Goal: Task Accomplishment & Management: Use online tool/utility

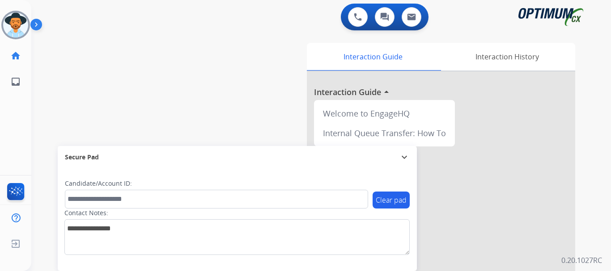
click at [33, 29] on img at bounding box center [37, 26] width 15 height 17
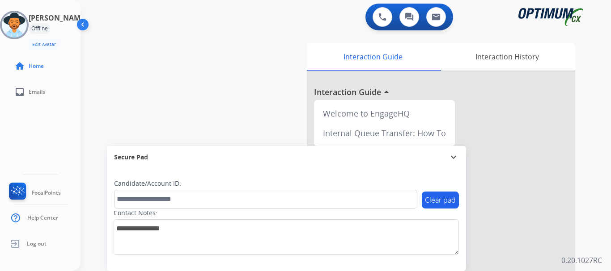
click at [21, 17] on img at bounding box center [14, 25] width 25 height 25
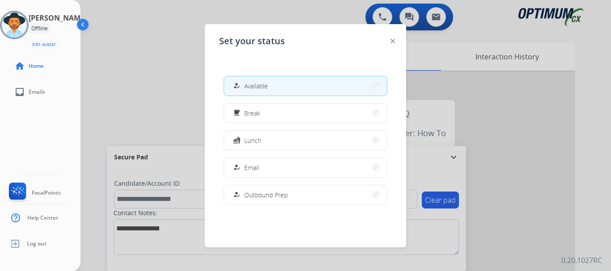
click at [245, 91] on button "how_to_reg Available" at bounding box center [305, 85] width 163 height 19
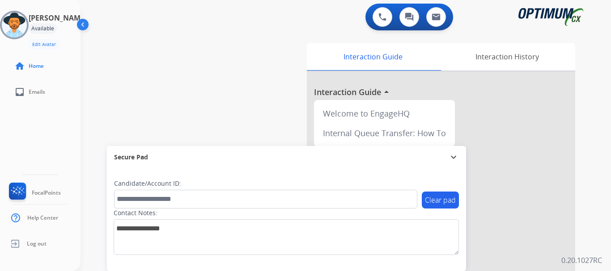
click at [27, 29] on img at bounding box center [14, 25] width 25 height 25
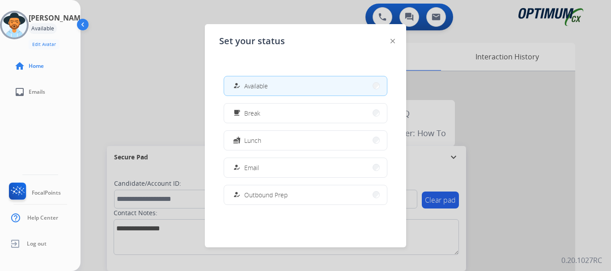
click at [248, 84] on span "Available" at bounding box center [256, 85] width 24 height 9
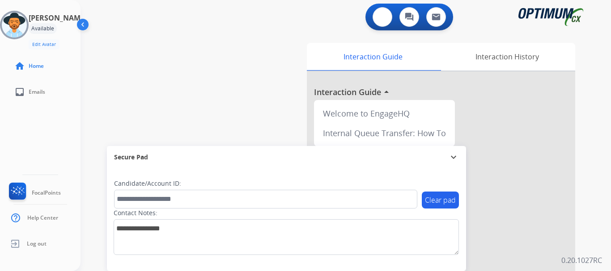
click at [380, 25] on button at bounding box center [383, 17] width 20 height 20
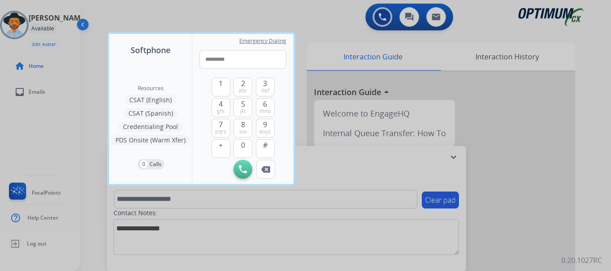
type input "**********"
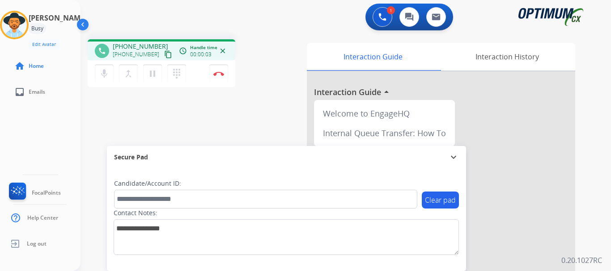
click at [220, 74] on img at bounding box center [218, 74] width 11 height 4
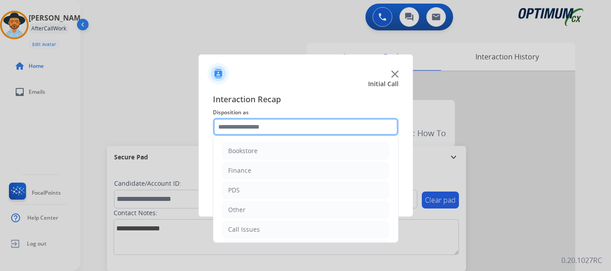
click at [313, 136] on div "Bookstore Finance PDS Other Call Issues Initial Application Transfer Renewal" at bounding box center [306, 127] width 186 height 18
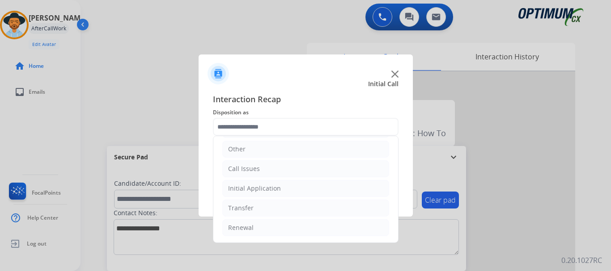
click at [318, 163] on li "Call Issues" at bounding box center [305, 169] width 167 height 17
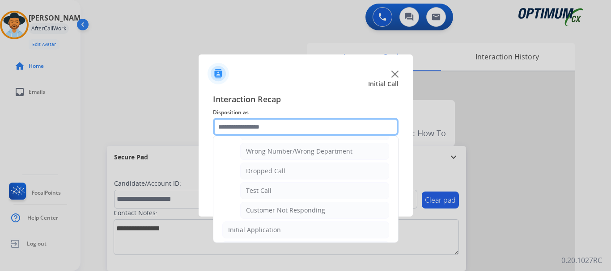
scroll to position [118, 0]
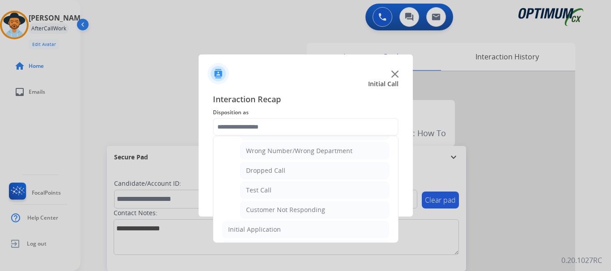
click at [313, 188] on li "Test Call" at bounding box center [314, 190] width 149 height 17
type input "*********"
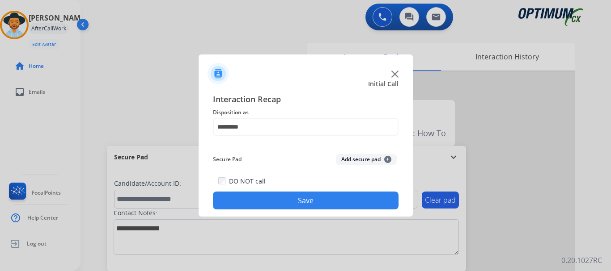
click at [313, 203] on button "Save" at bounding box center [306, 201] width 186 height 18
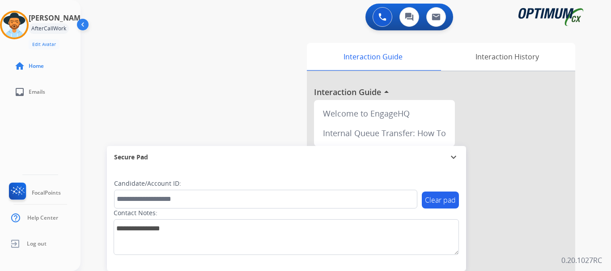
click at [276, 101] on div "swap_horiz Break voice bridge close_fullscreen Connect 3-Way Call merge_type Se…" at bounding box center [334, 218] width 509 height 373
click at [25, 25] on img at bounding box center [14, 25] width 25 height 25
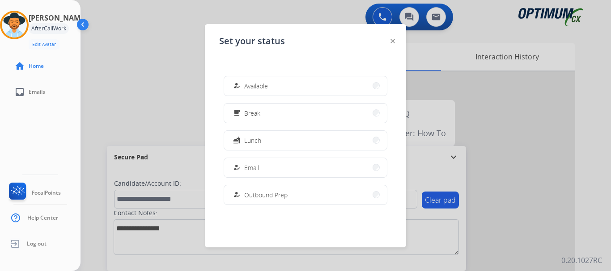
click at [251, 84] on span "Available" at bounding box center [256, 85] width 24 height 9
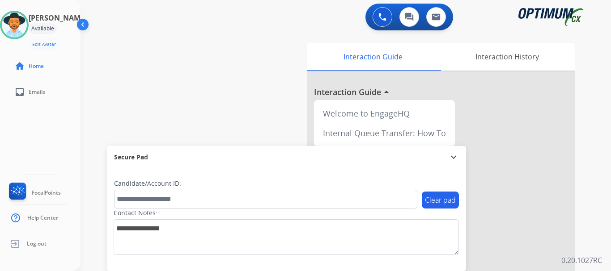
click at [207, 64] on div "swap_horiz Break voice bridge close_fullscreen Connect 3-Way Call merge_type Se…" at bounding box center [334, 218] width 509 height 373
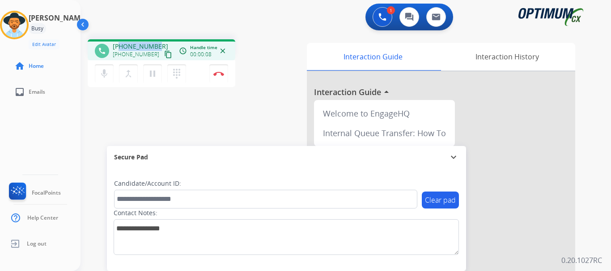
drag, startPoint x: 120, startPoint y: 48, endPoint x: 156, endPoint y: 43, distance: 36.6
click at [156, 43] on div "+19733068522 +19733068522 content_copy" at bounding box center [143, 51] width 61 height 18
copy span "9733068522"
click at [110, 74] on button "mic Mute" at bounding box center [104, 73] width 19 height 19
click at [107, 78] on mat-icon "mic_off" at bounding box center [104, 73] width 11 height 11
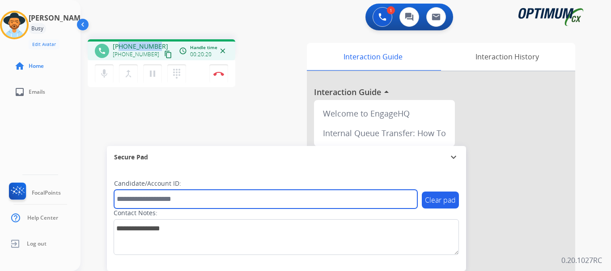
click at [165, 199] on input "text" at bounding box center [265, 199] width 303 height 19
paste input "*******"
type input "*******"
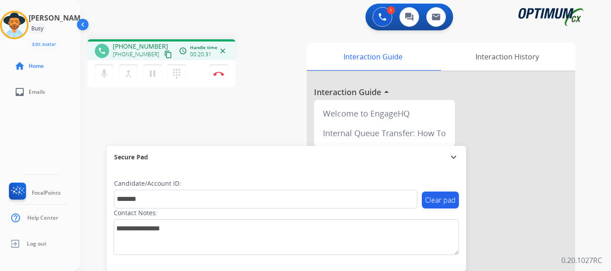
click at [220, 74] on img at bounding box center [218, 74] width 11 height 4
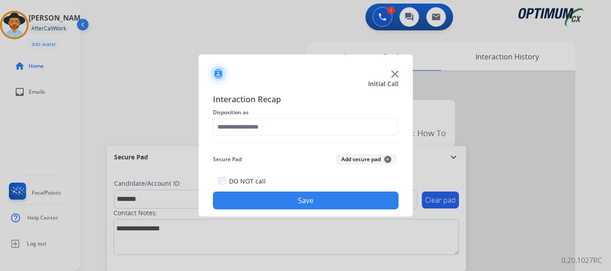
click at [354, 161] on button "Add secure pad +" at bounding box center [366, 159] width 61 height 11
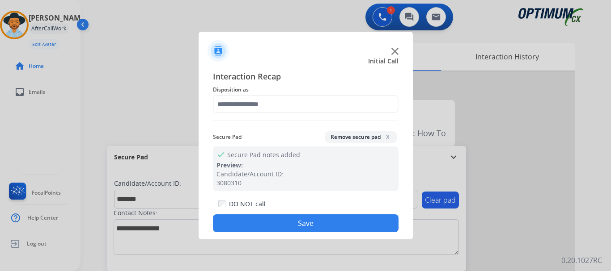
click at [287, 114] on div "Interaction Recap Disposition as Secure Pad Remove secure pad x check Secure Pa…" at bounding box center [306, 151] width 186 height 162
click at [288, 114] on div "Interaction Recap Disposition as Secure Pad Remove secure pad x check Secure Pa…" at bounding box center [306, 151] width 186 height 162
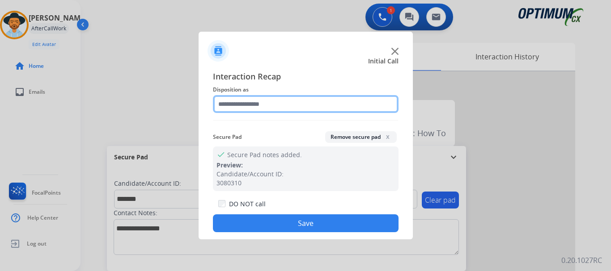
click at [288, 108] on input "text" at bounding box center [306, 104] width 186 height 18
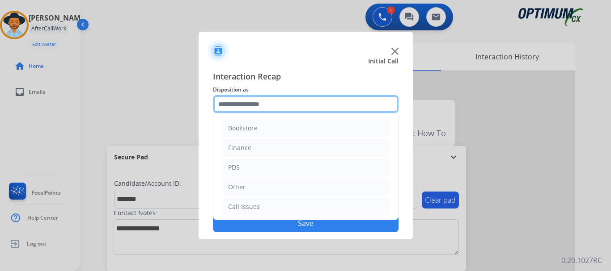
scroll to position [61, 0]
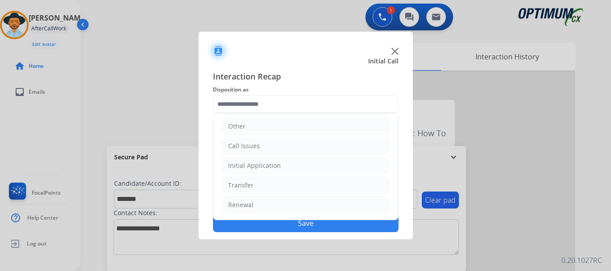
click at [295, 167] on li "Initial Application" at bounding box center [305, 165] width 167 height 17
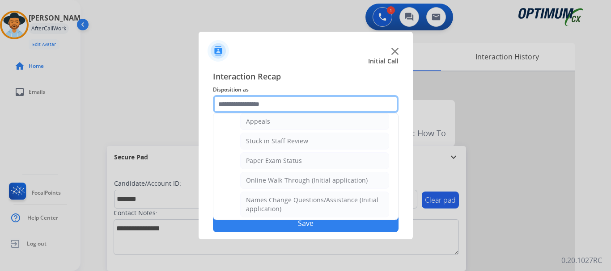
scroll to position [146, 0]
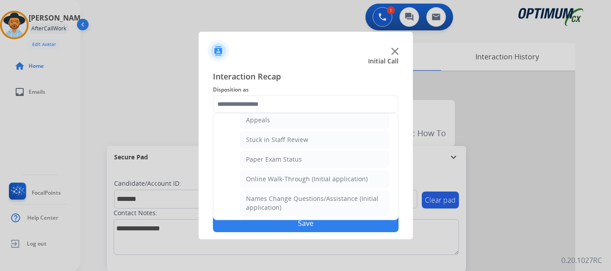
click at [301, 119] on li "Appeals" at bounding box center [314, 120] width 149 height 17
type input "*******"
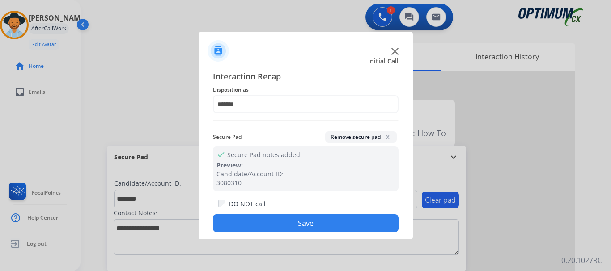
click at [297, 224] on button "Save" at bounding box center [306, 224] width 186 height 18
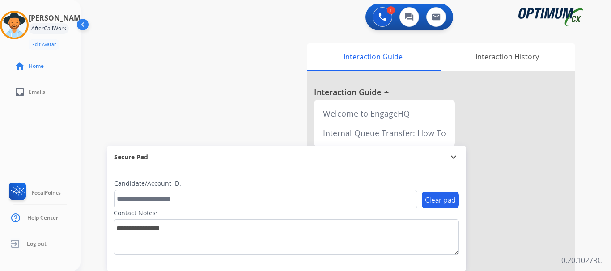
click at [216, 87] on div "swap_horiz Break voice bridge close_fullscreen Connect 3-Way Call merge_type Se…" at bounding box center [334, 218] width 509 height 373
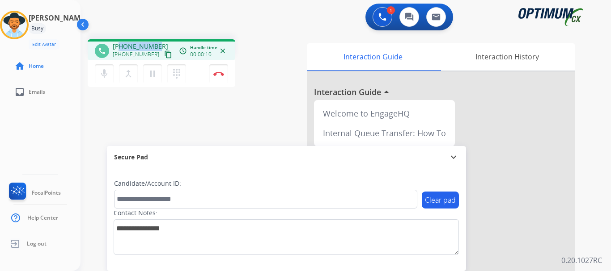
drag, startPoint x: 120, startPoint y: 47, endPoint x: 160, endPoint y: 40, distance: 40.4
click at [160, 40] on div "phone +13192703837 +13192703837 content_copy access_time Call metrics Queue 00:…" at bounding box center [162, 49] width 148 height 21
copy span "3192703837"
click at [199, 30] on div "1 Voice Interactions 0 Chat Interactions 0 Email Interactions" at bounding box center [340, 18] width 498 height 29
click at [244, 73] on div "phone +13192703837 +13192703837 content_copy access_time Call metrics Queue 00:…" at bounding box center [194, 64] width 212 height 51
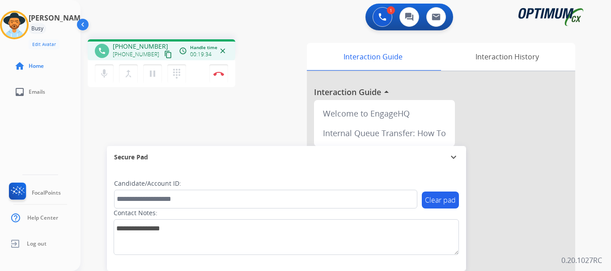
click at [217, 74] on img at bounding box center [218, 74] width 11 height 4
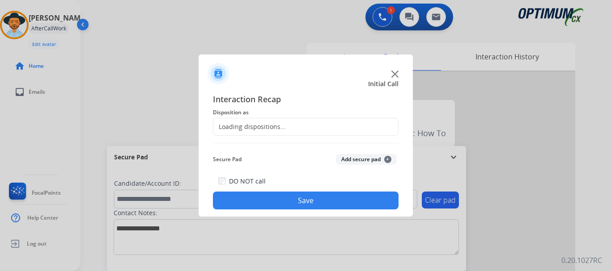
click at [217, 74] on img at bounding box center [218, 73] width 21 height 21
click at [349, 160] on button "Add secure pad +" at bounding box center [366, 159] width 61 height 11
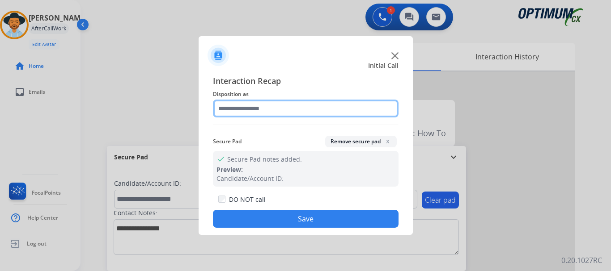
click at [275, 103] on input "text" at bounding box center [306, 109] width 186 height 18
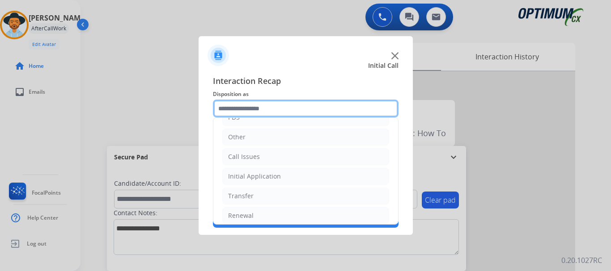
scroll to position [61, 0]
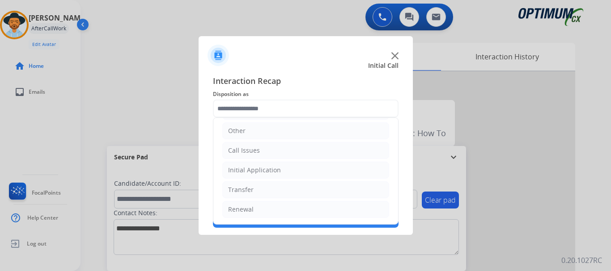
click at [295, 175] on li "Initial Application" at bounding box center [305, 170] width 167 height 17
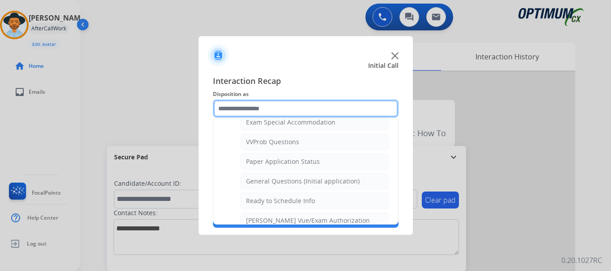
scroll to position [471, 0]
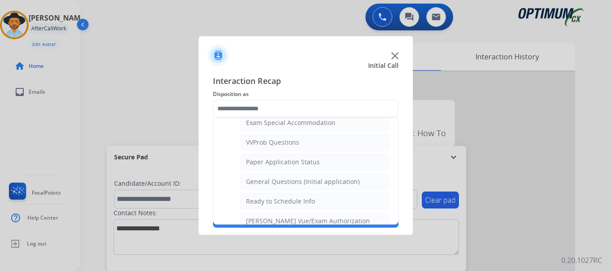
click at [336, 181] on div "General Questions (Initial application)" at bounding box center [303, 182] width 114 height 9
type input "**********"
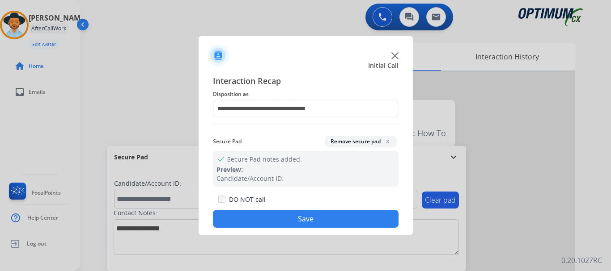
click at [345, 220] on button "Save" at bounding box center [306, 219] width 186 height 18
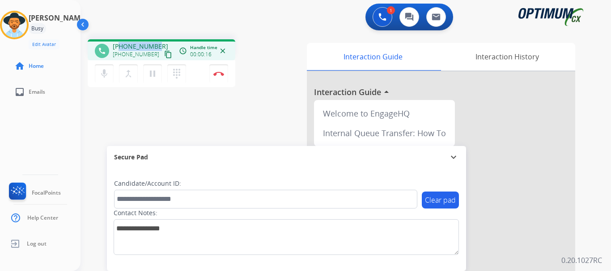
drag, startPoint x: 120, startPoint y: 44, endPoint x: 156, endPoint y: 37, distance: 36.0
click at [156, 37] on div "phone +13474978448 +13474978448 content_copy access_time Call metrics Queue 00:…" at bounding box center [334, 218] width 509 height 373
copy span "3474978448"
click at [212, 70] on button "Disconnect" at bounding box center [218, 73] width 19 height 19
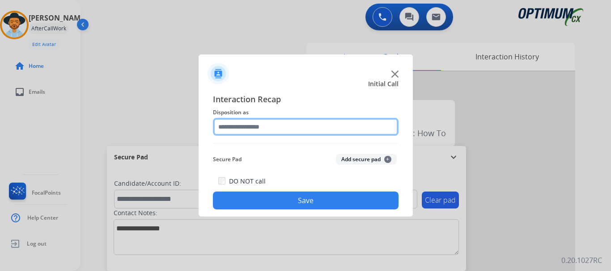
click at [326, 126] on input "text" at bounding box center [306, 127] width 186 height 18
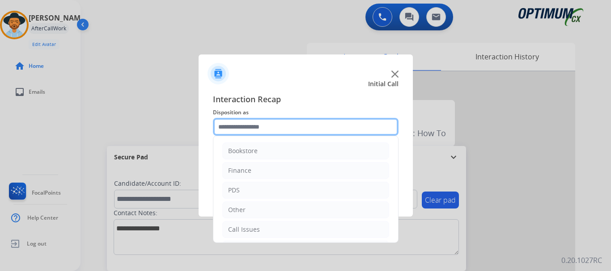
scroll to position [61, 0]
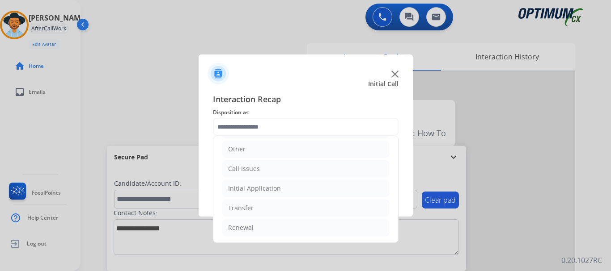
click at [317, 228] on li "Renewal" at bounding box center [305, 228] width 167 height 17
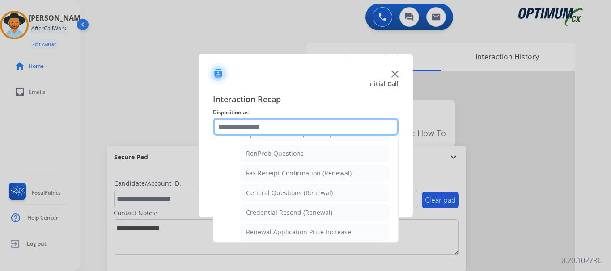
scroll to position [233, 0]
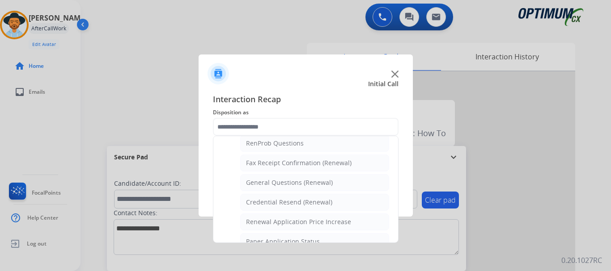
click at [356, 180] on li "General Questions (Renewal)" at bounding box center [314, 182] width 149 height 17
type input "**********"
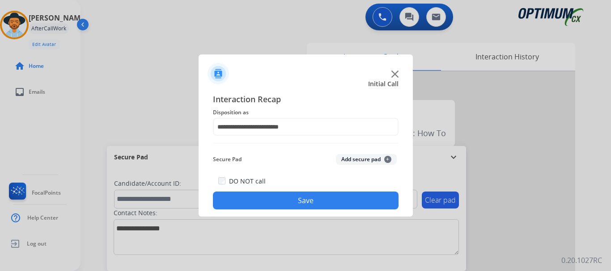
click at [354, 205] on button "Save" at bounding box center [306, 201] width 186 height 18
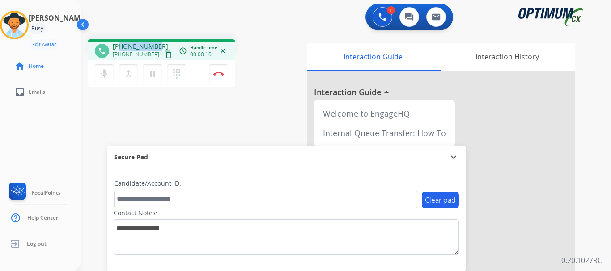
drag, startPoint x: 119, startPoint y: 42, endPoint x: 154, endPoint y: 41, distance: 35.8
click at [154, 41] on div "phone +12175252805 +12175252805 content_copy access_time Call metrics Queue 00:…" at bounding box center [162, 49] width 148 height 21
copy span "2175252805"
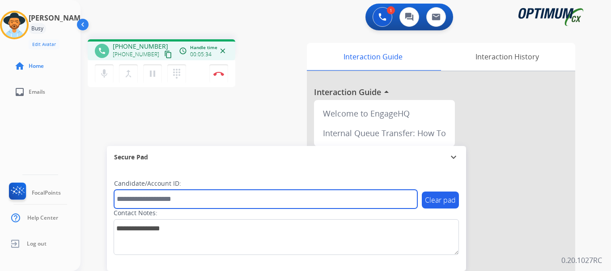
click at [161, 199] on input "text" at bounding box center [265, 199] width 303 height 19
paste input "*******"
type input "*******"
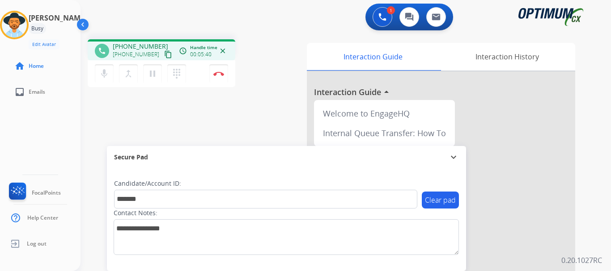
click at [217, 71] on button "Disconnect" at bounding box center [218, 73] width 19 height 19
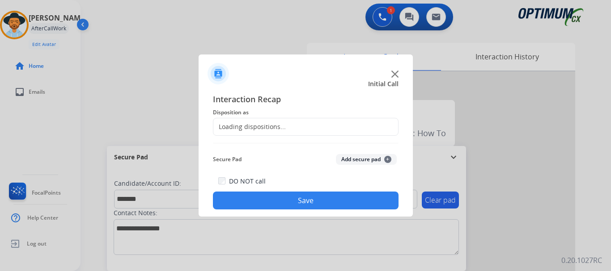
click at [221, 77] on img at bounding box center [218, 73] width 21 height 21
click at [343, 157] on button "Add secure pad +" at bounding box center [366, 159] width 61 height 11
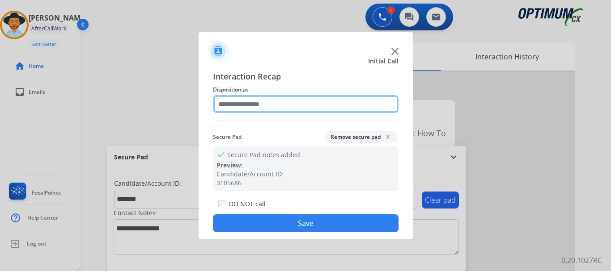
click at [269, 100] on input "text" at bounding box center [306, 104] width 186 height 18
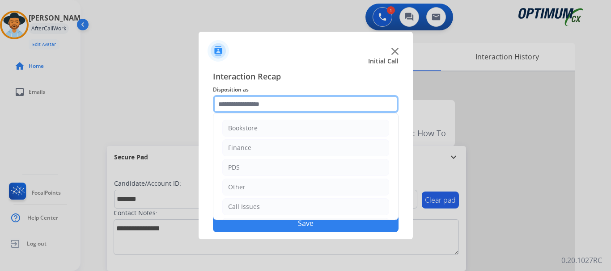
scroll to position [25, 0]
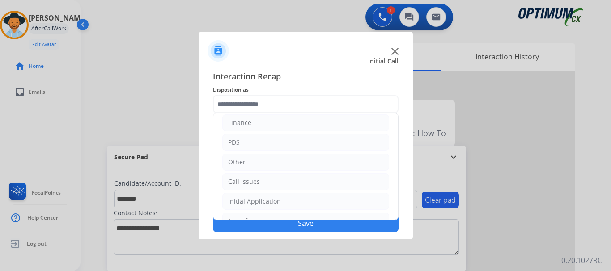
click at [322, 140] on li "PDS" at bounding box center [305, 142] width 167 height 17
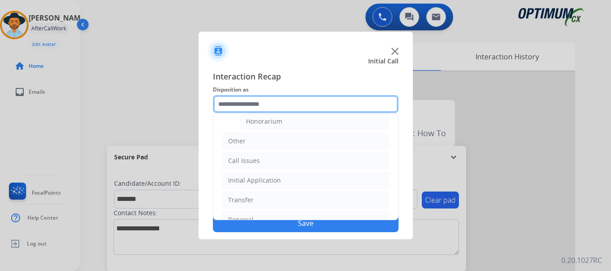
scroll to position [301, 0]
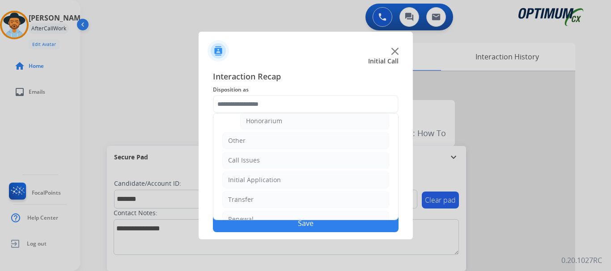
click at [343, 119] on li "Honorarium" at bounding box center [314, 121] width 149 height 17
type input "**********"
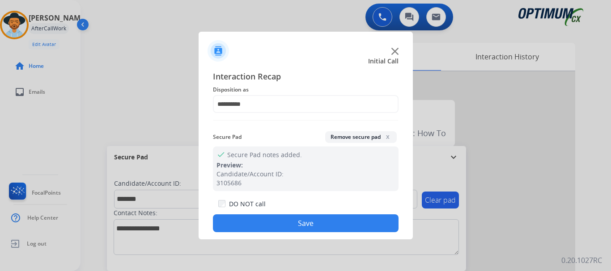
click at [326, 219] on button "Save" at bounding box center [306, 224] width 186 height 18
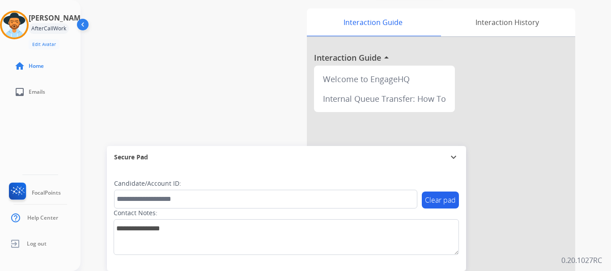
scroll to position [59, 0]
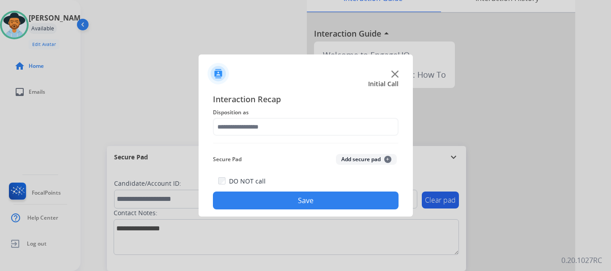
click at [397, 72] on img at bounding box center [394, 74] width 7 height 7
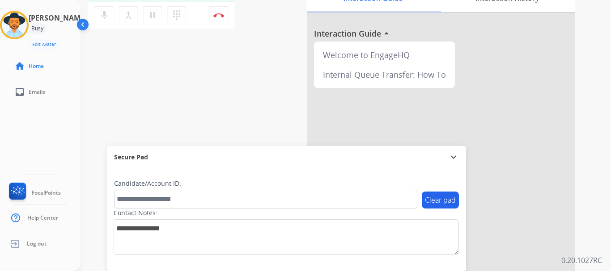
scroll to position [0, 0]
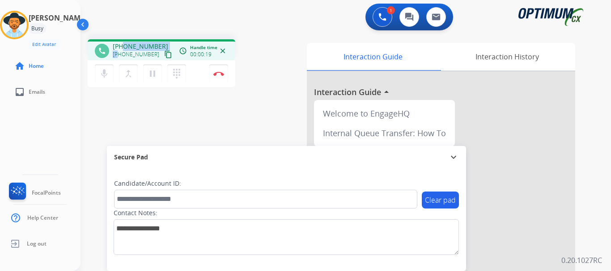
drag, startPoint x: 120, startPoint y: 50, endPoint x: 122, endPoint y: 39, distance: 10.5
click at [122, 39] on div "phone +12163856734 +12163856734 content_copy access_time Call metrics Queue 00:…" at bounding box center [162, 49] width 148 height 21
click at [121, 42] on span "+12163856734" at bounding box center [140, 46] width 55 height 9
drag, startPoint x: 121, startPoint y: 44, endPoint x: 156, endPoint y: 47, distance: 35.1
click at [156, 47] on span "+12163856734" at bounding box center [140, 46] width 55 height 9
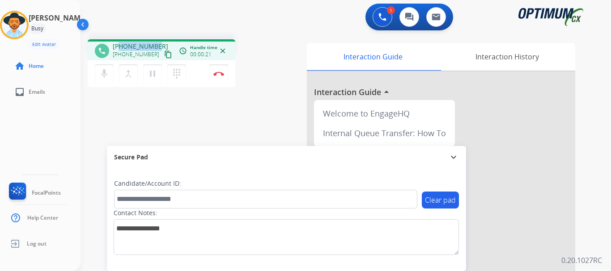
copy span "2163856734"
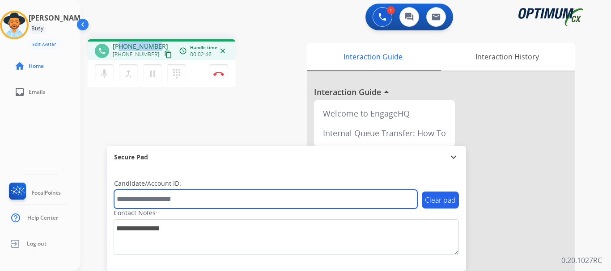
click at [167, 200] on input "text" at bounding box center [265, 199] width 303 height 19
paste input "*******"
type input "*******"
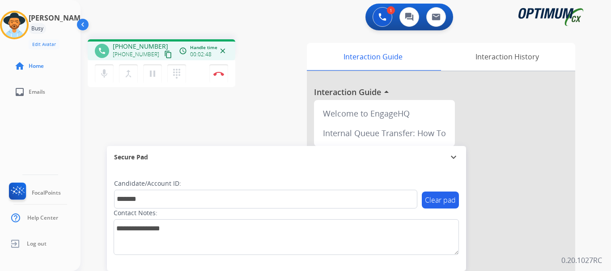
click at [209, 146] on div "phone +12163856734 +12163856734 content_copy access_time Call metrics Queue 00:…" at bounding box center [334, 218] width 509 height 373
click at [218, 76] on img at bounding box center [218, 74] width 11 height 4
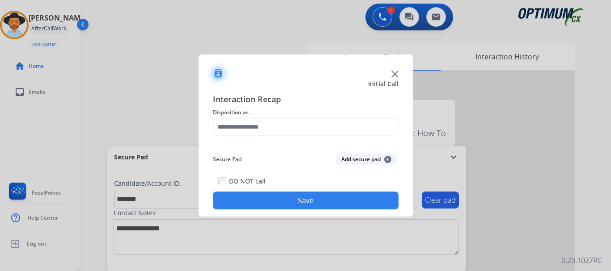
click at [347, 111] on span "Disposition as" at bounding box center [306, 112] width 186 height 11
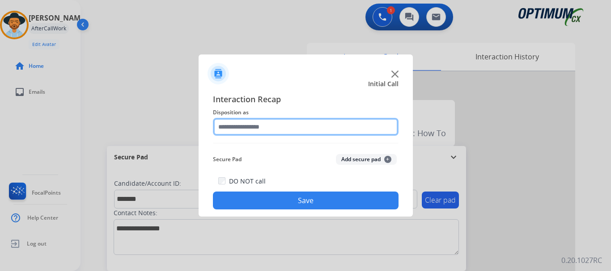
click at [348, 128] on input "text" at bounding box center [306, 127] width 186 height 18
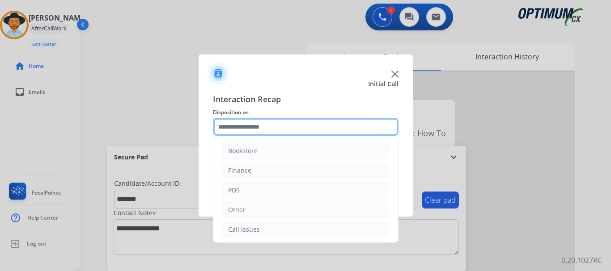
scroll to position [61, 0]
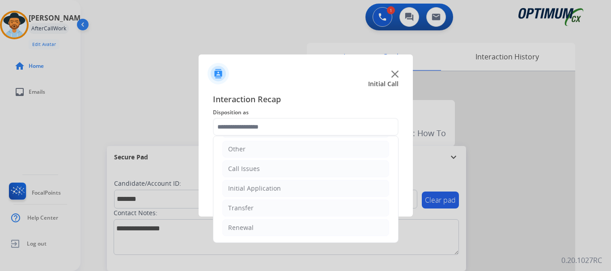
click at [279, 236] on li "Renewal" at bounding box center [305, 228] width 167 height 17
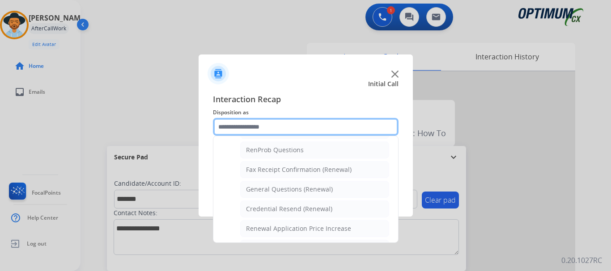
scroll to position [229, 0]
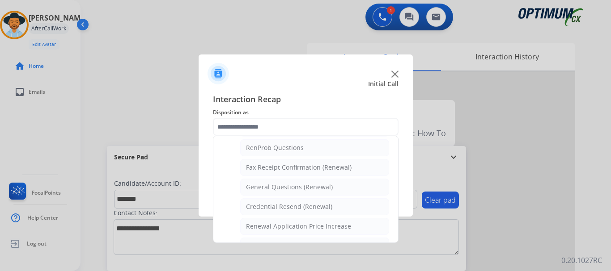
click at [328, 188] on div "General Questions (Renewal)" at bounding box center [289, 187] width 87 height 9
type input "**********"
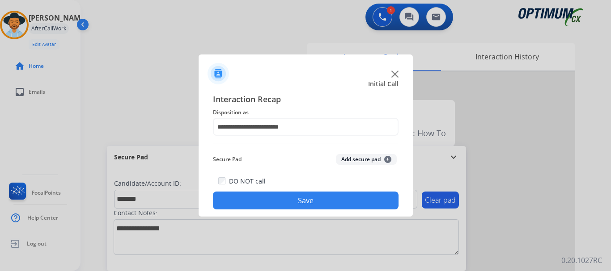
click at [339, 199] on button "Save" at bounding box center [306, 201] width 186 height 18
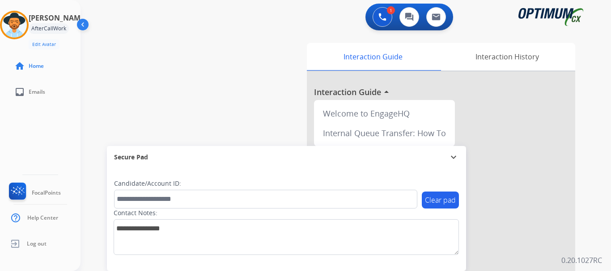
click at [218, 76] on div "swap_horiz Break voice bridge close_fullscreen Connect 3-Way Call merge_type Se…" at bounding box center [334, 218] width 509 height 373
click at [23, 14] on img at bounding box center [14, 25] width 25 height 25
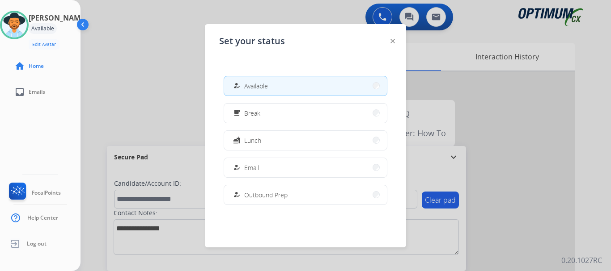
click at [287, 111] on button "free_breakfast Break" at bounding box center [305, 113] width 163 height 19
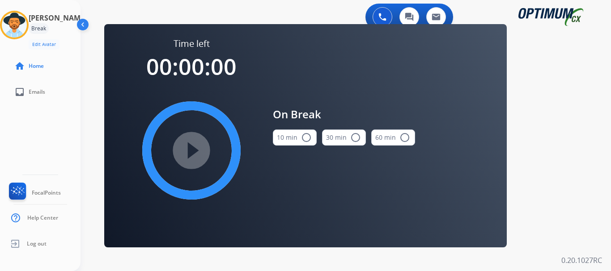
click at [296, 136] on button "10 min radio_button_unchecked" at bounding box center [295, 138] width 44 height 16
click at [195, 152] on mat-icon "play_circle_filled" at bounding box center [191, 150] width 11 height 11
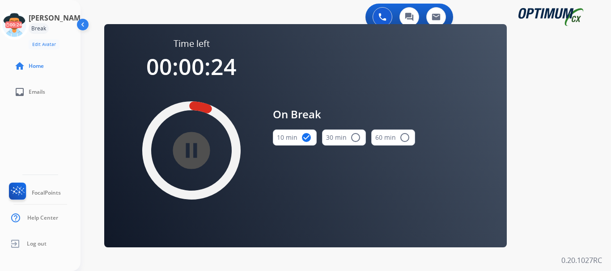
click at [87, 133] on div "0 Voice Interactions 0 Chat Interactions 0 Email Interactions swap_horiz Break …" at bounding box center [345, 135] width 530 height 271
click at [21, 30] on icon at bounding box center [14, 25] width 29 height 29
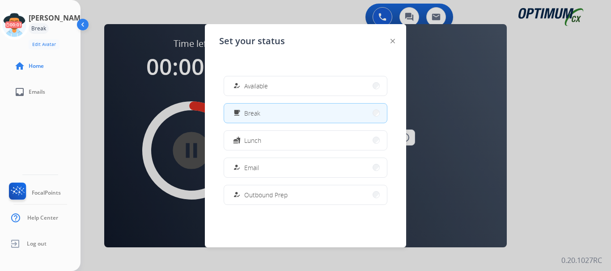
click at [267, 87] on span "Available" at bounding box center [256, 85] width 24 height 9
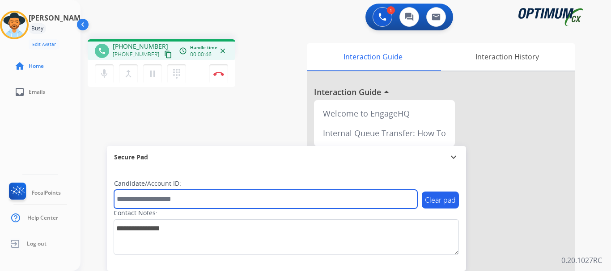
click at [174, 193] on input "text" at bounding box center [265, 199] width 303 height 19
click at [188, 198] on input "**********" at bounding box center [265, 199] width 303 height 19
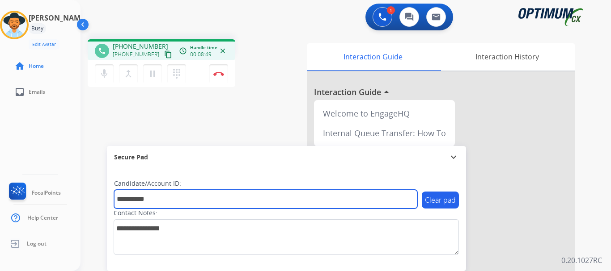
paste input "text"
type input "*******"
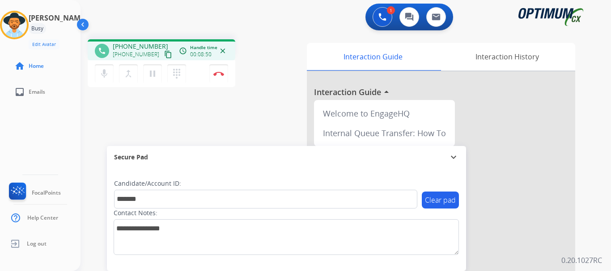
click at [232, 114] on div "phone +12676908063 +12676908063 content_copy access_time Call metrics Queue 00:…" at bounding box center [334, 218] width 509 height 373
click at [267, 108] on div "phone +12676908063 +12676908063 content_copy access_time Call metrics Queue 00:…" at bounding box center [334, 218] width 509 height 373
click at [224, 74] on img at bounding box center [218, 74] width 11 height 4
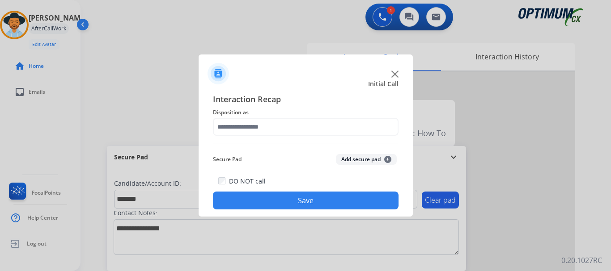
click at [357, 163] on button "Add secure pad +" at bounding box center [366, 159] width 61 height 11
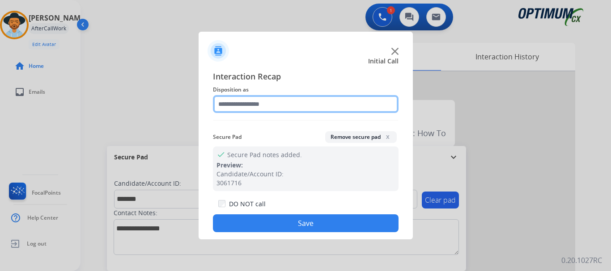
click at [271, 110] on input "text" at bounding box center [306, 104] width 186 height 18
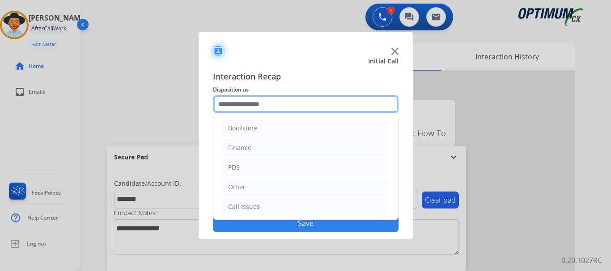
scroll to position [61, 0]
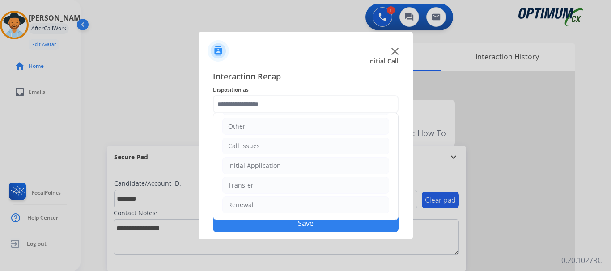
click at [322, 171] on li "Initial Application" at bounding box center [305, 165] width 167 height 17
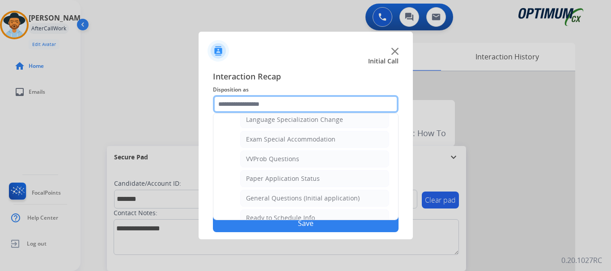
scroll to position [450, 0]
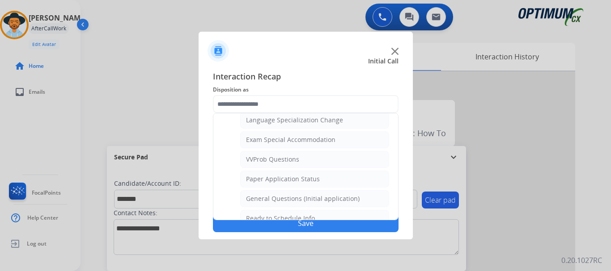
click at [339, 203] on div "General Questions (Initial application)" at bounding box center [303, 199] width 114 height 9
type input "**********"
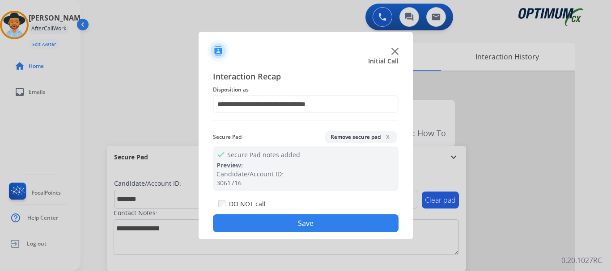
click at [330, 218] on button "Save" at bounding box center [306, 224] width 186 height 18
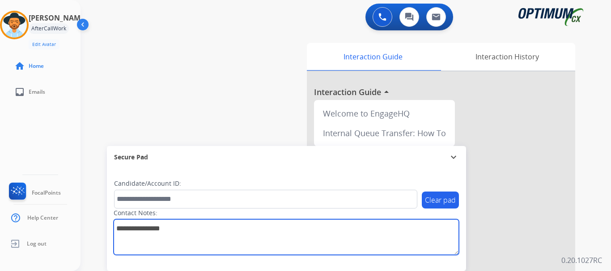
click at [330, 226] on textarea at bounding box center [286, 238] width 345 height 36
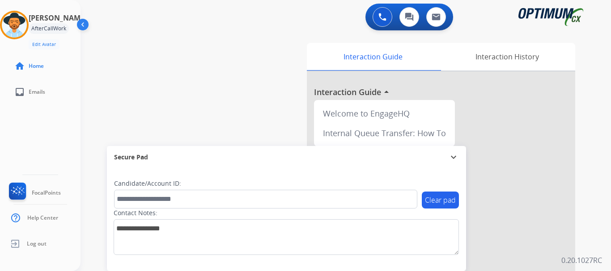
click at [233, 104] on div "swap_horiz Break voice bridge close_fullscreen Connect 3-Way Call merge_type Se…" at bounding box center [334, 218] width 509 height 373
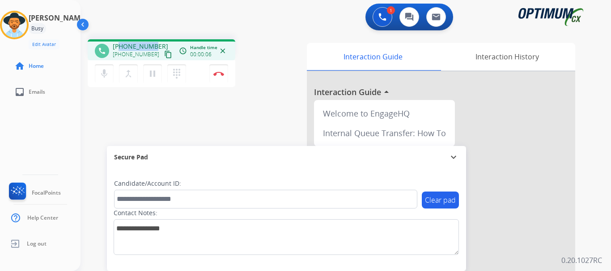
drag, startPoint x: 120, startPoint y: 45, endPoint x: 154, endPoint y: 42, distance: 34.1
click at [154, 42] on span "+17873276329" at bounding box center [140, 46] width 55 height 9
copy span "7873276329"
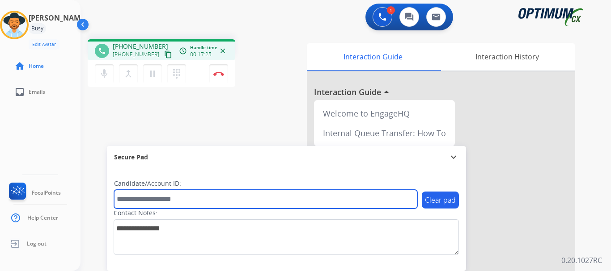
click at [149, 200] on input "text" at bounding box center [265, 199] width 303 height 19
paste input "*******"
type input "*******"
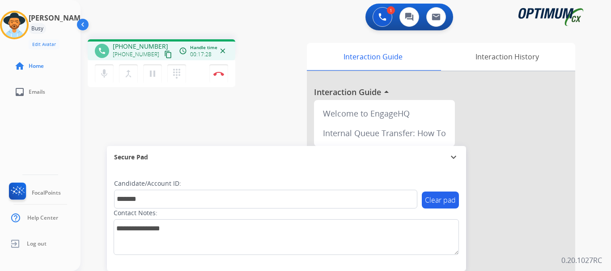
click at [238, 101] on div "phone +17873276329 +17873276329 content_copy access_time Call metrics Queue 00:…" at bounding box center [334, 218] width 509 height 373
click at [216, 76] on button "Disconnect" at bounding box center [218, 73] width 19 height 19
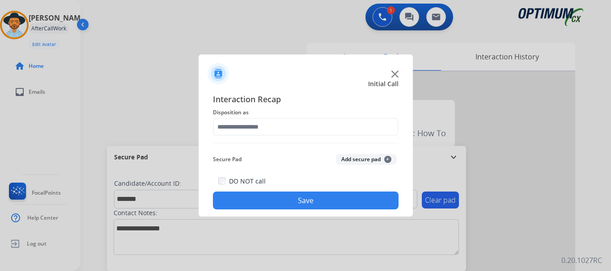
click at [349, 161] on button "Add secure pad +" at bounding box center [366, 159] width 61 height 11
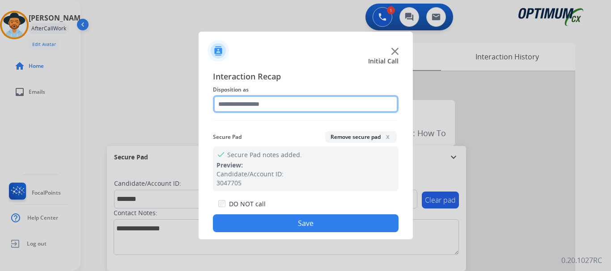
click at [275, 103] on input "text" at bounding box center [306, 104] width 186 height 18
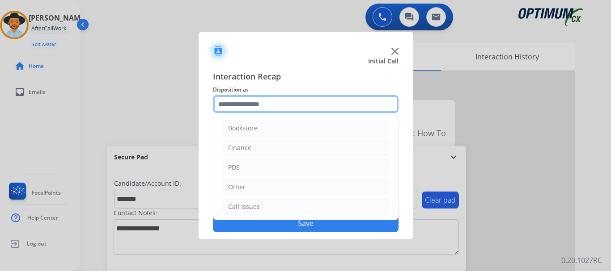
scroll to position [61, 0]
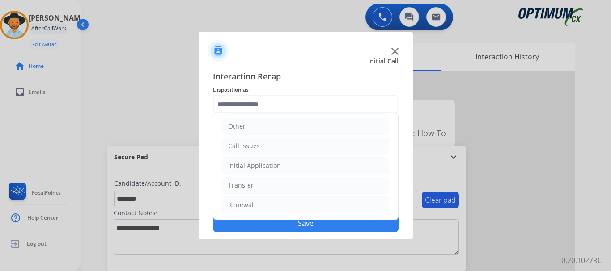
click at [302, 173] on li "Initial Application" at bounding box center [305, 165] width 167 height 17
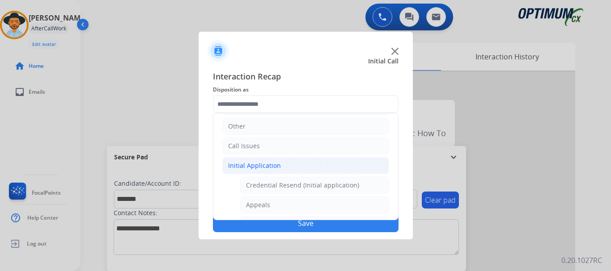
click at [289, 206] on li "Appeals" at bounding box center [314, 205] width 149 height 17
type input "*******"
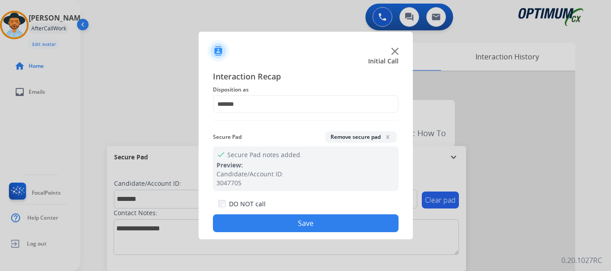
click at [294, 214] on div "DO NOT call Save" at bounding box center [306, 216] width 186 height 34
click at [221, 226] on button "Save" at bounding box center [306, 224] width 186 height 18
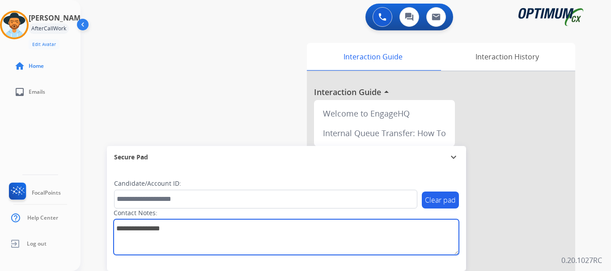
drag, startPoint x: 221, startPoint y: 226, endPoint x: 132, endPoint y: -33, distance: 274.2
click at [132, 0] on html "Outbound call Quit Outbound call Quit Schedule interaction + Add to my list Cus…" at bounding box center [305, 135] width 611 height 271
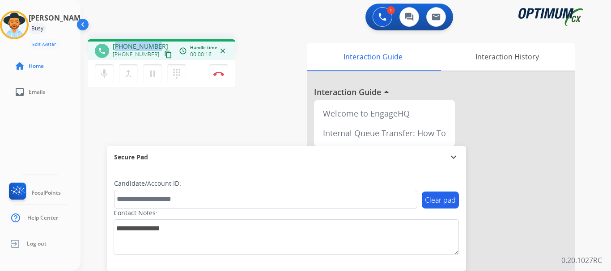
drag, startPoint x: 119, startPoint y: 48, endPoint x: 160, endPoint y: 41, distance: 41.2
click at [160, 41] on div "phone +18032884331 +18032884331 content_copy access_time Call metrics Queue 00:…" at bounding box center [162, 49] width 148 height 21
copy span "18032884331"
click at [225, 77] on button "Disconnect" at bounding box center [218, 73] width 19 height 19
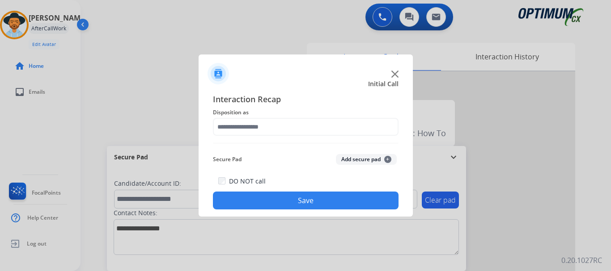
click at [352, 160] on button "Add secure pad +" at bounding box center [366, 159] width 61 height 11
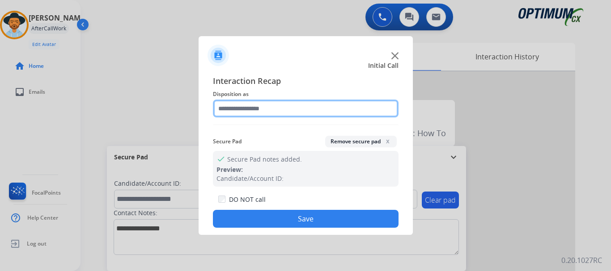
click at [291, 109] on input "text" at bounding box center [306, 109] width 186 height 18
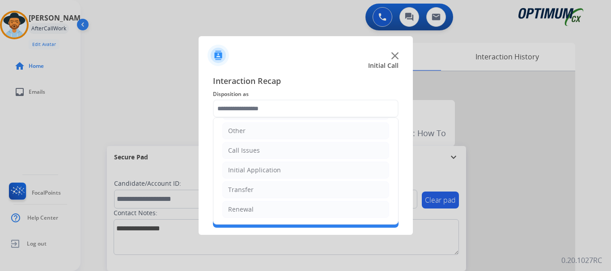
click at [294, 173] on li "Initial Application" at bounding box center [305, 170] width 167 height 17
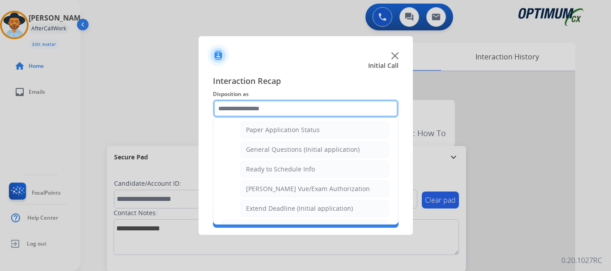
scroll to position [500, 0]
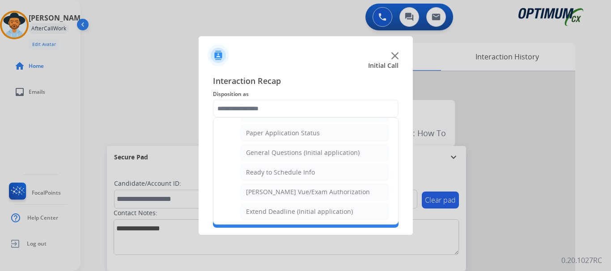
click at [331, 157] on div "General Questions (Initial application)" at bounding box center [303, 152] width 114 height 9
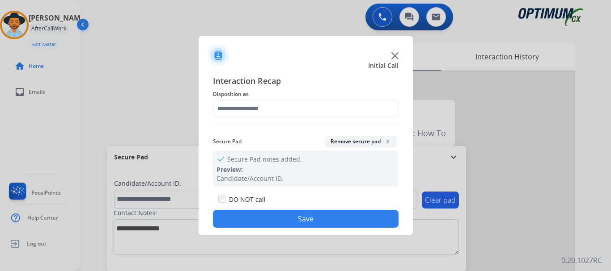
type input "**********"
click at [347, 215] on button "Save" at bounding box center [306, 219] width 186 height 18
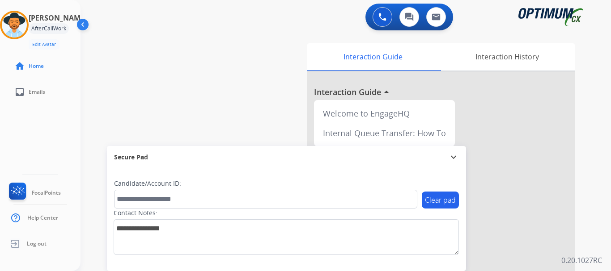
click at [256, 115] on div "swap_horiz Break voice bridge close_fullscreen Connect 3-Way Call merge_type Se…" at bounding box center [334, 218] width 509 height 373
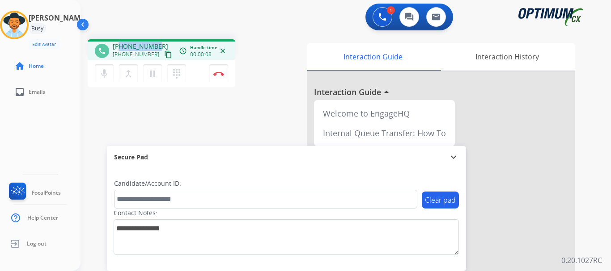
drag, startPoint x: 120, startPoint y: 46, endPoint x: 161, endPoint y: 40, distance: 41.9
click at [161, 40] on div "phone +19392907397 +19392907397 content_copy access_time Call metrics Queue 00:…" at bounding box center [162, 49] width 148 height 21
copy span "9392907397"
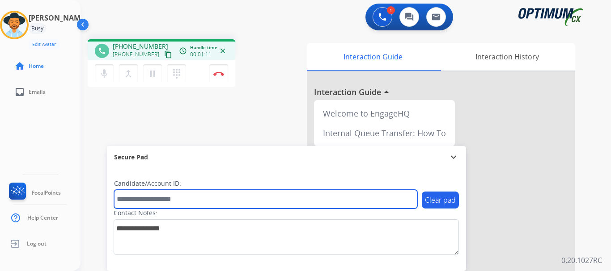
click at [161, 194] on input "text" at bounding box center [265, 199] width 303 height 19
paste input "*******"
type input "*******"
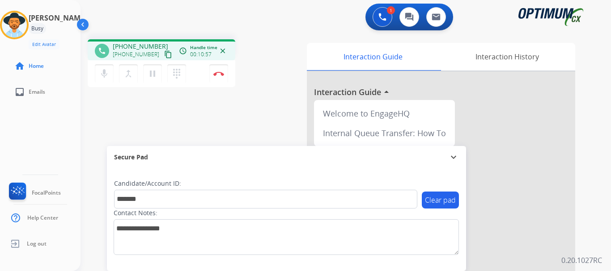
click at [172, 106] on div "phone +19392907397 +19392907397 content_copy access_time Call metrics Queue 00:…" at bounding box center [334, 218] width 509 height 373
click at [218, 74] on img at bounding box center [218, 74] width 11 height 4
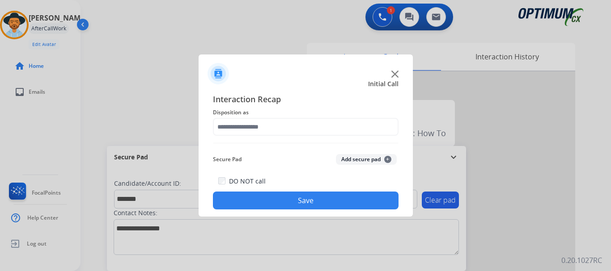
click at [352, 157] on button "Add secure pad +" at bounding box center [366, 159] width 61 height 11
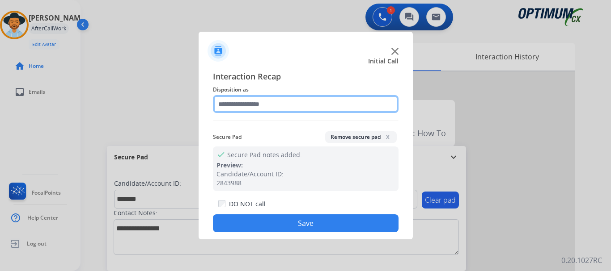
click at [316, 111] on input "text" at bounding box center [306, 104] width 186 height 18
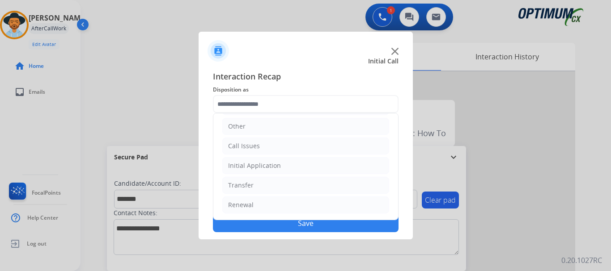
click at [299, 209] on li "Renewal" at bounding box center [305, 205] width 167 height 17
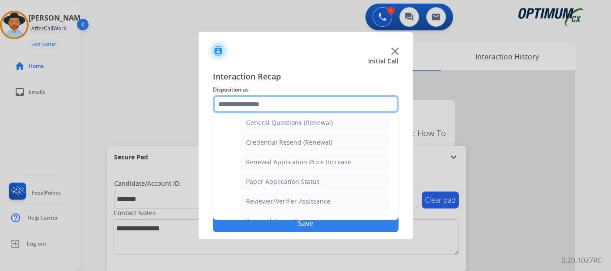
scroll to position [268, 0]
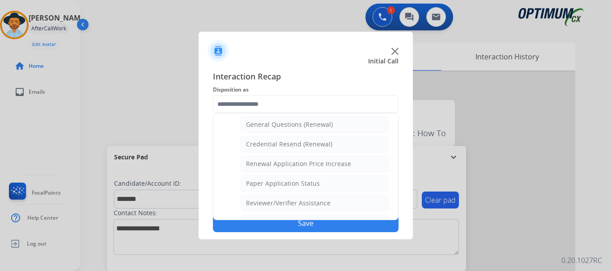
click at [326, 129] on div "General Questions (Renewal)" at bounding box center [289, 124] width 87 height 9
type input "**********"
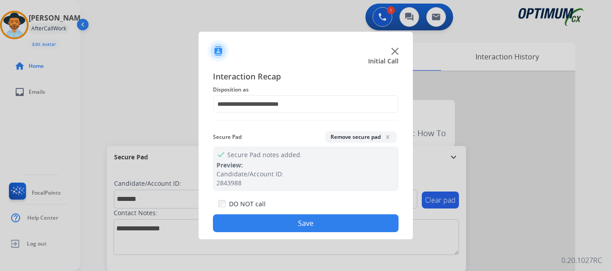
click at [339, 230] on button "Save" at bounding box center [306, 224] width 186 height 18
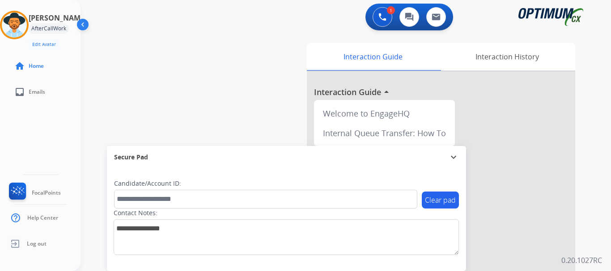
click at [268, 88] on div "swap_horiz Break voice bridge close_fullscreen Connect 3-Way Call merge_type Se…" at bounding box center [334, 218] width 509 height 373
click at [318, 47] on div "Interaction Guide" at bounding box center [373, 57] width 132 height 28
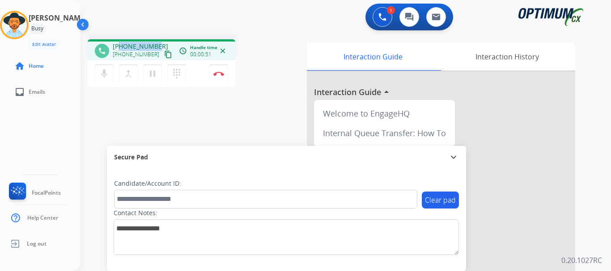
drag, startPoint x: 121, startPoint y: 45, endPoint x: 161, endPoint y: 42, distance: 39.9
click at [161, 42] on div "+17203778077 +17203778077 content_copy" at bounding box center [143, 51] width 61 height 18
copy span "7203778077"
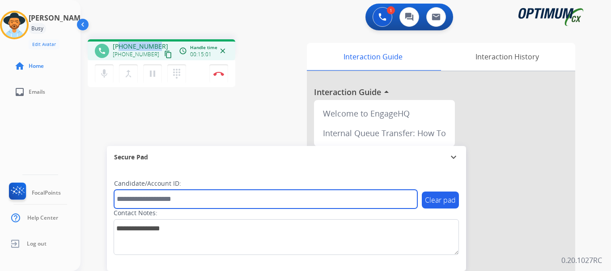
click at [185, 196] on input "text" at bounding box center [265, 199] width 303 height 19
paste input "*******"
type input "*******"
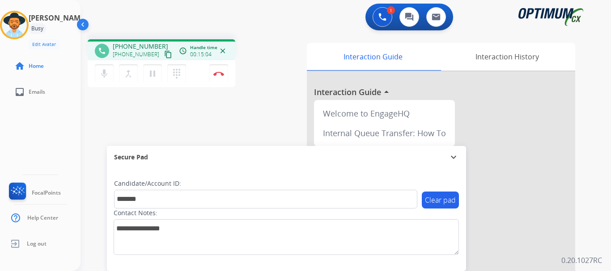
click at [219, 76] on img at bounding box center [218, 74] width 11 height 4
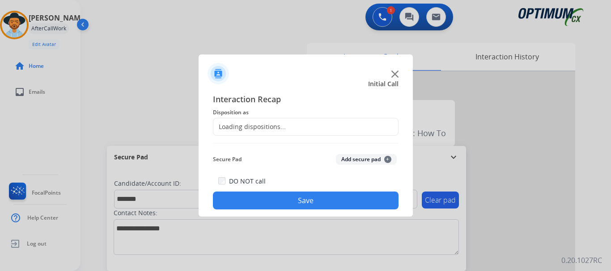
click at [219, 76] on img at bounding box center [218, 73] width 21 height 21
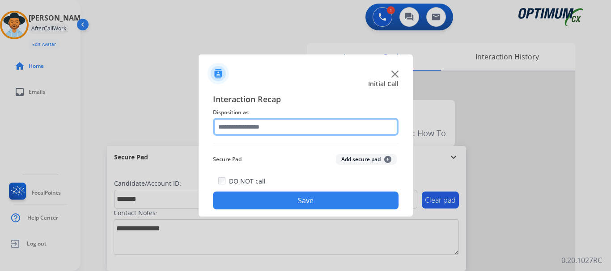
click at [354, 131] on input "text" at bounding box center [306, 127] width 186 height 18
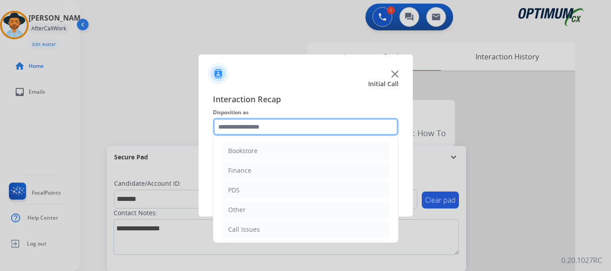
scroll to position [61, 0]
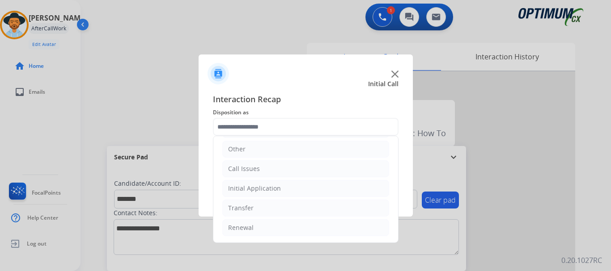
click at [298, 184] on li "Initial Application" at bounding box center [305, 188] width 167 height 17
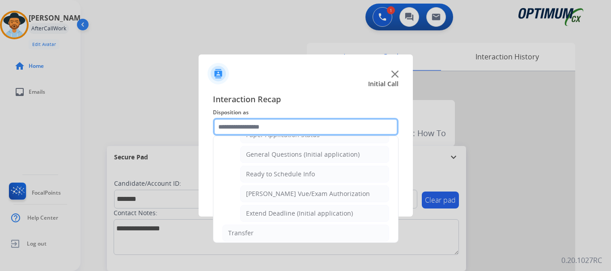
scroll to position [504, 0]
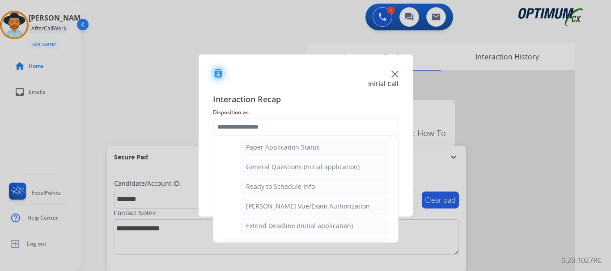
click at [328, 188] on li "Ready to Schedule Info" at bounding box center [314, 186] width 149 height 17
type input "**********"
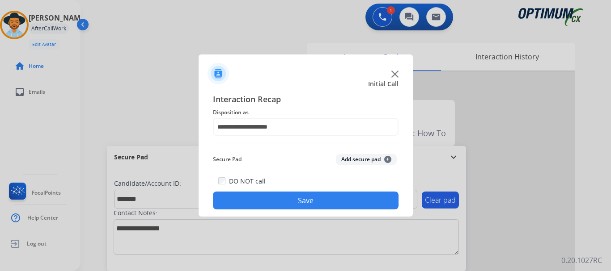
click at [321, 208] on button "Save" at bounding box center [306, 201] width 186 height 18
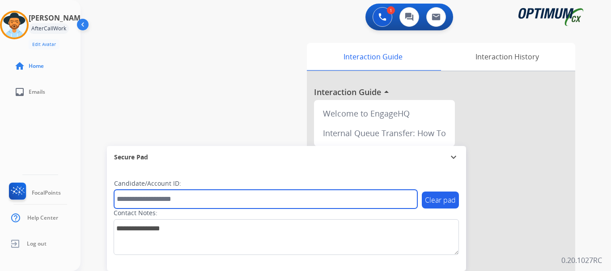
click at [313, 201] on input "text" at bounding box center [265, 199] width 303 height 19
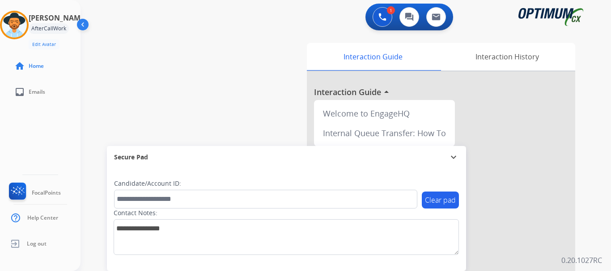
click at [258, 117] on div "swap_horiz Break voice bridge close_fullscreen Connect 3-Way Call merge_type Se…" at bounding box center [334, 218] width 509 height 373
click at [382, 8] on button at bounding box center [383, 17] width 20 height 20
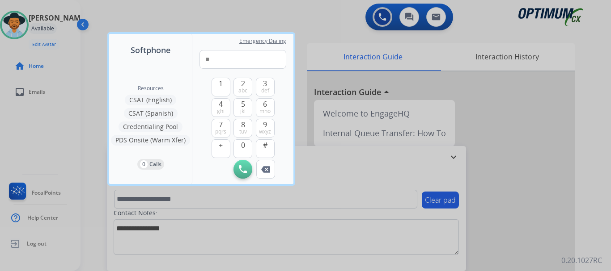
type input "*"
click at [237, 152] on button "0" at bounding box center [242, 149] width 19 height 19
click at [266, 170] on img at bounding box center [265, 169] width 9 height 7
type input "**********"
click at [242, 171] on img at bounding box center [243, 169] width 8 height 8
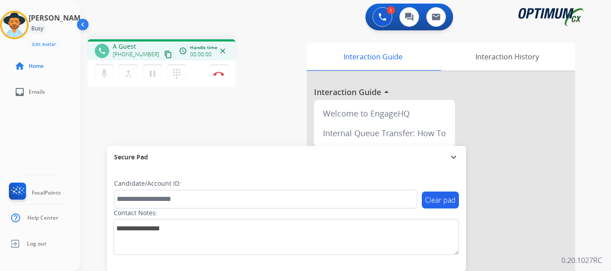
click at [220, 74] on img at bounding box center [218, 74] width 11 height 4
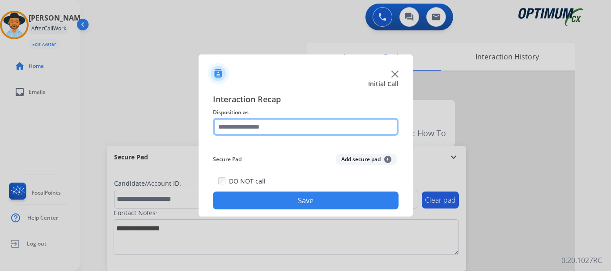
click at [365, 126] on input "text" at bounding box center [306, 127] width 186 height 18
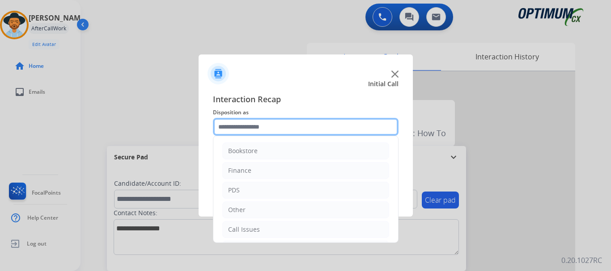
scroll to position [61, 0]
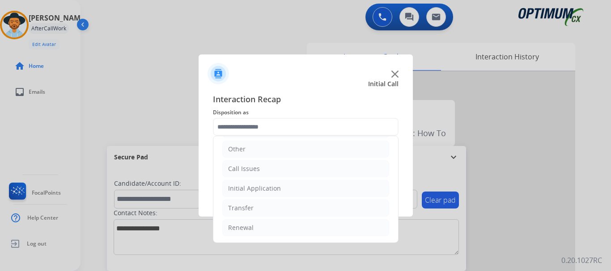
click at [302, 166] on li "Call Issues" at bounding box center [305, 169] width 167 height 17
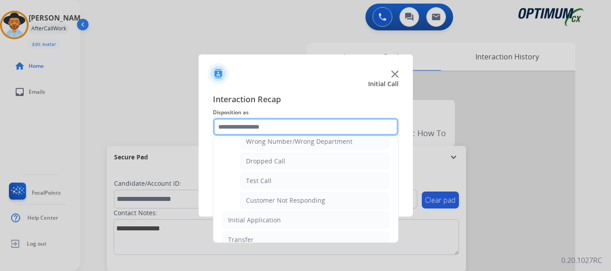
scroll to position [129, 0]
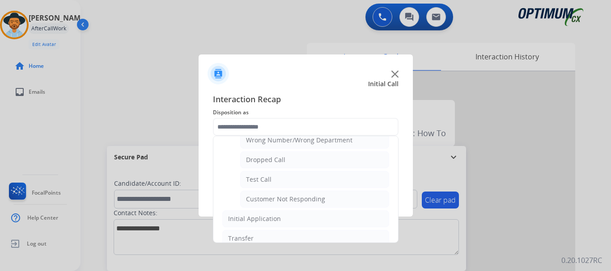
click at [323, 178] on li "Test Call" at bounding box center [314, 179] width 149 height 17
type input "*********"
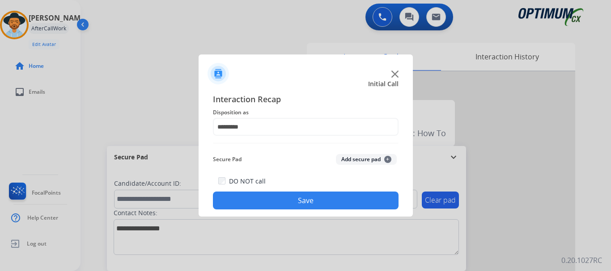
click at [317, 201] on button "Save" at bounding box center [306, 201] width 186 height 18
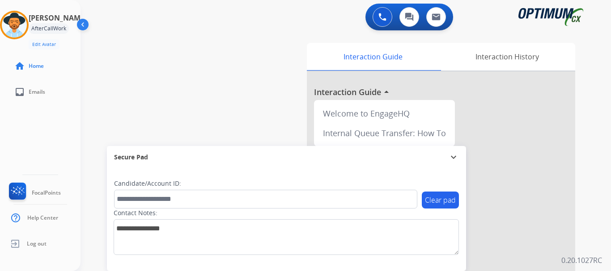
click at [272, 100] on div "swap_horiz Break voice bridge close_fullscreen Connect 3-Way Call merge_type Se…" at bounding box center [334, 218] width 509 height 373
click at [25, 20] on img at bounding box center [14, 25] width 25 height 25
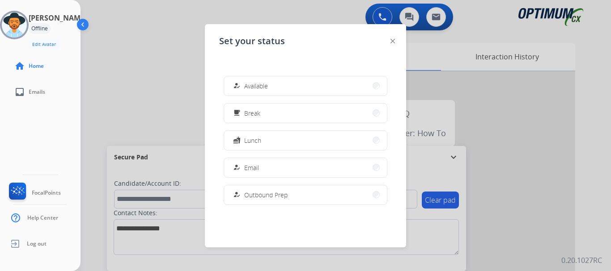
click at [255, 90] on span "Available" at bounding box center [256, 85] width 24 height 9
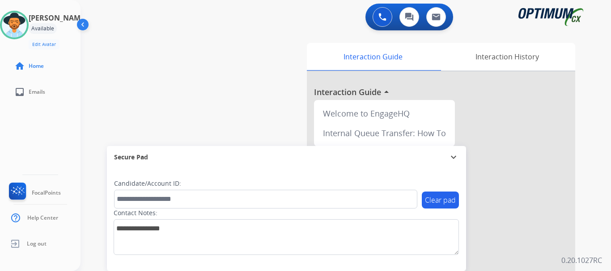
click at [375, 13] on button at bounding box center [383, 17] width 20 height 20
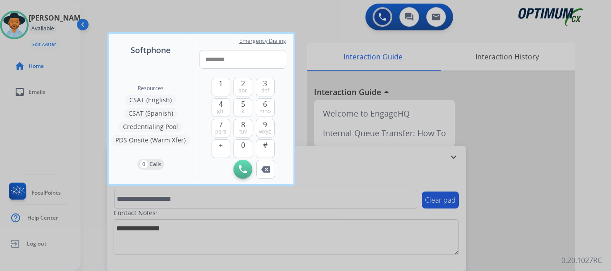
type input "**********"
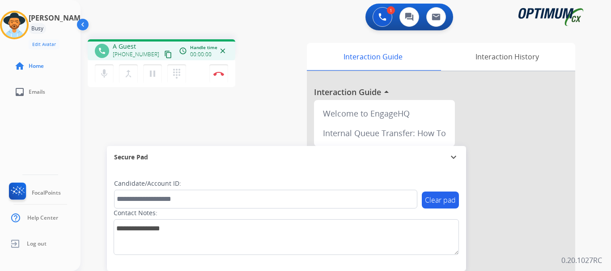
click at [215, 77] on button "Disconnect" at bounding box center [218, 73] width 19 height 19
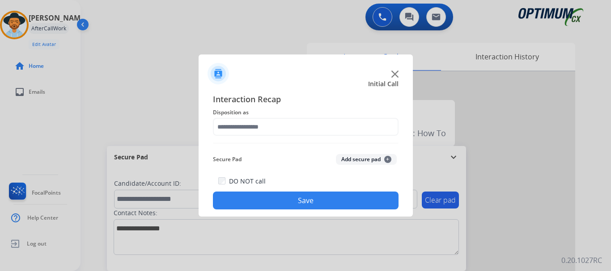
click at [357, 161] on button "Add secure pad +" at bounding box center [366, 159] width 61 height 11
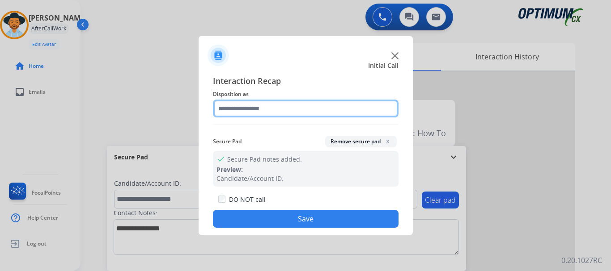
click at [295, 108] on input "text" at bounding box center [306, 109] width 186 height 18
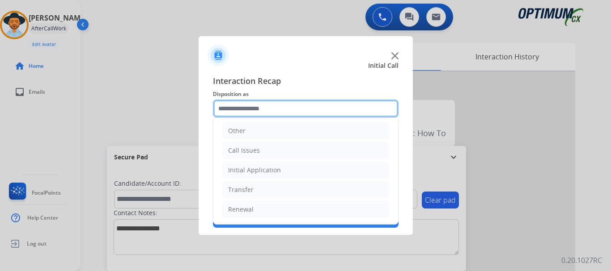
scroll to position [0, 0]
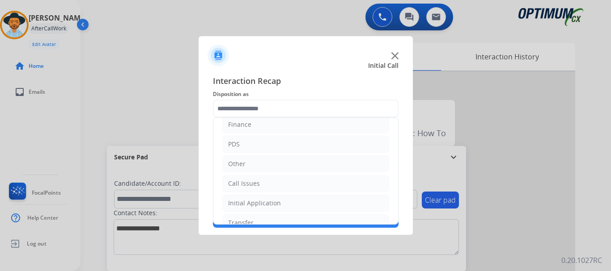
click at [311, 187] on li "Call Issues" at bounding box center [305, 183] width 167 height 17
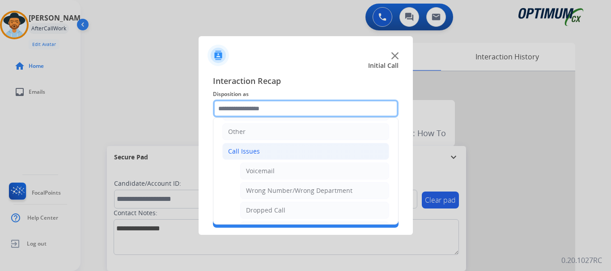
scroll to position [80, 0]
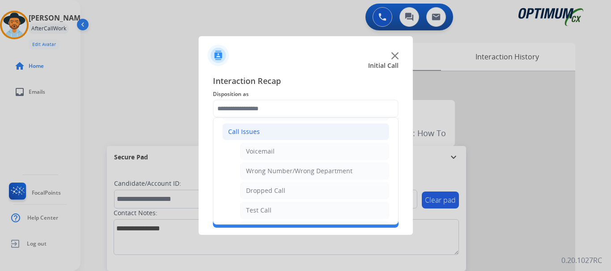
click at [295, 210] on li "Test Call" at bounding box center [314, 210] width 149 height 17
type input "*********"
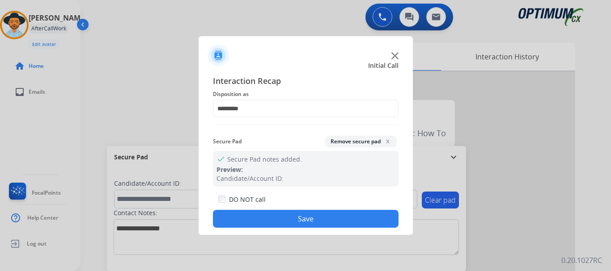
click at [300, 214] on button "Save" at bounding box center [306, 219] width 186 height 18
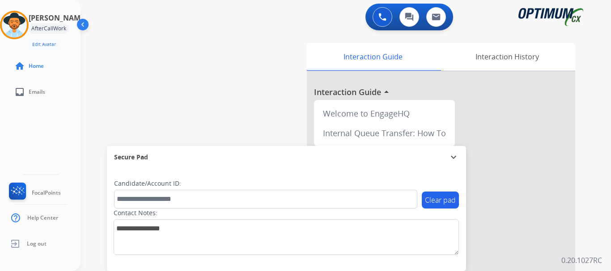
click at [227, 86] on div "swap_horiz Break voice bridge close_fullscreen Connect 3-Way Call merge_type Se…" at bounding box center [334, 218] width 509 height 373
click at [22, 25] on img at bounding box center [14, 25] width 25 height 25
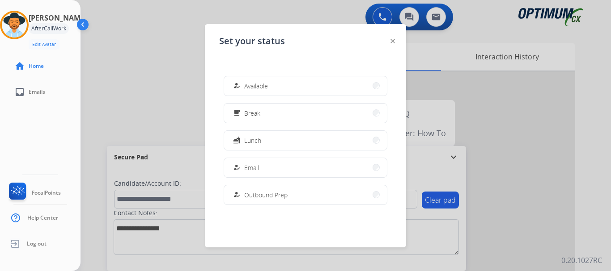
click at [313, 78] on button "how_to_reg Available" at bounding box center [305, 85] width 163 height 19
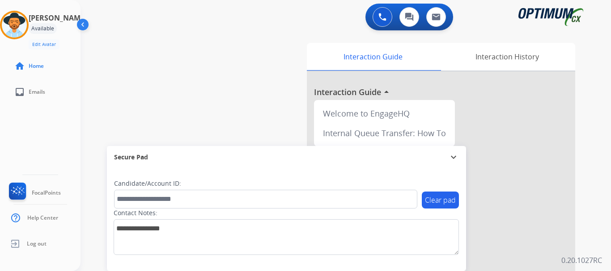
click at [231, 91] on div "swap_horiz Break voice bridge close_fullscreen Connect 3-Way Call merge_type Se…" at bounding box center [334, 218] width 509 height 373
click at [382, 25] on button at bounding box center [383, 17] width 20 height 20
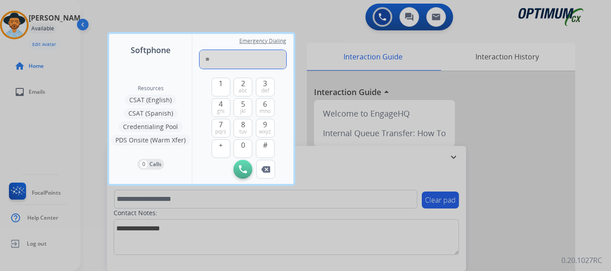
click at [238, 56] on input "**" at bounding box center [242, 59] width 87 height 19
type input "**********"
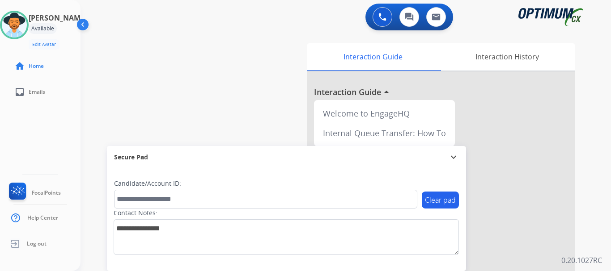
click at [381, 20] on img at bounding box center [382, 17] width 8 height 8
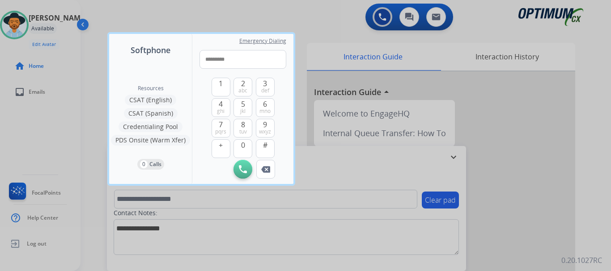
type input "**********"
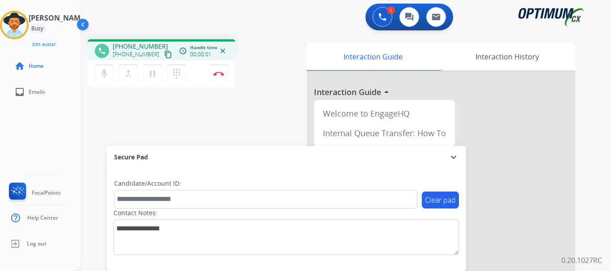
click at [221, 80] on button "Disconnect" at bounding box center [218, 73] width 19 height 19
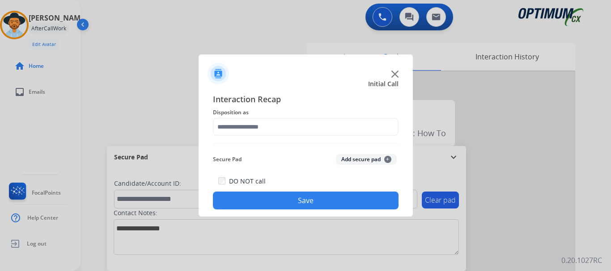
click at [361, 158] on button "Add secure pad +" at bounding box center [366, 159] width 61 height 11
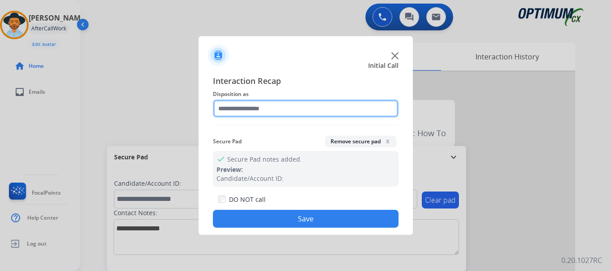
click at [297, 107] on input "text" at bounding box center [306, 109] width 186 height 18
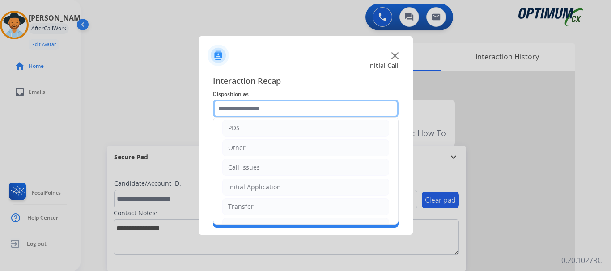
scroll to position [58, 0]
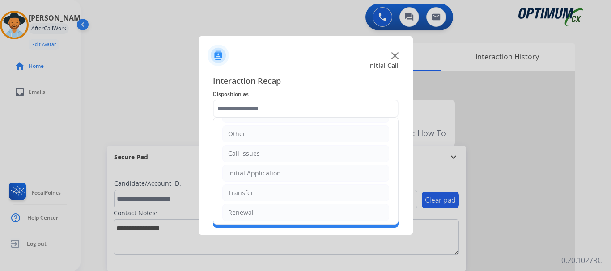
click at [288, 156] on li "Call Issues" at bounding box center [305, 153] width 167 height 17
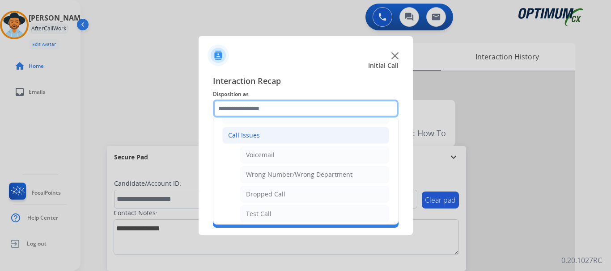
scroll to position [96, 0]
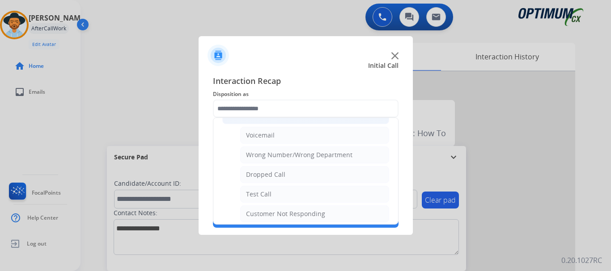
click at [288, 189] on li "Test Call" at bounding box center [314, 194] width 149 height 17
type input "*********"
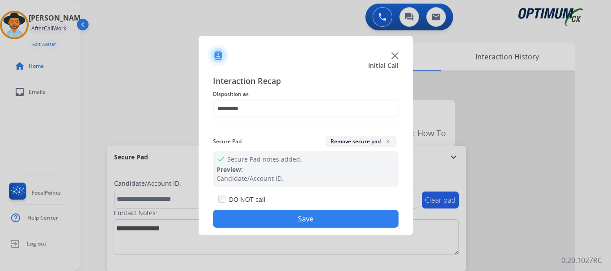
click at [317, 221] on button "Save" at bounding box center [306, 219] width 186 height 18
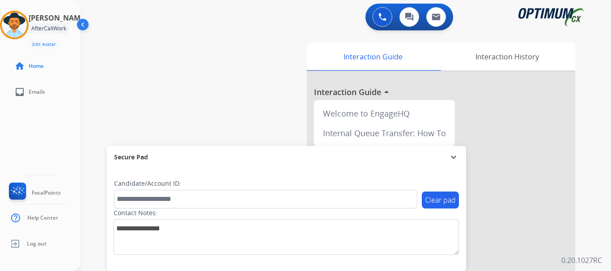
click at [237, 98] on div "swap_horiz Break voice bridge close_fullscreen Connect 3-Way Call merge_type Se…" at bounding box center [334, 218] width 509 height 373
click at [18, 25] on img at bounding box center [14, 25] width 25 height 25
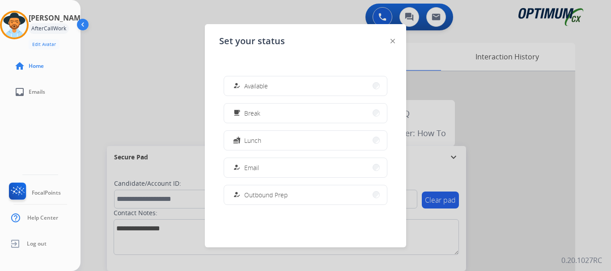
click at [285, 91] on button "how_to_reg Available" at bounding box center [305, 85] width 163 height 19
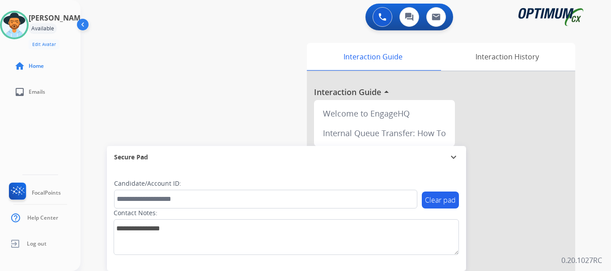
click at [585, 195] on div "Interaction Guide Interaction History Interaction Guide arrow_drop_up Welcome t…" at bounding box center [447, 222] width 286 height 366
click at [194, 101] on div "swap_horiz Break voice bridge close_fullscreen Connect 3-Way Call merge_type Se…" at bounding box center [334, 218] width 509 height 373
click at [19, 30] on img at bounding box center [14, 25] width 25 height 25
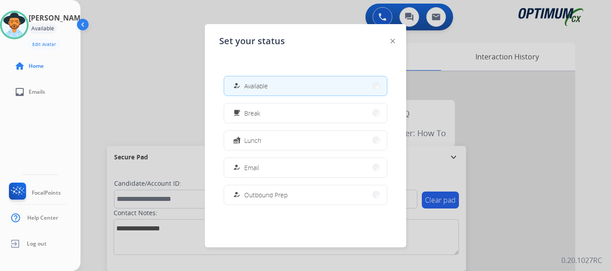
click at [393, 42] on img at bounding box center [392, 41] width 4 height 4
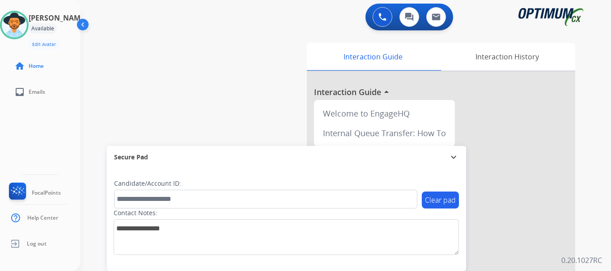
click at [387, 43] on div "Interaction Guide" at bounding box center [373, 57] width 132 height 28
click at [375, 14] on button at bounding box center [383, 17] width 20 height 20
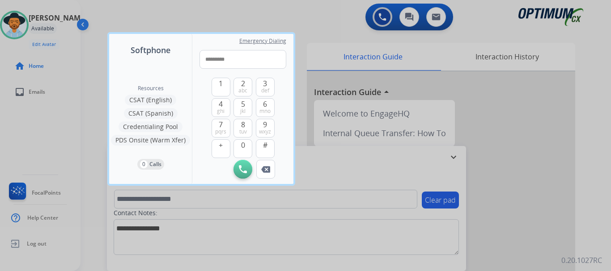
type input "**********"
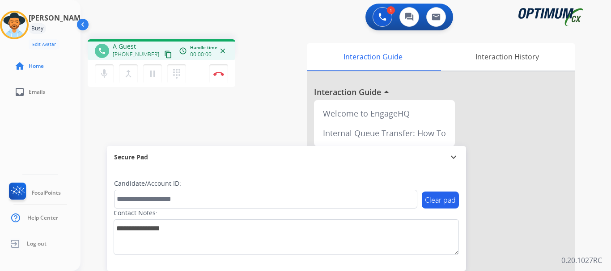
click at [215, 76] on button "Disconnect" at bounding box center [218, 73] width 19 height 19
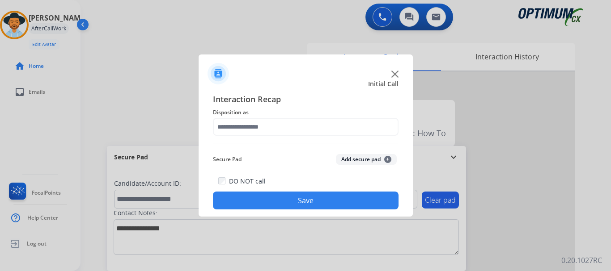
click at [359, 160] on button "Add secure pad +" at bounding box center [366, 159] width 61 height 11
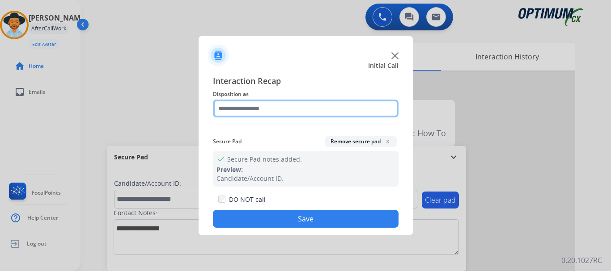
click at [338, 111] on input "text" at bounding box center [306, 109] width 186 height 18
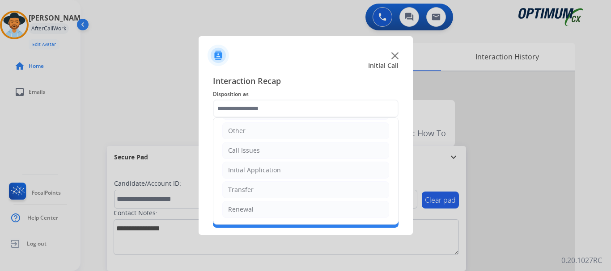
click at [285, 149] on li "Call Issues" at bounding box center [305, 150] width 167 height 17
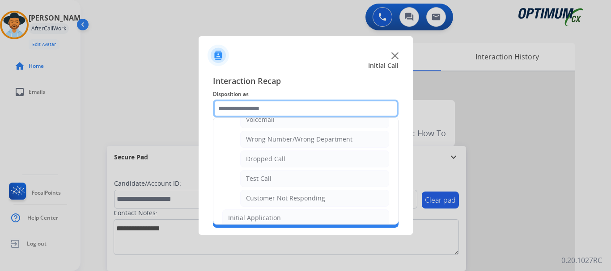
scroll to position [113, 0]
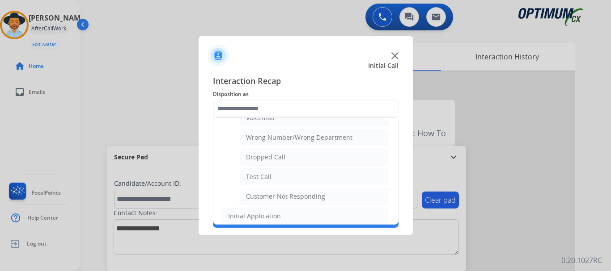
click at [281, 182] on li "Test Call" at bounding box center [314, 177] width 149 height 17
type input "*********"
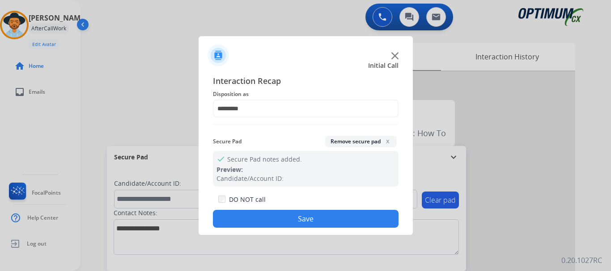
click at [284, 213] on button "Save" at bounding box center [306, 219] width 186 height 18
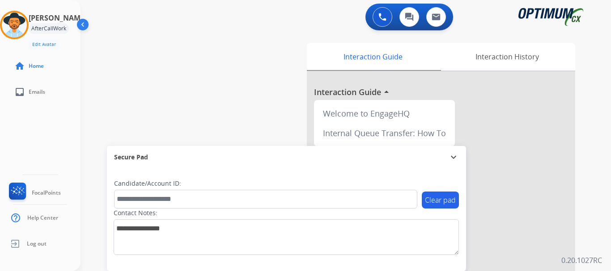
click at [216, 115] on div "swap_horiz Break voice bridge close_fullscreen Connect 3-Way Call merge_type Se…" at bounding box center [334, 218] width 509 height 373
click at [23, 30] on img at bounding box center [14, 25] width 25 height 25
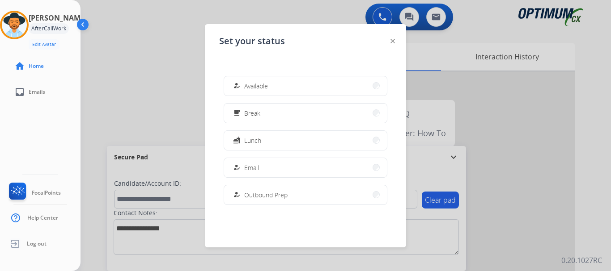
click at [304, 82] on button "how_to_reg Available" at bounding box center [305, 85] width 163 height 19
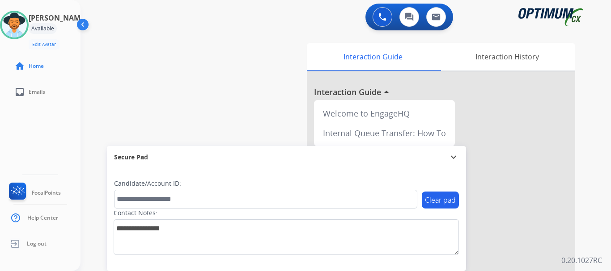
click at [218, 80] on div "swap_horiz Break voice bridge close_fullscreen Connect 3-Way Call merge_type Se…" at bounding box center [334, 218] width 509 height 373
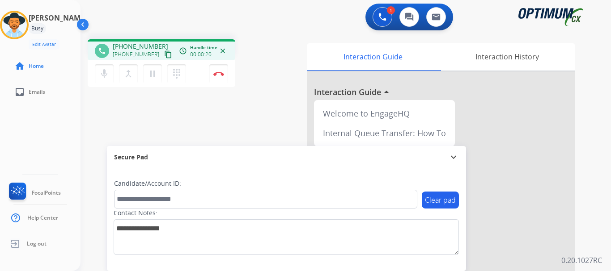
click at [108, 73] on mat-icon "mic" at bounding box center [104, 73] width 11 height 11
click at [104, 73] on mat-icon "mic" at bounding box center [104, 73] width 11 height 11
click at [103, 78] on mat-icon "mic_off" at bounding box center [104, 73] width 11 height 11
click at [100, 72] on mat-icon "mic" at bounding box center [104, 73] width 11 height 11
drag, startPoint x: 119, startPoint y: 48, endPoint x: 154, endPoint y: 42, distance: 34.9
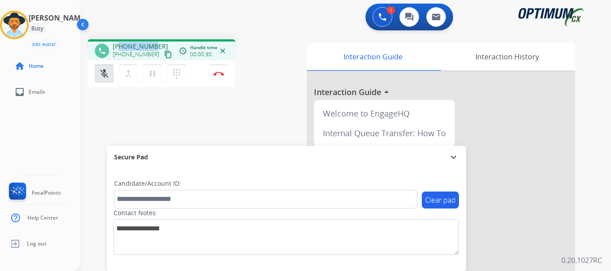
click at [154, 42] on span "+13133488723" at bounding box center [140, 46] width 55 height 9
copy span "3133488723"
click at [108, 78] on mat-icon "mic_off" at bounding box center [104, 73] width 11 height 11
click at [99, 73] on mat-icon "mic" at bounding box center [104, 73] width 11 height 11
click at [106, 76] on mat-icon "mic_off" at bounding box center [104, 73] width 11 height 11
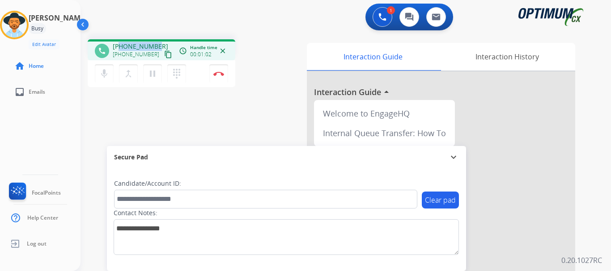
click at [106, 76] on mat-icon "mic" at bounding box center [104, 73] width 11 height 11
click at [106, 76] on mat-icon "mic_off" at bounding box center [104, 73] width 11 height 11
click at [106, 76] on mat-icon "mic" at bounding box center [104, 73] width 11 height 11
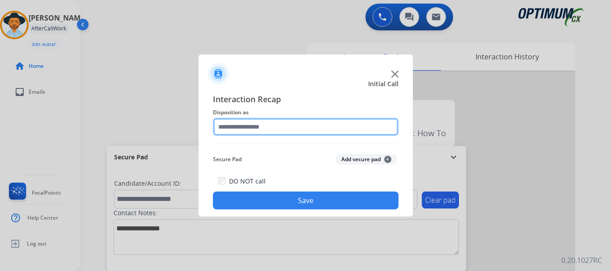
click at [307, 131] on input "text" at bounding box center [306, 127] width 186 height 18
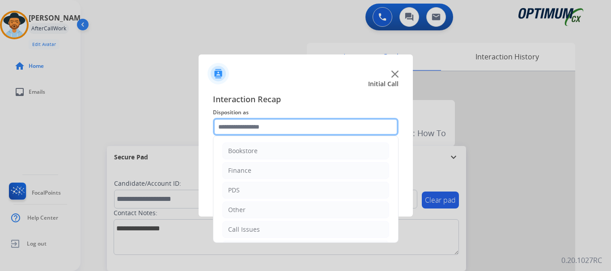
scroll to position [61, 0]
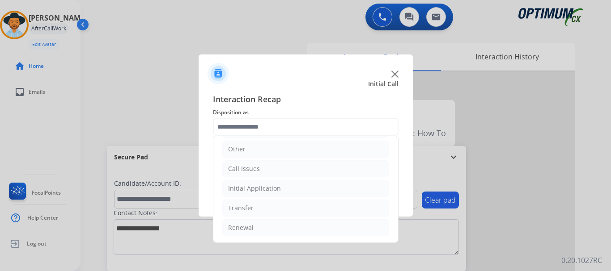
click at [285, 190] on li "Initial Application" at bounding box center [305, 188] width 167 height 17
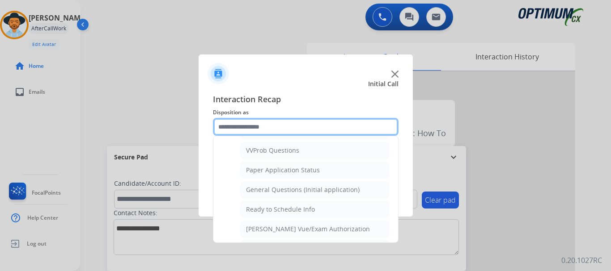
scroll to position [487, 0]
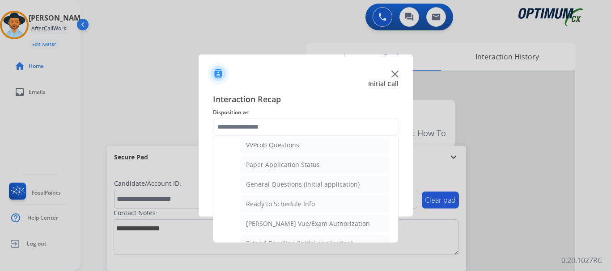
click at [335, 190] on li "General Questions (Initial application)" at bounding box center [314, 184] width 149 height 17
type input "**********"
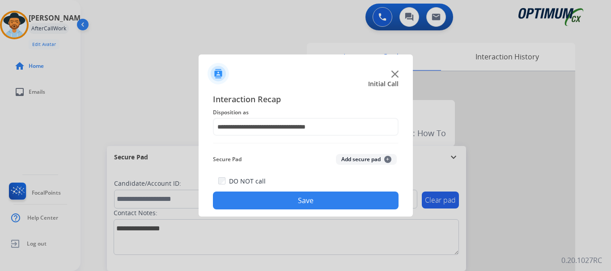
click at [333, 193] on button "Save" at bounding box center [306, 201] width 186 height 18
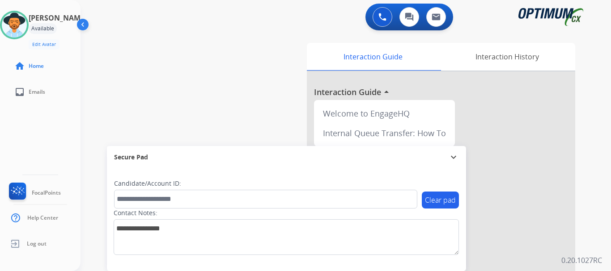
click at [237, 75] on div "swap_horiz Break voice bridge close_fullscreen Connect 3-Way Call merge_type Se…" at bounding box center [334, 218] width 509 height 373
click at [224, 82] on div "swap_horiz Break voice bridge close_fullscreen Connect 3-Way Call merge_type Se…" at bounding box center [334, 218] width 509 height 373
click at [25, 27] on img at bounding box center [14, 25] width 25 height 25
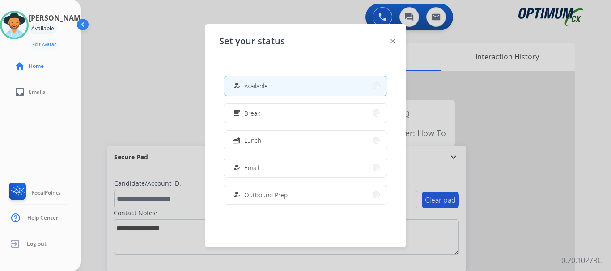
click at [302, 139] on button "fastfood Lunch" at bounding box center [305, 140] width 163 height 19
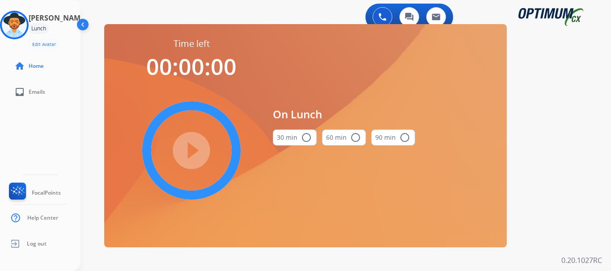
click at [313, 135] on button "30 min radio_button_unchecked" at bounding box center [295, 138] width 44 height 16
click at [195, 156] on mat-icon "play_circle_filled" at bounding box center [191, 150] width 11 height 11
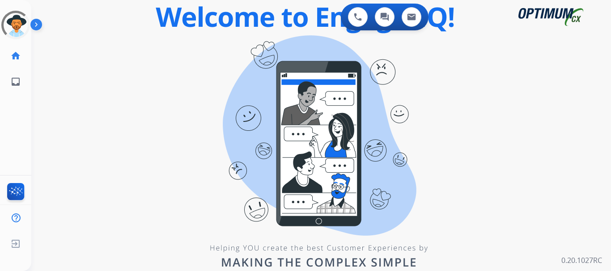
click at [37, 29] on img at bounding box center [37, 26] width 15 height 17
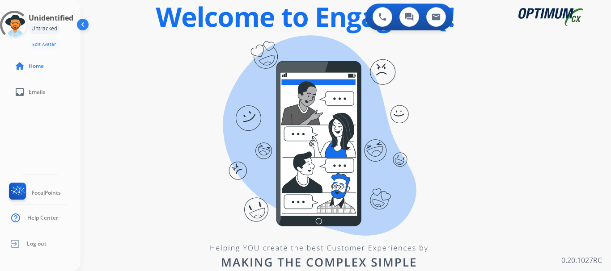
click at [110, 52] on div "swap_horiz Break voice bridge close_fullscreen Connect 3-Way Call merge_type Se…" at bounding box center [334, 53] width 509 height 43
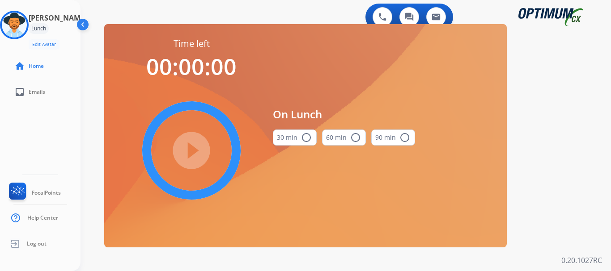
click at [14, 28] on img at bounding box center [14, 25] width 25 height 25
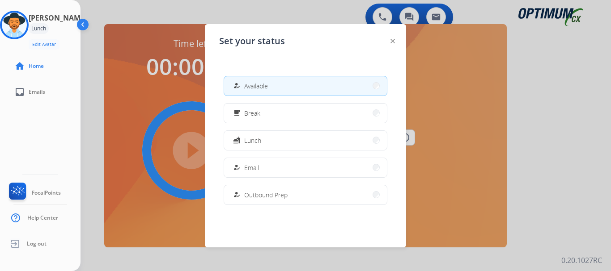
click at [232, 92] on button "how_to_reg Available" at bounding box center [305, 85] width 163 height 19
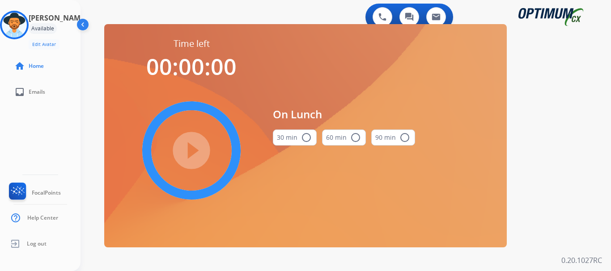
click at [23, 25] on img at bounding box center [14, 25] width 25 height 25
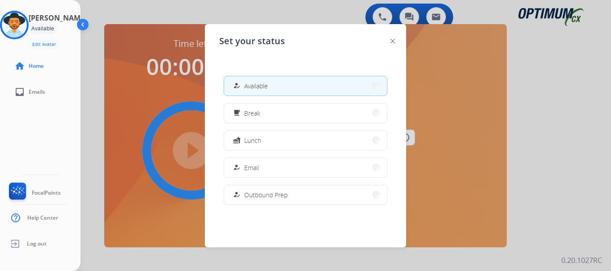
click at [241, 84] on div "how_to_reg" at bounding box center [237, 85] width 13 height 11
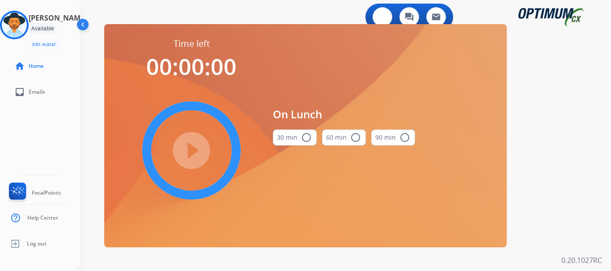
click at [381, 19] on img at bounding box center [382, 17] width 8 height 8
click at [383, 14] on img at bounding box center [382, 17] width 8 height 8
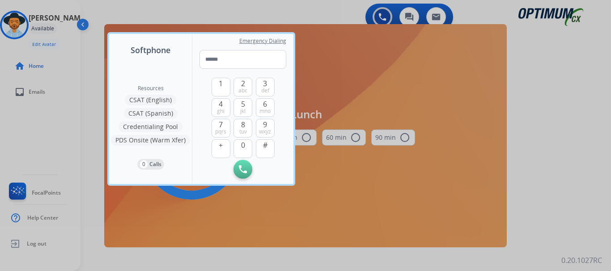
click at [383, 14] on div at bounding box center [305, 135] width 611 height 271
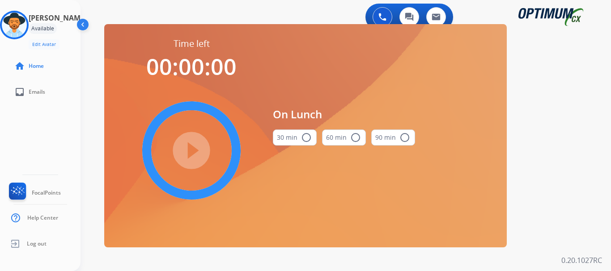
click at [383, 14] on img at bounding box center [382, 17] width 8 height 8
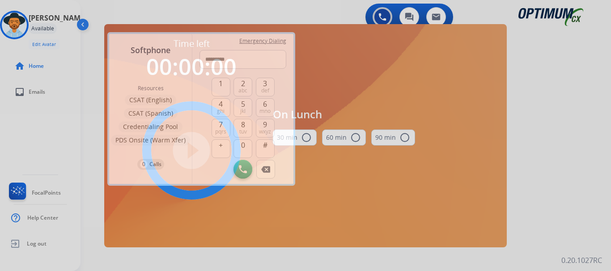
type input "**********"
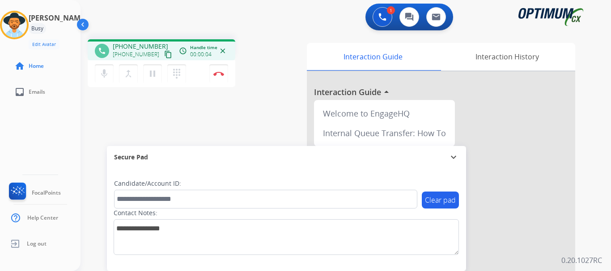
click at [216, 75] on img at bounding box center [218, 74] width 11 height 4
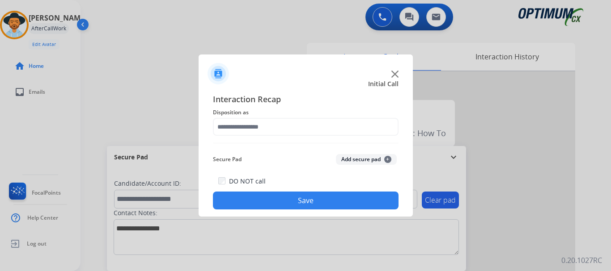
click at [367, 159] on button "Add secure pad +" at bounding box center [366, 159] width 61 height 11
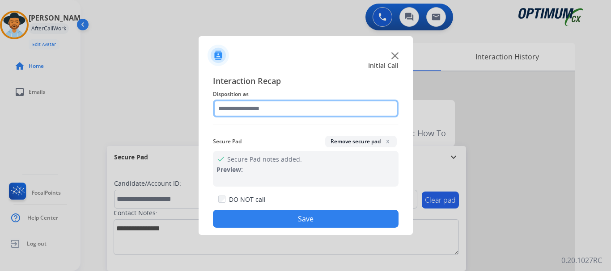
click at [309, 110] on input "text" at bounding box center [306, 109] width 186 height 18
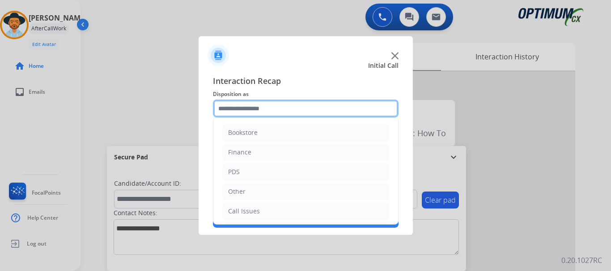
scroll to position [61, 0]
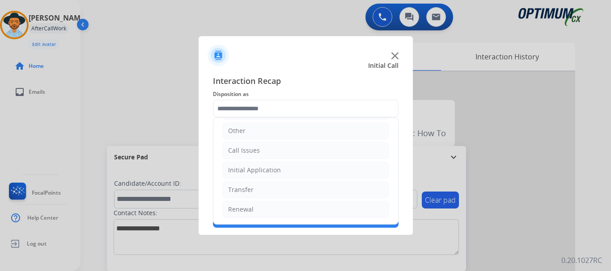
click at [271, 150] on li "Call Issues" at bounding box center [305, 150] width 167 height 17
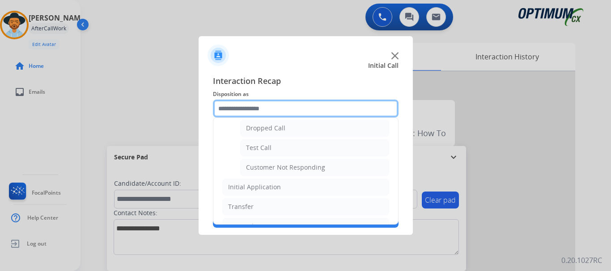
scroll to position [143, 0]
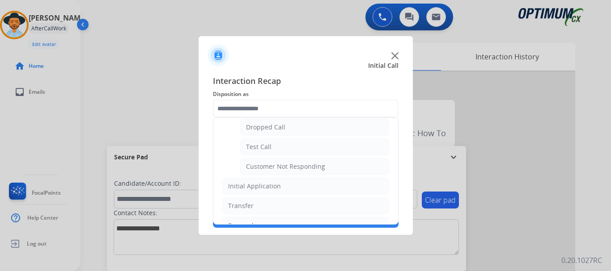
click at [285, 145] on li "Test Call" at bounding box center [314, 147] width 149 height 17
type input "*********"
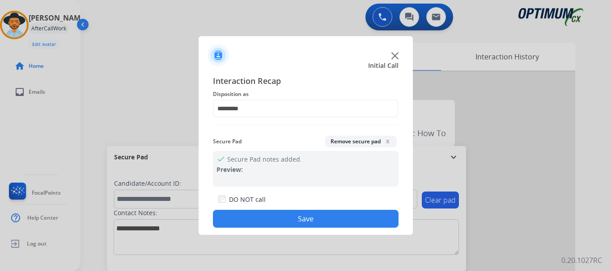
click at [280, 222] on button "Save" at bounding box center [306, 219] width 186 height 18
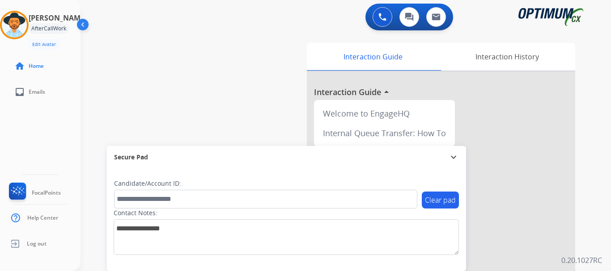
click at [197, 108] on div "swap_horiz Break voice bridge close_fullscreen Connect 3-Way Call merge_type Se…" at bounding box center [334, 218] width 509 height 373
click at [21, 27] on img at bounding box center [14, 25] width 25 height 25
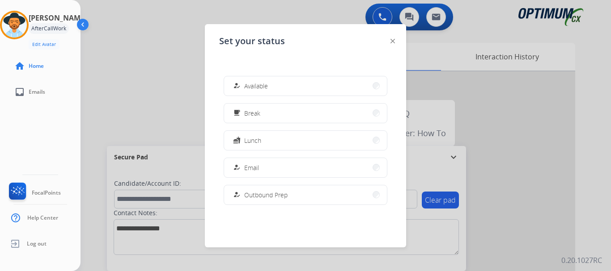
click at [301, 87] on button "how_to_reg Available" at bounding box center [305, 85] width 163 height 19
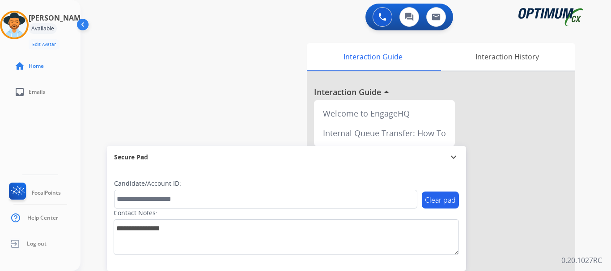
click at [156, 106] on div "swap_horiz Break voice bridge close_fullscreen Connect 3-Way Call merge_type Se…" at bounding box center [334, 218] width 509 height 373
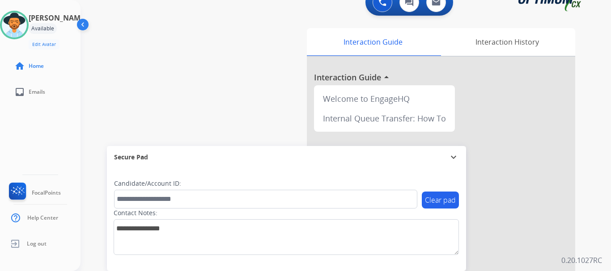
click at [425, 165] on div "Secure Pad" at bounding box center [286, 157] width 345 height 15
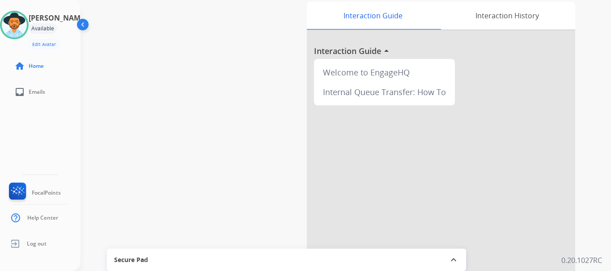
scroll to position [50, 0]
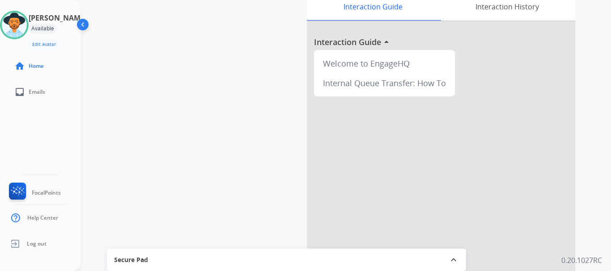
click at [238, 88] on div "swap_horiz Break voice bridge close_fullscreen Connect 3-Way Call merge_type Se…" at bounding box center [334, 168] width 509 height 373
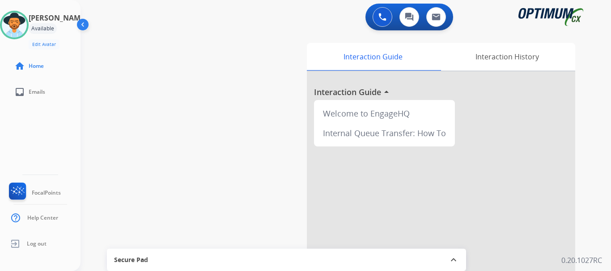
click at [381, 20] on img at bounding box center [382, 17] width 8 height 8
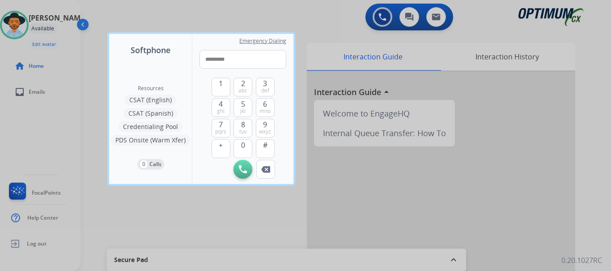
type input "**********"
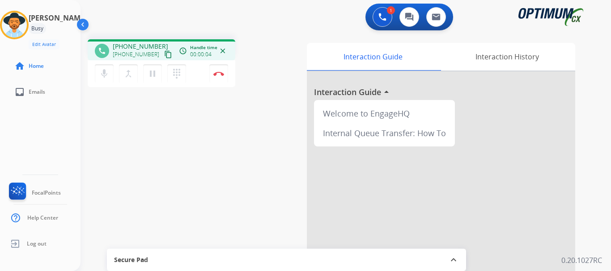
click at [221, 80] on button "Disconnect" at bounding box center [218, 73] width 19 height 19
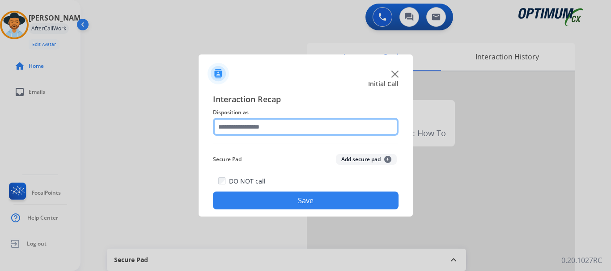
click at [271, 123] on input "text" at bounding box center [306, 127] width 186 height 18
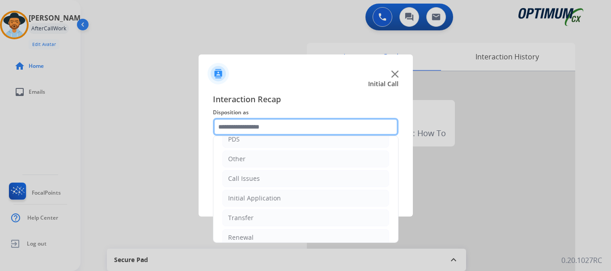
scroll to position [61, 0]
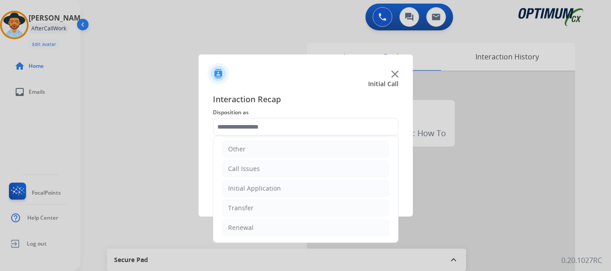
click at [293, 165] on li "Call Issues" at bounding box center [305, 169] width 167 height 17
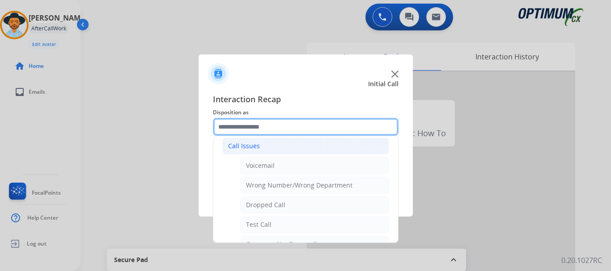
scroll to position [87, 0]
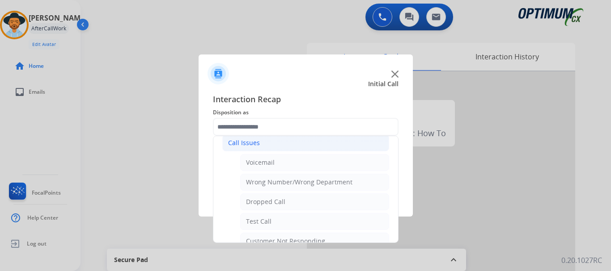
click at [283, 216] on li "Test Call" at bounding box center [314, 221] width 149 height 17
type input "*********"
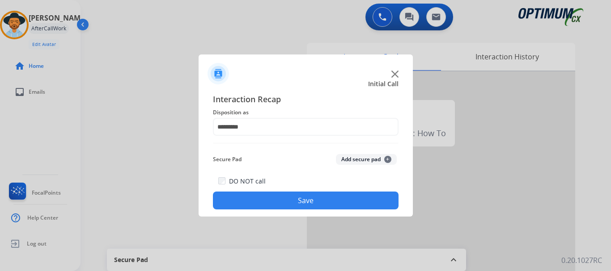
click at [295, 199] on button "Save" at bounding box center [306, 201] width 186 height 18
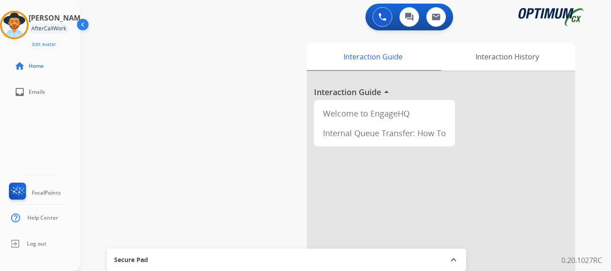
click at [194, 159] on div "swap_horiz Break voice bridge close_fullscreen Connect 3-Way Call merge_type Se…" at bounding box center [334, 218] width 509 height 373
click at [22, 24] on img at bounding box center [14, 25] width 25 height 25
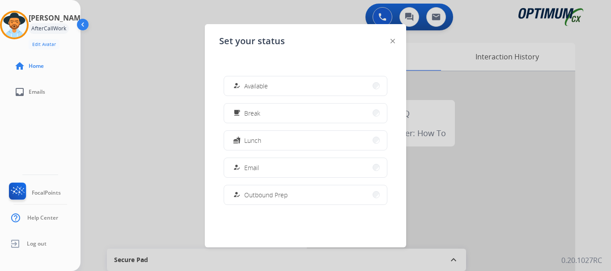
click at [283, 77] on button "how_to_reg Available" at bounding box center [305, 85] width 163 height 19
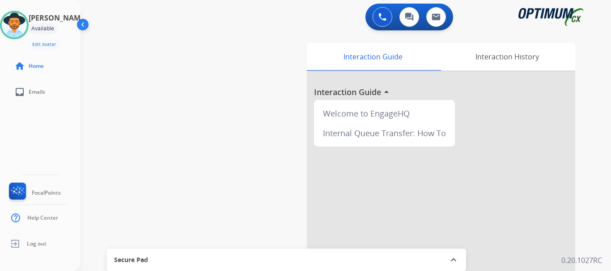
click at [191, 117] on div "swap_horiz Break voice bridge close_fullscreen Connect 3-Way Call merge_type Se…" at bounding box center [334, 218] width 509 height 373
click at [179, 104] on div "swap_horiz Break voice bridge close_fullscreen Connect 3-Way Call merge_type Se…" at bounding box center [334, 218] width 509 height 373
click at [377, 17] on button at bounding box center [383, 17] width 20 height 20
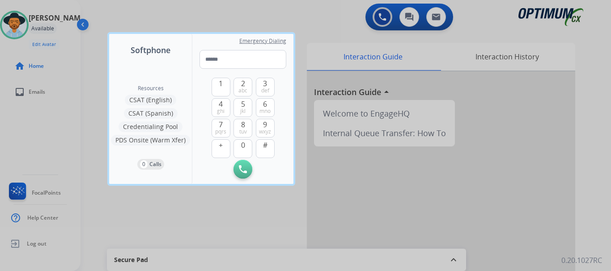
click at [255, 61] on input "tel" at bounding box center [242, 59] width 87 height 19
type input "**********"
click at [241, 170] on img at bounding box center [243, 169] width 8 height 8
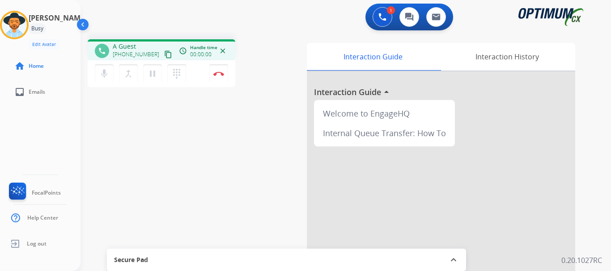
click at [220, 82] on button "Disconnect" at bounding box center [218, 73] width 19 height 19
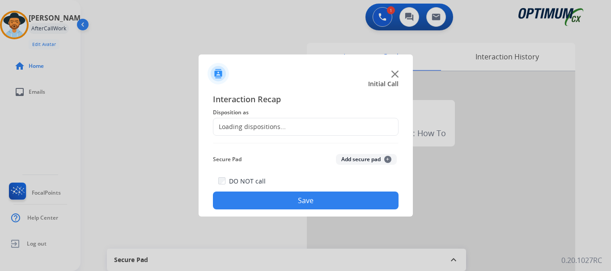
click at [222, 71] on img at bounding box center [218, 73] width 21 height 21
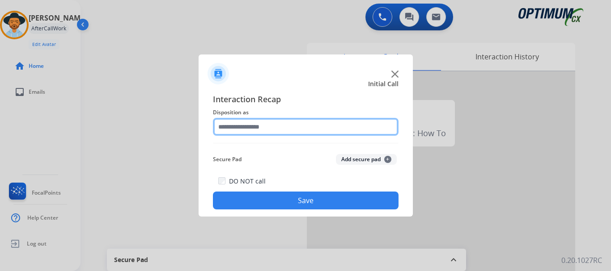
click at [320, 136] on div at bounding box center [306, 127] width 186 height 18
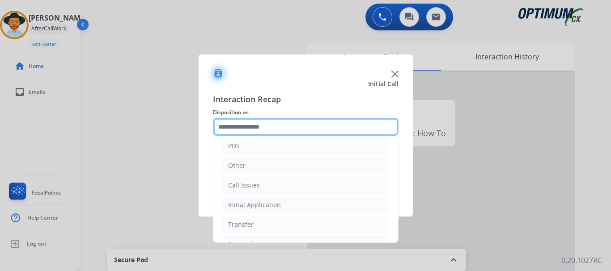
scroll to position [61, 0]
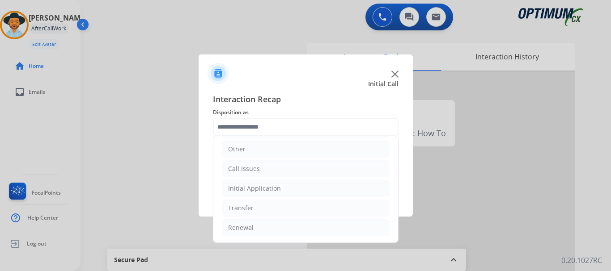
click at [300, 170] on li "Call Issues" at bounding box center [305, 169] width 167 height 17
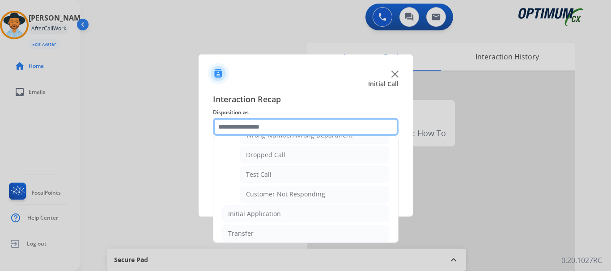
scroll to position [133, 0]
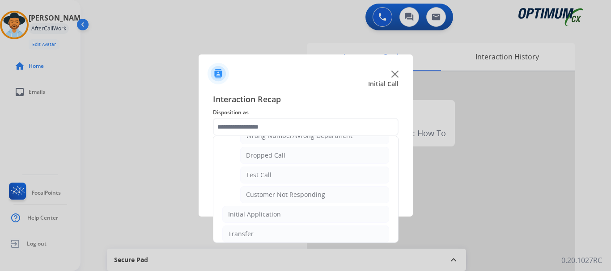
click at [313, 176] on li "Test Call" at bounding box center [314, 175] width 149 height 17
type input "*********"
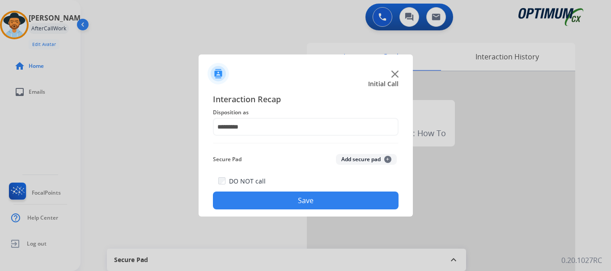
click at [321, 198] on button "Save" at bounding box center [306, 201] width 186 height 18
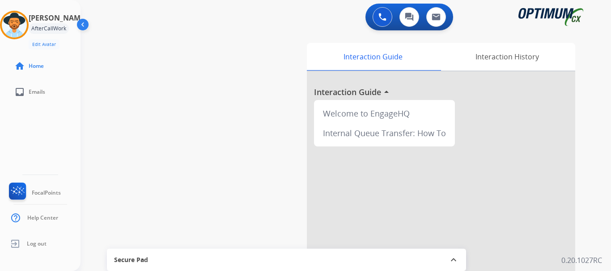
click at [259, 157] on div "swap_horiz Break voice bridge close_fullscreen Connect 3-Way Call merge_type Se…" at bounding box center [334, 218] width 509 height 373
click at [29, 25] on div at bounding box center [14, 25] width 29 height 29
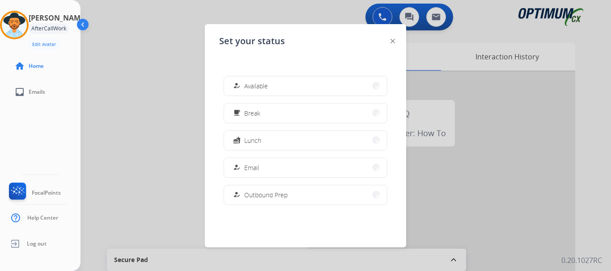
click at [308, 83] on button "how_to_reg Available" at bounding box center [305, 85] width 163 height 19
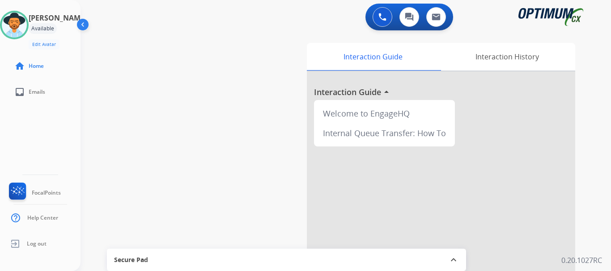
click at [322, 12] on div "0 Voice Interactions 0 Chat Interactions 0 Email Interactions" at bounding box center [340, 18] width 498 height 29
click at [377, 18] on button at bounding box center [383, 17] width 20 height 20
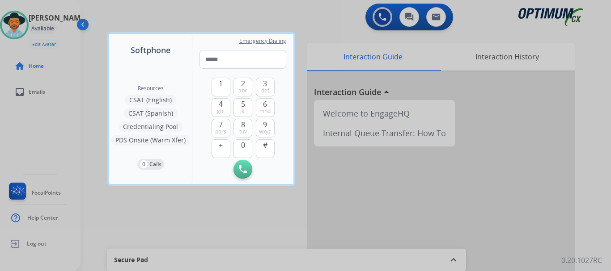
click at [255, 56] on input "tel" at bounding box center [242, 59] width 87 height 19
click at [246, 131] on span "tuv" at bounding box center [243, 131] width 8 height 7
click at [247, 107] on button "5 jkl" at bounding box center [242, 107] width 19 height 19
click at [248, 148] on button "0" at bounding box center [242, 149] width 19 height 19
click at [268, 84] on button "3 def" at bounding box center [265, 87] width 19 height 19
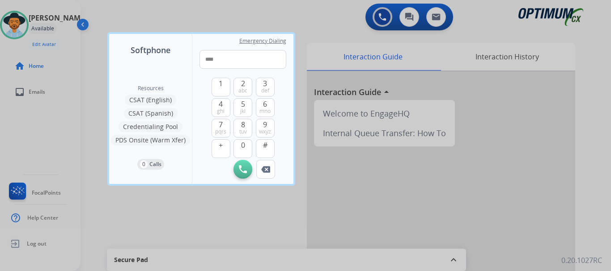
click at [248, 157] on button "0" at bounding box center [242, 149] width 19 height 19
click at [250, 153] on button "0" at bounding box center [242, 149] width 19 height 19
click at [225, 109] on span "ghi" at bounding box center [221, 111] width 8 height 7
click at [270, 89] on button "3 def" at bounding box center [265, 87] width 19 height 19
click at [243, 83] on span "2" at bounding box center [243, 83] width 4 height 11
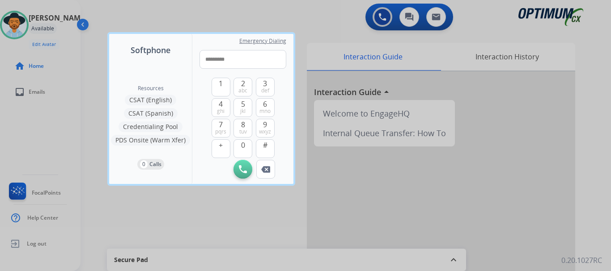
click at [271, 86] on button "3 def" at bounding box center [265, 87] width 19 height 19
type input "**********"
click at [249, 169] on button "Initiate Call" at bounding box center [242, 169] width 19 height 19
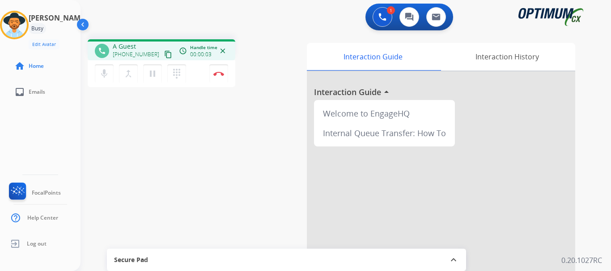
click at [220, 78] on button "Disconnect" at bounding box center [218, 73] width 19 height 19
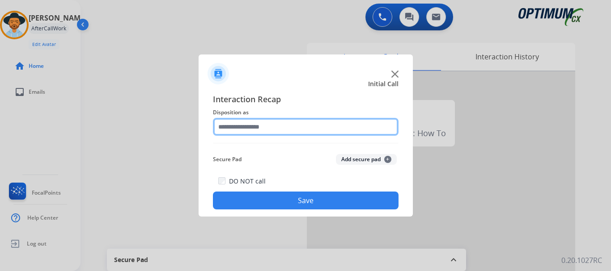
click at [303, 131] on input "text" at bounding box center [306, 127] width 186 height 18
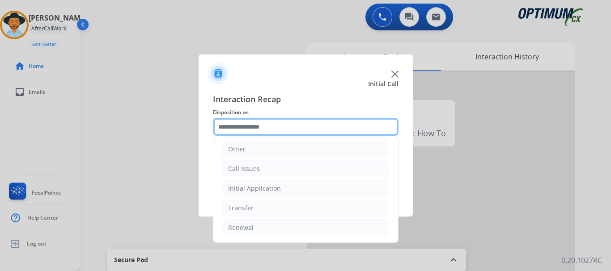
scroll to position [60, 0]
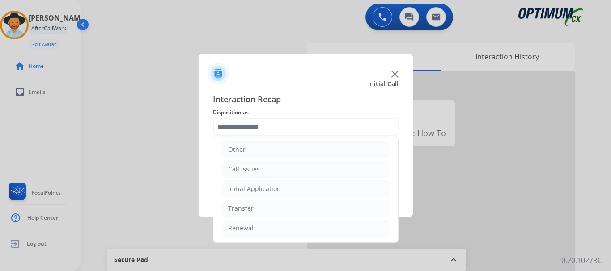
click at [295, 177] on li "Call Issues" at bounding box center [305, 169] width 167 height 17
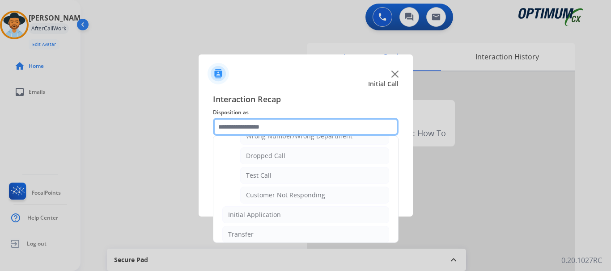
scroll to position [132, 0]
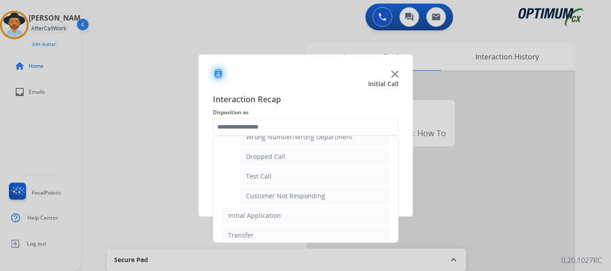
click at [306, 178] on li "Test Call" at bounding box center [314, 176] width 149 height 17
type input "*********"
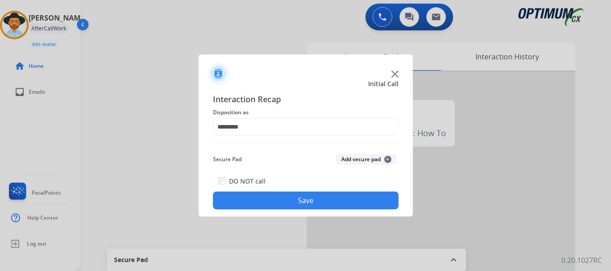
click at [312, 203] on button "Save" at bounding box center [306, 201] width 186 height 18
click at [356, 162] on button "Add secure pad +" at bounding box center [366, 159] width 61 height 11
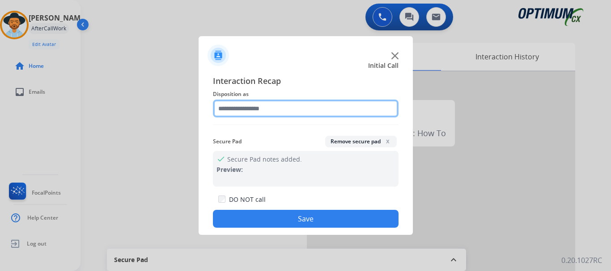
click at [281, 106] on input "text" at bounding box center [306, 109] width 186 height 18
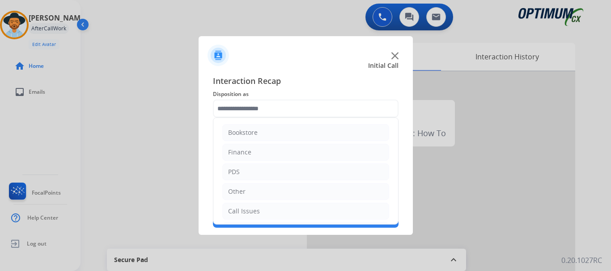
click at [318, 52] on div at bounding box center [306, 51] width 214 height 31
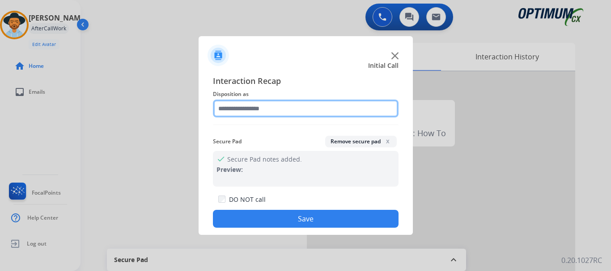
click at [284, 110] on input "text" at bounding box center [306, 109] width 186 height 18
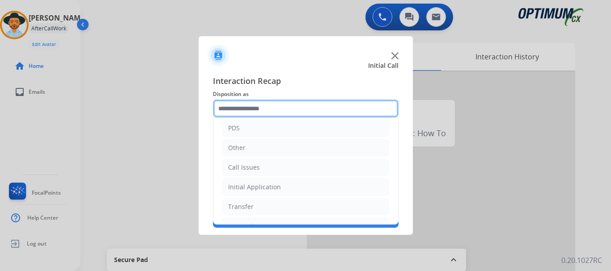
scroll to position [61, 0]
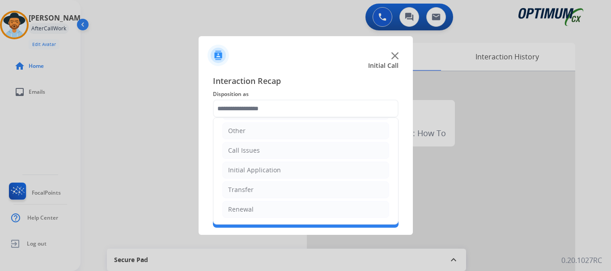
click at [297, 148] on li "Call Issues" at bounding box center [305, 150] width 167 height 17
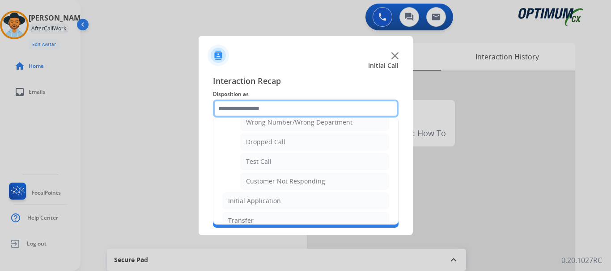
scroll to position [134, 0]
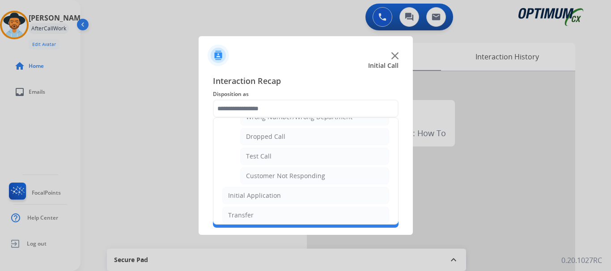
click at [309, 177] on div "Customer Not Responding" at bounding box center [285, 176] width 79 height 9
type input "**********"
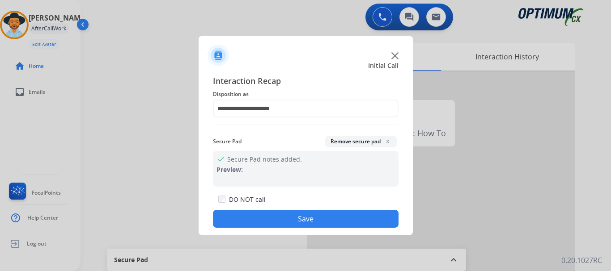
click at [297, 212] on button "Save" at bounding box center [306, 219] width 186 height 18
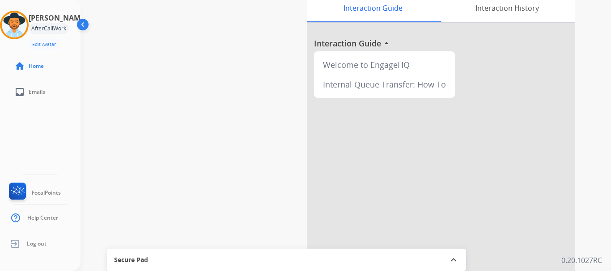
scroll to position [0, 0]
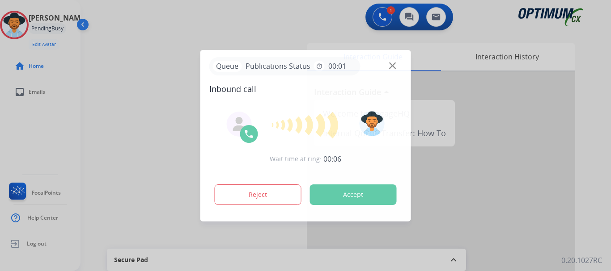
click at [362, 186] on button "Accept" at bounding box center [353, 195] width 87 height 21
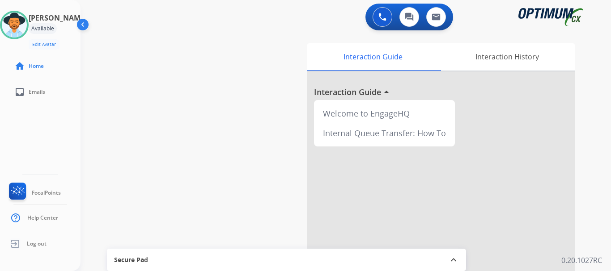
click at [384, 12] on button at bounding box center [383, 17] width 20 height 20
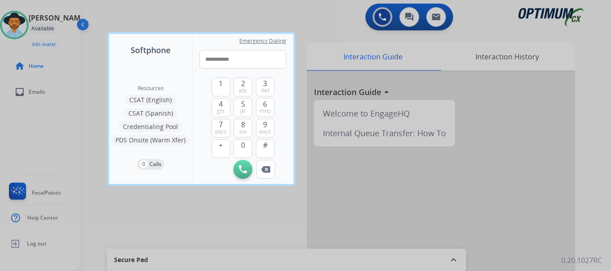
type input "**********"
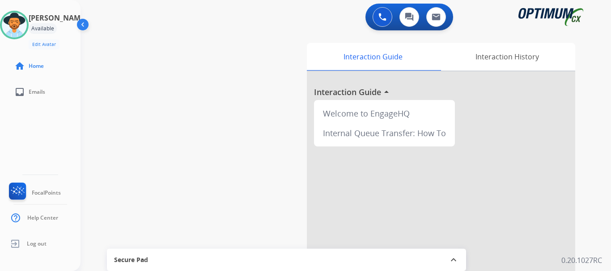
click at [381, 23] on button at bounding box center [383, 17] width 20 height 20
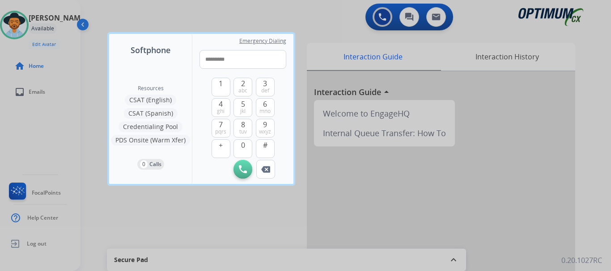
type input "**********"
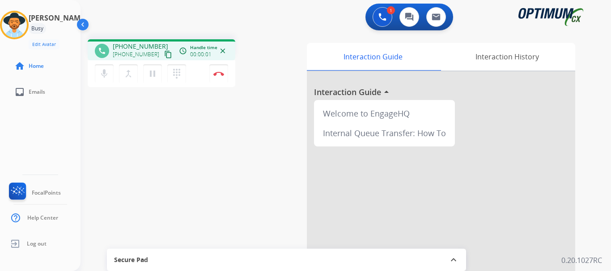
click at [219, 74] on img at bounding box center [218, 74] width 11 height 4
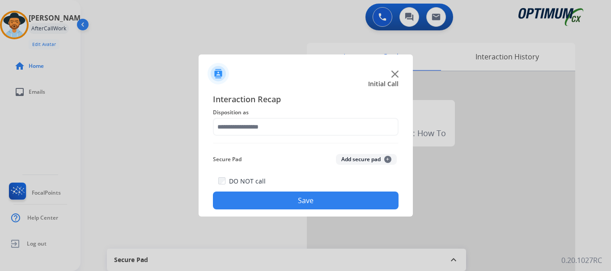
click at [372, 163] on button "Add secure pad +" at bounding box center [366, 159] width 61 height 11
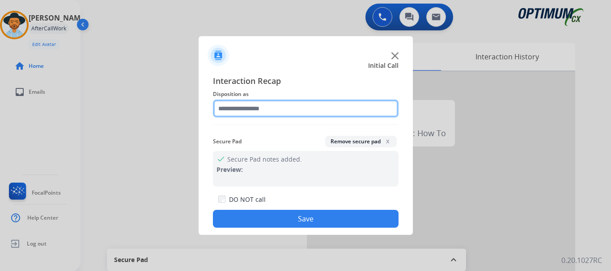
click at [297, 105] on input "text" at bounding box center [306, 109] width 186 height 18
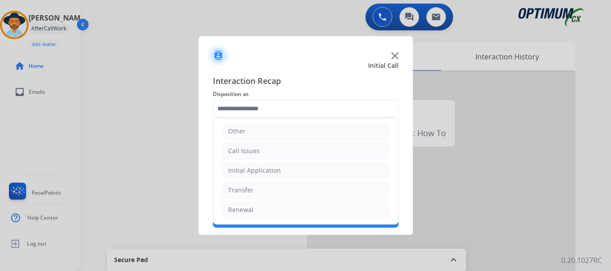
click at [275, 153] on li "Call Issues" at bounding box center [305, 151] width 167 height 17
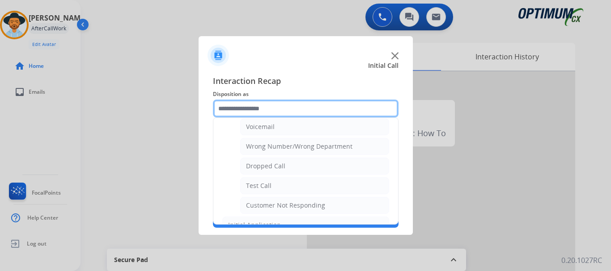
scroll to position [121, 0]
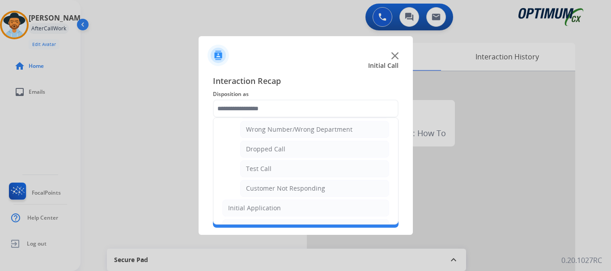
click at [288, 175] on li "Test Call" at bounding box center [314, 169] width 149 height 17
type input "*********"
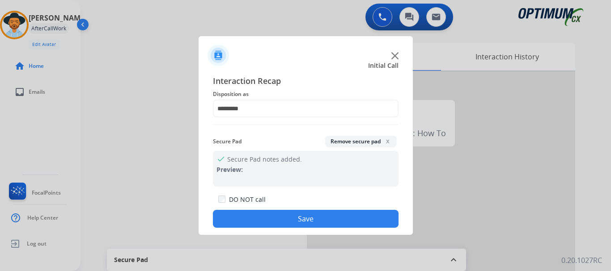
click at [292, 210] on div "DO NOT call Save" at bounding box center [306, 211] width 186 height 34
click at [285, 225] on button "Save" at bounding box center [306, 219] width 186 height 18
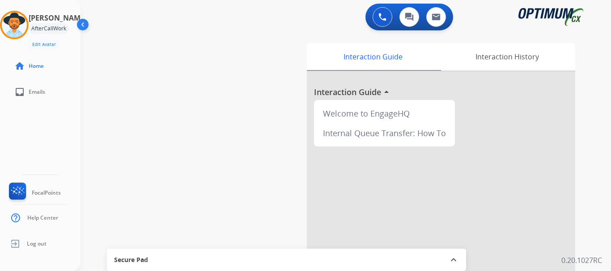
click at [25, 28] on img at bounding box center [14, 25] width 25 height 25
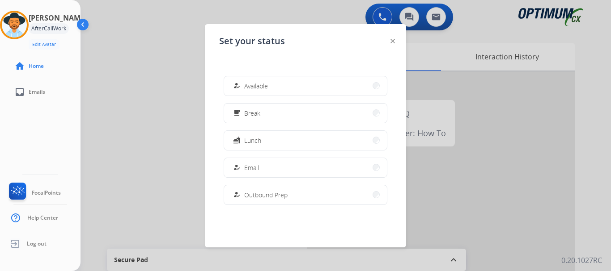
click at [329, 86] on button "how_to_reg Available" at bounding box center [305, 85] width 163 height 19
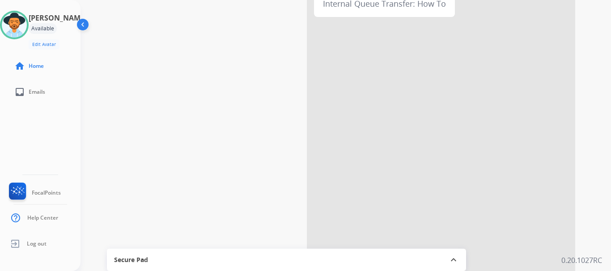
scroll to position [0, 0]
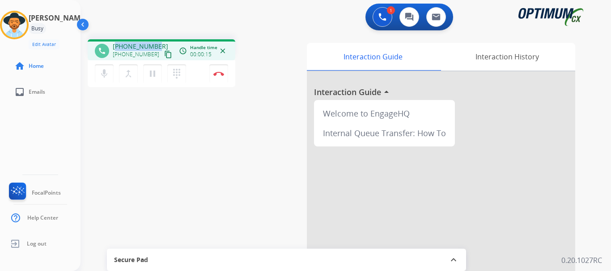
drag, startPoint x: 118, startPoint y: 44, endPoint x: 159, endPoint y: 43, distance: 40.7
click at [159, 43] on div "[PHONE_NUMBER] [PHONE_NUMBER] content_copy" at bounding box center [143, 51] width 61 height 18
copy span "17879074323"
click at [190, 30] on div "1 Voice Interactions 0 Chat Interactions 0 Email Interactions" at bounding box center [340, 18] width 498 height 29
click at [217, 74] on img at bounding box center [218, 74] width 11 height 4
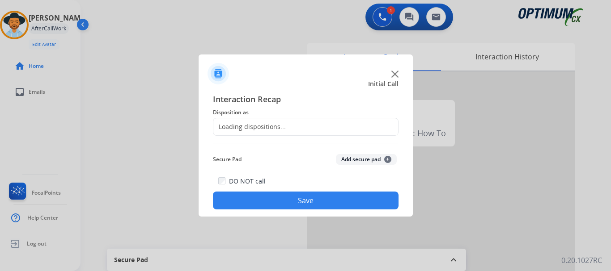
click at [354, 156] on button "Add secure pad +" at bounding box center [366, 159] width 61 height 11
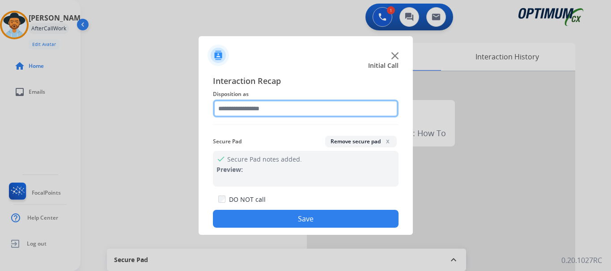
click at [312, 105] on input "text" at bounding box center [306, 109] width 186 height 18
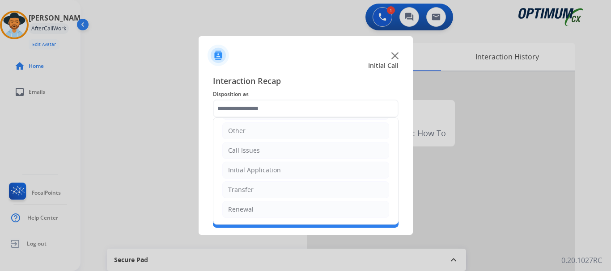
click at [283, 173] on li "Initial Application" at bounding box center [305, 170] width 167 height 17
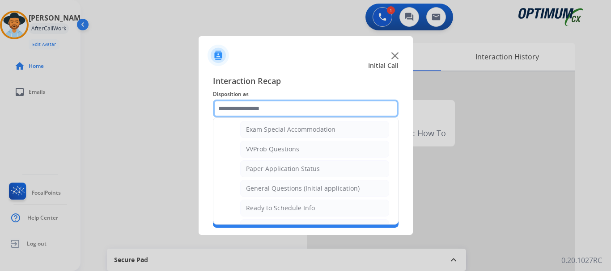
scroll to position [449, 0]
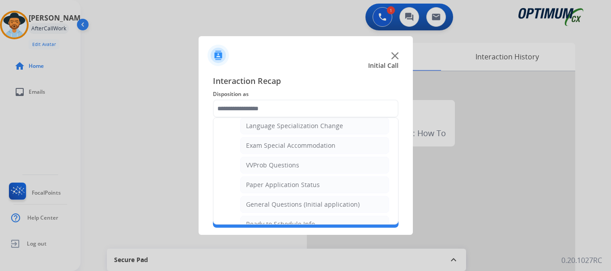
click at [313, 201] on div "General Questions (Initial application)" at bounding box center [303, 204] width 114 height 9
type input "**********"
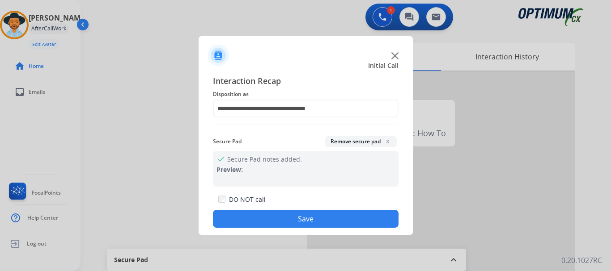
click at [313, 216] on button "Save" at bounding box center [306, 219] width 186 height 18
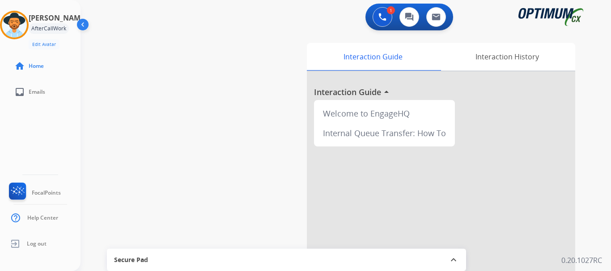
click at [239, 139] on div "swap_horiz Break voice bridge close_fullscreen Connect 3-Way Call merge_type Se…" at bounding box center [334, 218] width 509 height 373
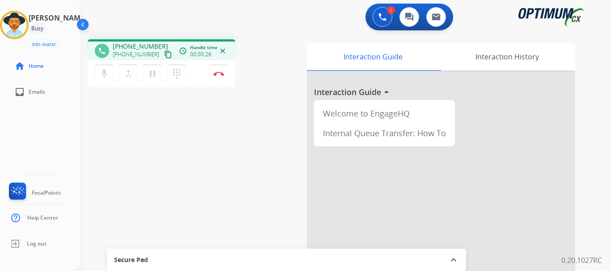
click at [305, 118] on div "Interaction Guide Interaction History Interaction Guide arrow_drop_up Welcome t…" at bounding box center [439, 224] width 271 height 362
drag, startPoint x: 119, startPoint y: 46, endPoint x: 159, endPoint y: 40, distance: 39.8
click at [159, 40] on div "phone [PHONE_NUMBER] [PHONE_NUMBER] content_copy access_time Call metrics Queue…" at bounding box center [162, 49] width 148 height 21
copy span "3468047326"
click at [187, 13] on div "1 Voice Interactions 0 Chat Interactions 0 Email Interactions" at bounding box center [340, 18] width 498 height 29
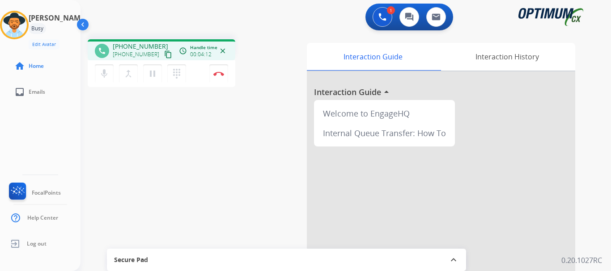
click at [108, 67] on button "mic Mute" at bounding box center [104, 73] width 19 height 19
click at [104, 76] on mat-icon "mic_off" at bounding box center [104, 73] width 11 height 11
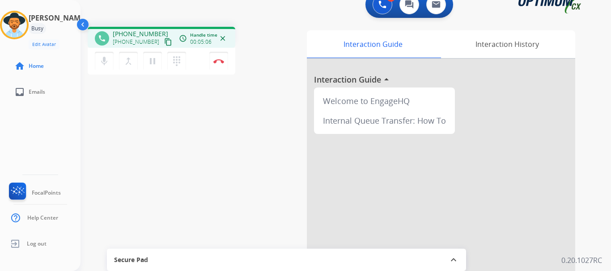
scroll to position [13, 0]
click at [104, 60] on mat-icon "mic" at bounding box center [104, 60] width 11 height 11
click at [104, 64] on mat-icon "mic_off" at bounding box center [104, 60] width 11 height 11
click at [161, 252] on div "Secure Pad expand_less" at bounding box center [286, 260] width 359 height 22
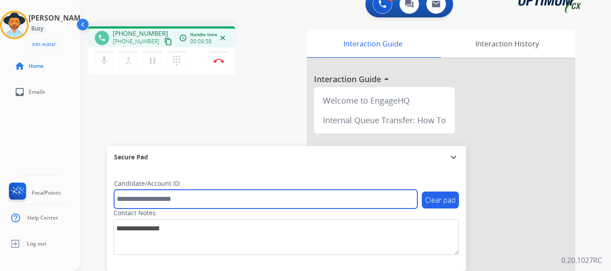
click at [188, 200] on input "text" at bounding box center [265, 199] width 303 height 19
paste input "*******"
type input "*******"
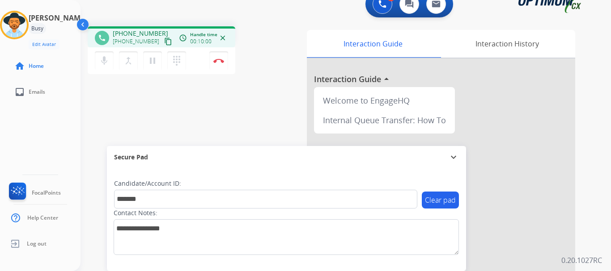
click at [222, 120] on div "phone [PHONE_NUMBER] [PHONE_NUMBER] content_copy access_time Call metrics Queue…" at bounding box center [334, 205] width 509 height 373
click at [212, 95] on div "phone [PHONE_NUMBER] [PHONE_NUMBER] content_copy access_time Call metrics Queue…" at bounding box center [334, 205] width 509 height 373
click at [219, 61] on img at bounding box center [218, 61] width 11 height 4
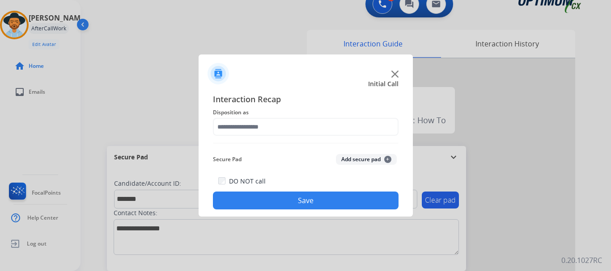
click at [356, 165] on button "Add secure pad +" at bounding box center [366, 159] width 61 height 11
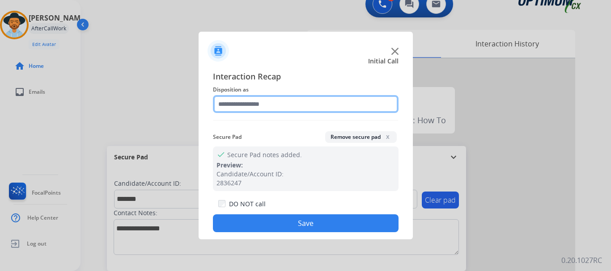
click at [299, 110] on input "text" at bounding box center [306, 104] width 186 height 18
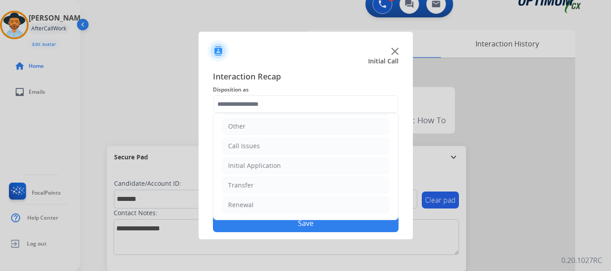
click at [281, 204] on li "Renewal" at bounding box center [305, 205] width 167 height 17
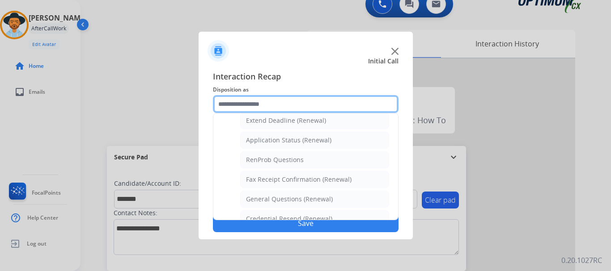
scroll to position [194, 0]
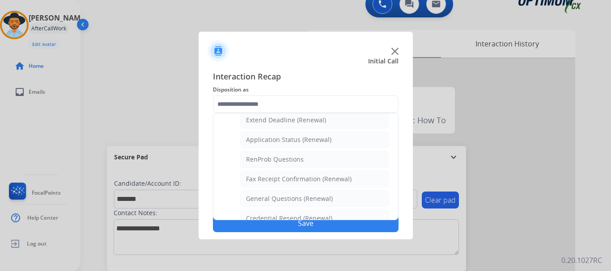
click at [310, 200] on div "General Questions (Renewal)" at bounding box center [289, 199] width 87 height 9
type input "**********"
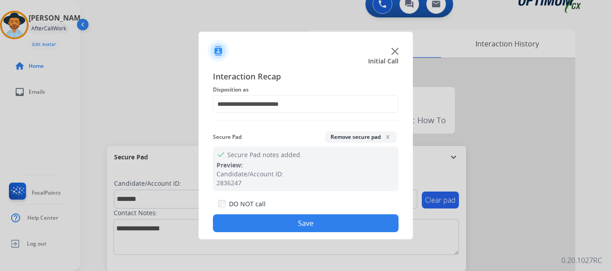
click at [315, 221] on button "Save" at bounding box center [306, 224] width 186 height 18
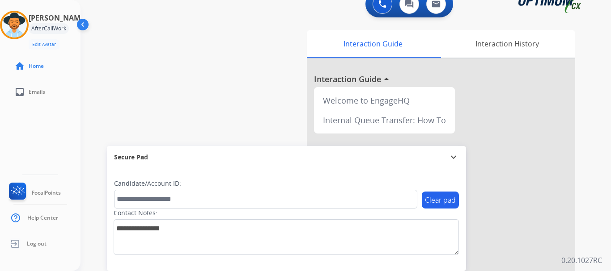
click at [219, 117] on div "swap_horiz Break voice bridge close_fullscreen Connect 3-Way Call merge_type Se…" at bounding box center [334, 205] width 509 height 373
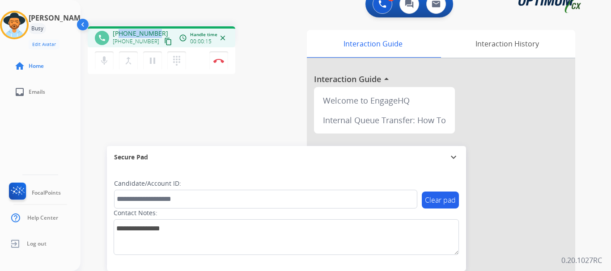
drag, startPoint x: 119, startPoint y: 35, endPoint x: 167, endPoint y: 21, distance: 49.9
click at [168, 21] on div "phone [PHONE_NUMBER] [PHONE_NUMBER] content_copy access_time Call metrics Queue…" at bounding box center [334, 205] width 509 height 373
copy span "6613706394"
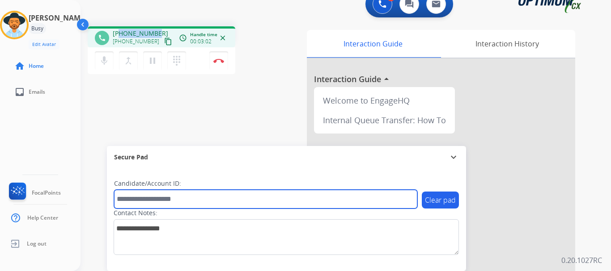
click at [174, 197] on input "text" at bounding box center [265, 199] width 303 height 19
paste input "*******"
type input "*******"
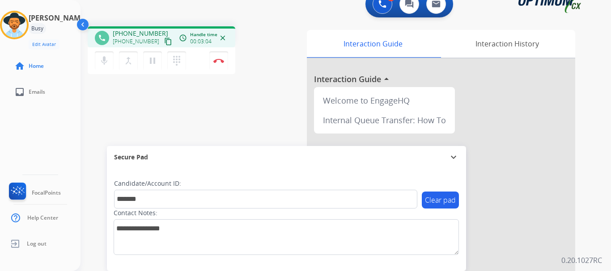
click at [263, 51] on div "phone [PHONE_NUMBER] [PHONE_NUMBER] content_copy access_time Call metrics Queue…" at bounding box center [194, 51] width 212 height 51
click at [218, 61] on img at bounding box center [218, 61] width 11 height 4
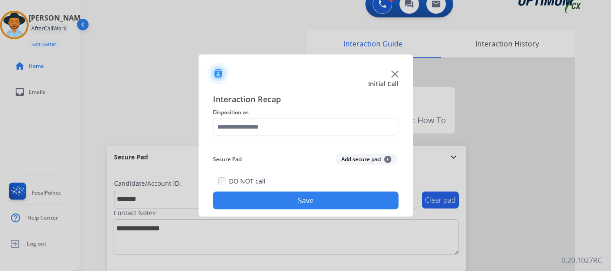
click at [378, 159] on button "Add secure pad +" at bounding box center [366, 159] width 61 height 11
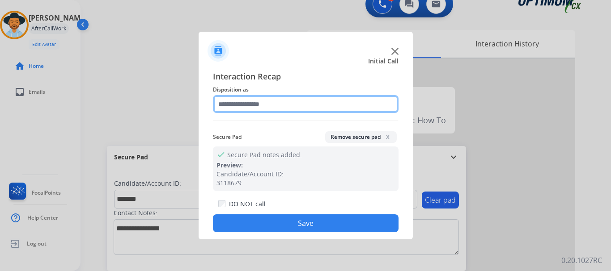
click at [313, 106] on input "text" at bounding box center [306, 104] width 186 height 18
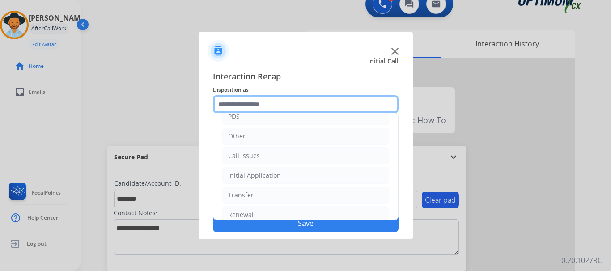
scroll to position [61, 0]
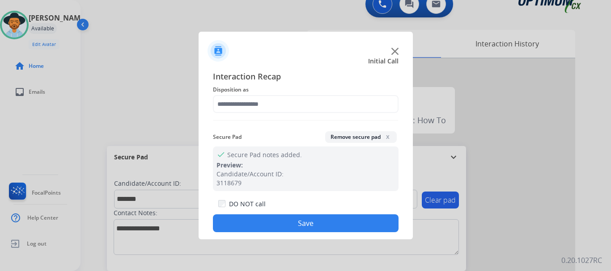
click at [174, 197] on div at bounding box center [305, 135] width 611 height 271
click at [338, 59] on div "Initial Call" at bounding box center [298, 61] width 214 height 9
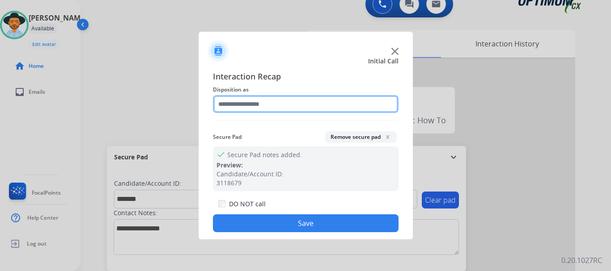
click at [324, 103] on input "text" at bounding box center [306, 104] width 186 height 18
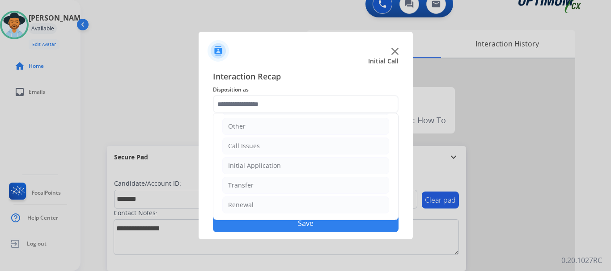
click at [332, 168] on li "Initial Application" at bounding box center [305, 165] width 167 height 17
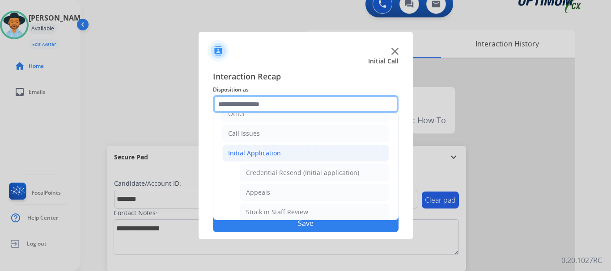
scroll to position [74, 0]
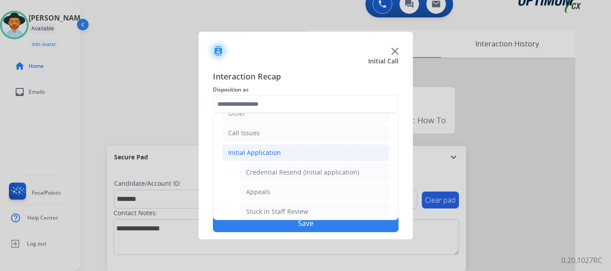
click at [312, 192] on li "Appeals" at bounding box center [314, 192] width 149 height 17
type input "*******"
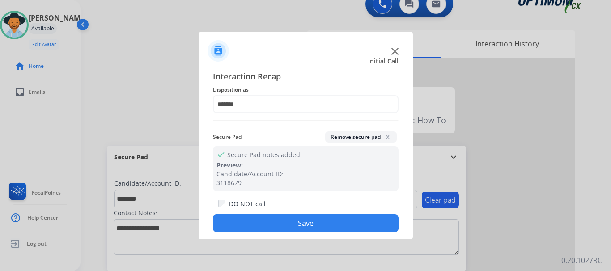
click at [300, 216] on button "Save" at bounding box center [306, 224] width 186 height 18
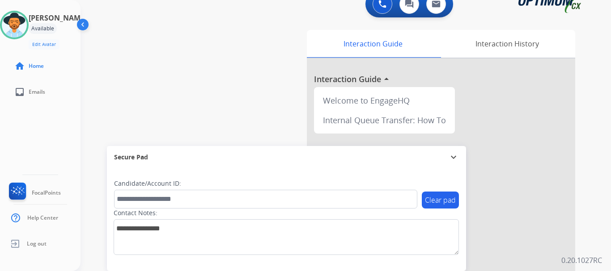
click at [205, 106] on div "swap_horiz Break voice bridge close_fullscreen Connect 3-Way Call merge_type Se…" at bounding box center [334, 205] width 509 height 373
click at [197, 72] on div "swap_horiz Break voice bridge close_fullscreen Connect 3-Way Call merge_type Se…" at bounding box center [334, 205] width 509 height 373
click at [259, 93] on div "swap_horiz Break voice bridge close_fullscreen Connect 3-Way Call merge_type Se…" at bounding box center [334, 205] width 509 height 373
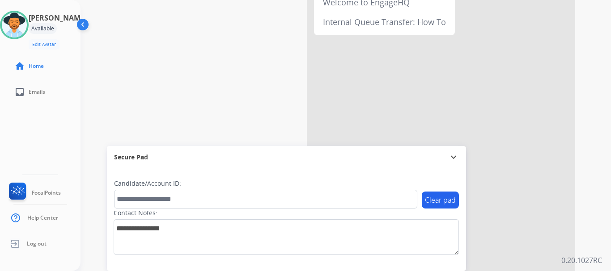
scroll to position [0, 0]
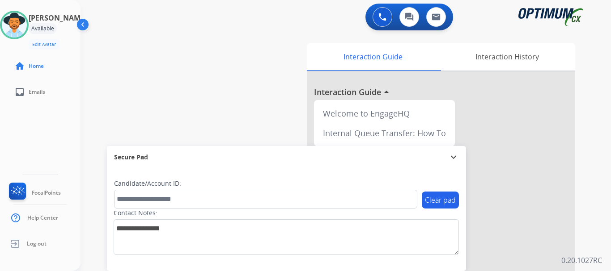
click at [381, 13] on button at bounding box center [383, 17] width 20 height 20
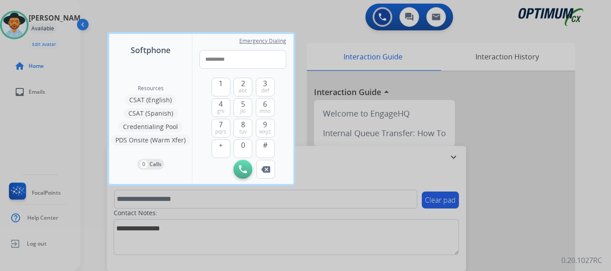
type input "**********"
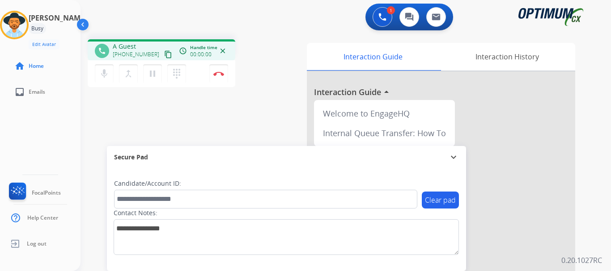
click at [220, 76] on img at bounding box center [218, 74] width 11 height 4
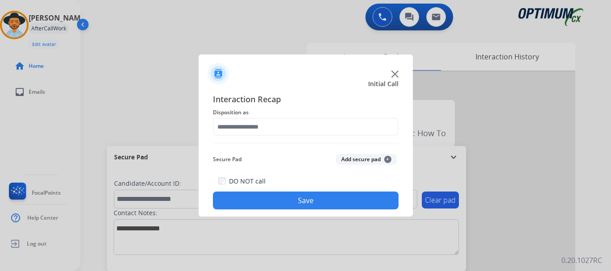
click at [359, 159] on button "Add secure pad +" at bounding box center [366, 159] width 61 height 11
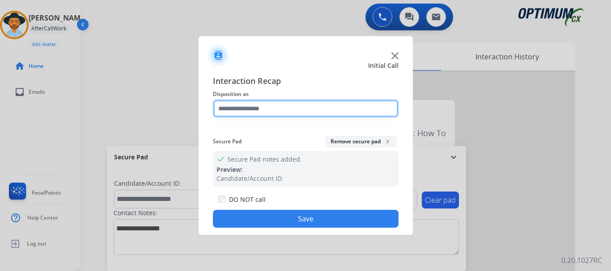
click at [302, 106] on input "text" at bounding box center [306, 109] width 186 height 18
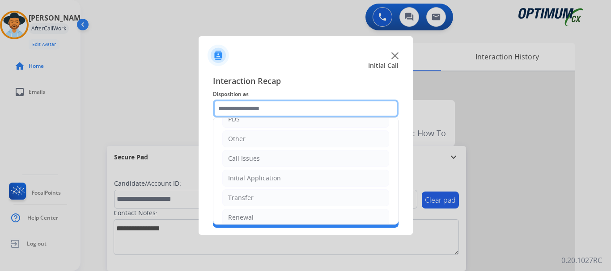
scroll to position [61, 0]
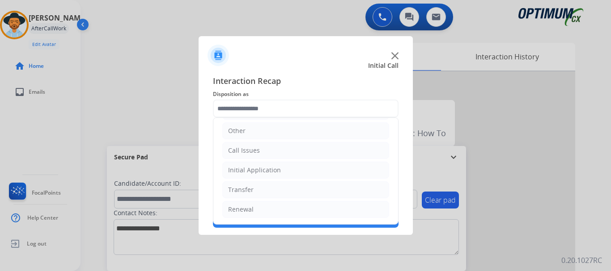
click at [296, 169] on li "Initial Application" at bounding box center [305, 170] width 167 height 17
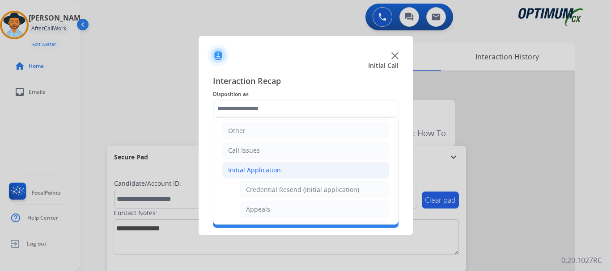
click at [298, 169] on li "Initial Application" at bounding box center [305, 170] width 167 height 17
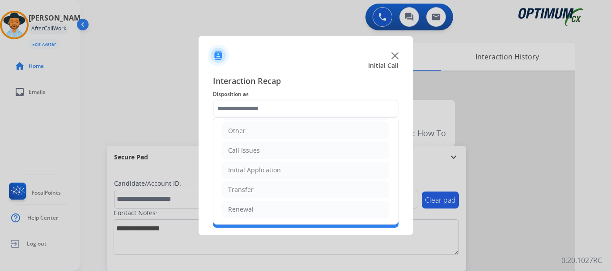
click at [289, 148] on li "Call Issues" at bounding box center [305, 150] width 167 height 17
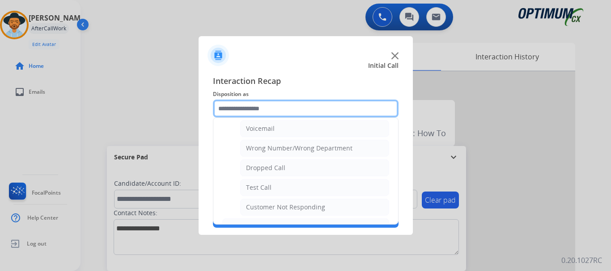
scroll to position [116, 0]
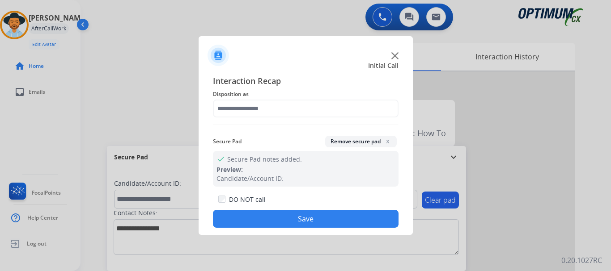
click at [292, 171] on div "check Secure Pad notes added. Preview: Candidate/Account ID:" at bounding box center [306, 169] width 186 height 36
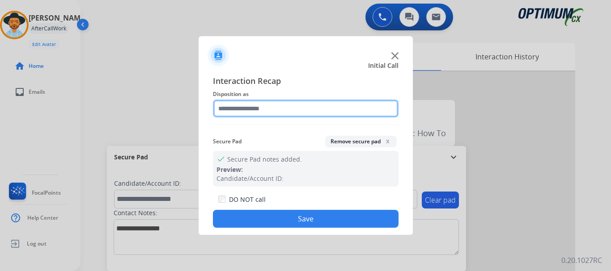
click at [284, 108] on input "text" at bounding box center [306, 109] width 186 height 18
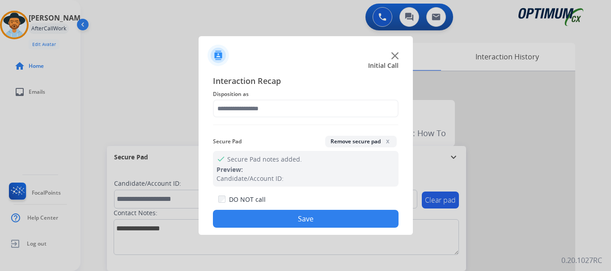
click at [163, 139] on div at bounding box center [305, 135] width 611 height 271
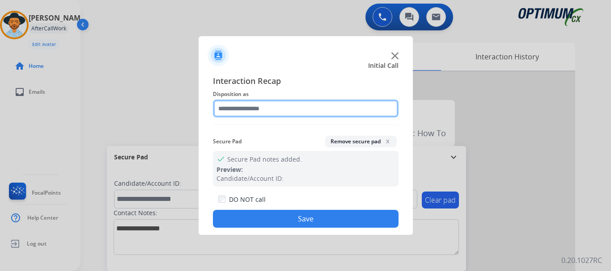
click at [285, 107] on input "text" at bounding box center [306, 109] width 186 height 18
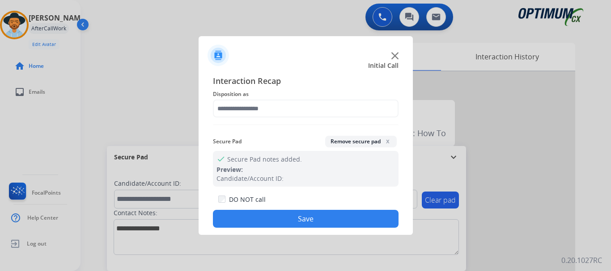
click at [171, 118] on div at bounding box center [305, 135] width 611 height 271
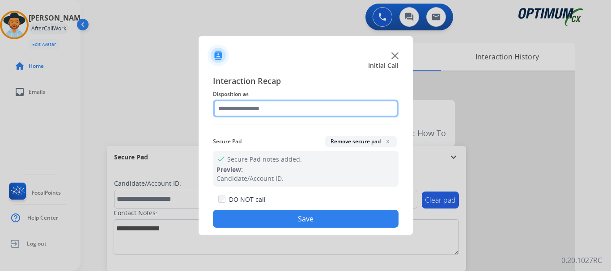
click at [290, 107] on input "text" at bounding box center [306, 109] width 186 height 18
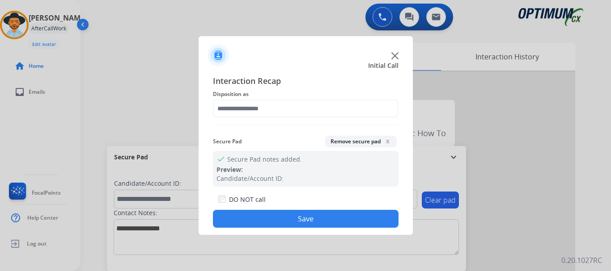
click at [172, 117] on div at bounding box center [305, 135] width 611 height 271
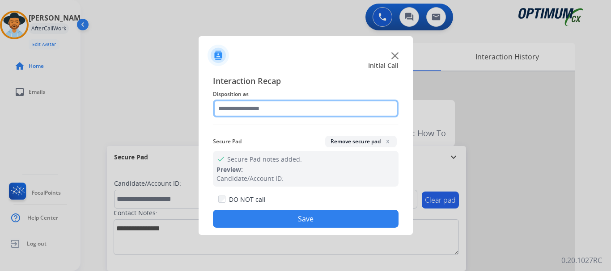
click at [298, 109] on input "text" at bounding box center [306, 109] width 186 height 18
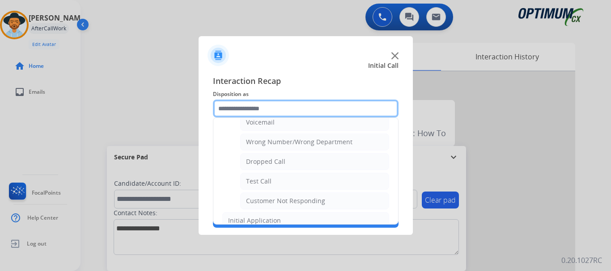
scroll to position [110, 0]
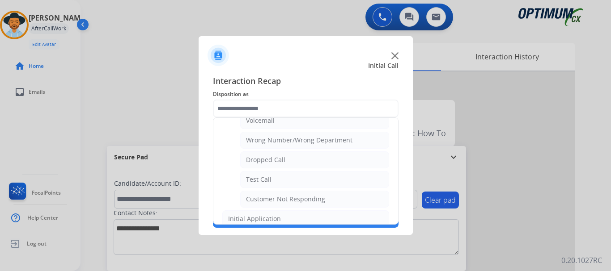
click at [292, 179] on li "Test Call" at bounding box center [314, 179] width 149 height 17
type input "*********"
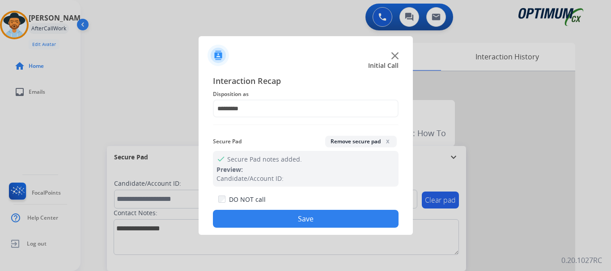
click at [283, 212] on button "Save" at bounding box center [306, 219] width 186 height 18
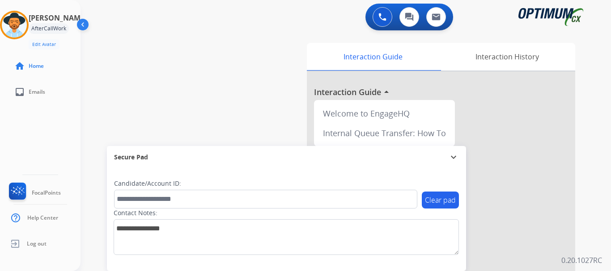
click at [212, 106] on div "swap_horiz Break voice bridge close_fullscreen Connect 3-Way Call merge_type Se…" at bounding box center [334, 218] width 509 height 373
click at [243, 93] on div "swap_horiz Break voice bridge close_fullscreen Connect 3-Way Call merge_type Se…" at bounding box center [334, 218] width 509 height 373
click at [89, 21] on img at bounding box center [83, 26] width 17 height 17
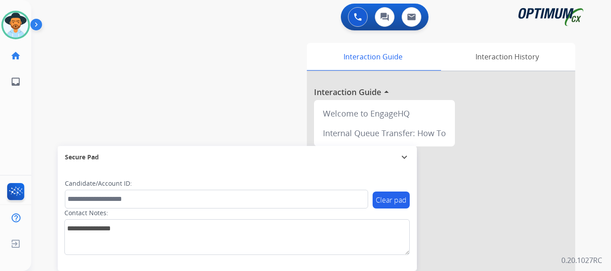
click at [36, 27] on img at bounding box center [37, 26] width 15 height 17
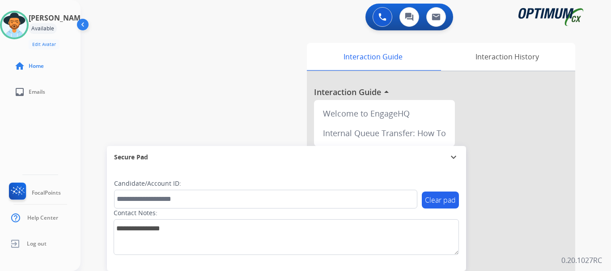
click at [519, 50] on div "Interaction History" at bounding box center [507, 57] width 136 height 28
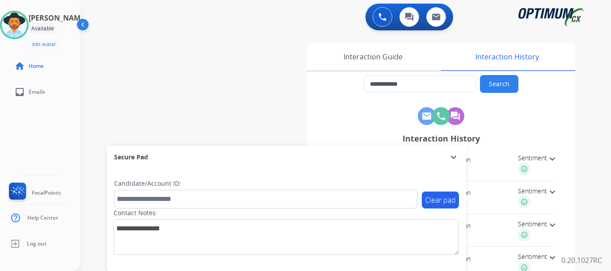
click at [484, 57] on div "Interaction History" at bounding box center [507, 57] width 136 height 28
click at [197, 101] on div "**********" at bounding box center [334, 218] width 509 height 373
click at [165, 57] on div "**********" at bounding box center [334, 218] width 509 height 373
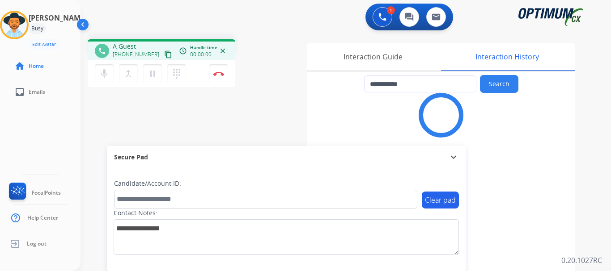
type input "**********"
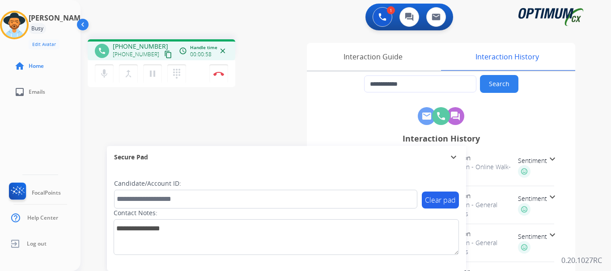
click at [298, 129] on div "**********" at bounding box center [334, 218] width 509 height 373
drag, startPoint x: 120, startPoint y: 44, endPoint x: 155, endPoint y: 38, distance: 36.0
click at [155, 38] on div "**********" at bounding box center [334, 218] width 509 height 373
copy span "5045596095"
click at [271, 22] on div "1 Voice Interactions 0 Chat Interactions 0 Email Interactions" at bounding box center [340, 18] width 498 height 29
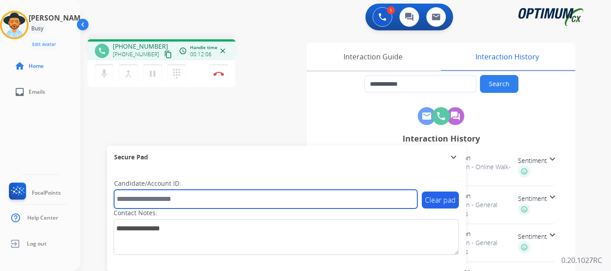
click at [145, 196] on input "text" at bounding box center [265, 199] width 303 height 19
paste input "*******"
type input "*******"
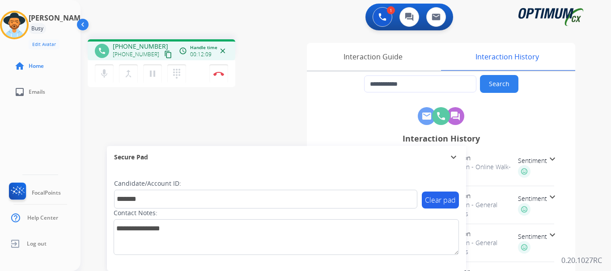
click at [233, 120] on div "**********" at bounding box center [334, 218] width 509 height 373
click at [218, 76] on img at bounding box center [218, 74] width 11 height 4
click at [220, 72] on img at bounding box center [218, 74] width 11 height 4
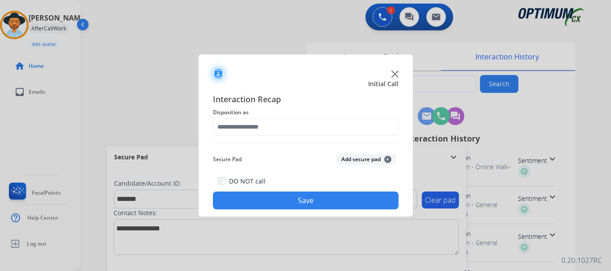
click at [362, 157] on button "Add secure pad +" at bounding box center [366, 159] width 61 height 11
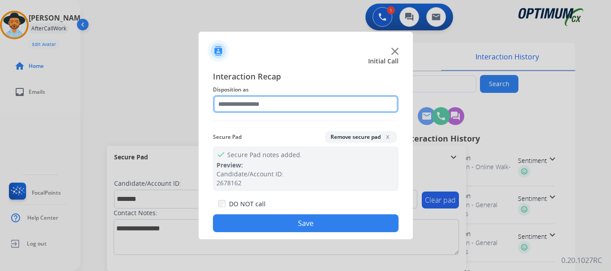
click at [286, 113] on input "text" at bounding box center [306, 104] width 186 height 18
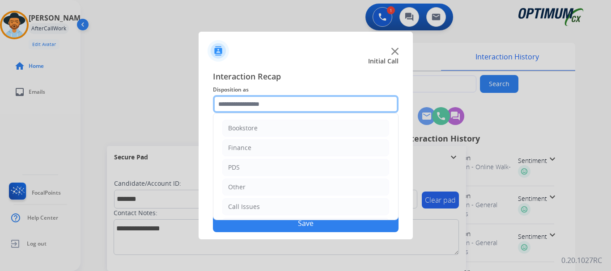
click at [296, 103] on input "text" at bounding box center [306, 104] width 186 height 18
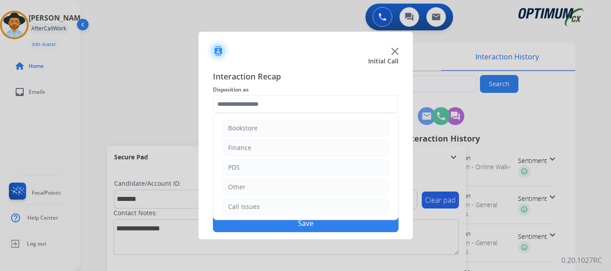
click at [268, 171] on li "PDS" at bounding box center [305, 167] width 167 height 17
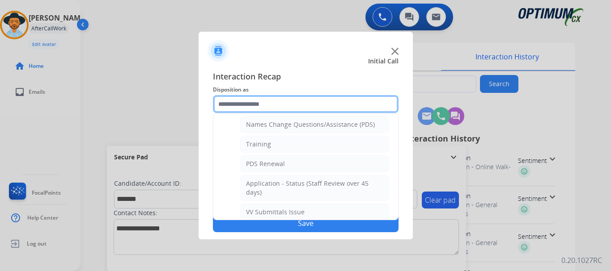
scroll to position [87, 0]
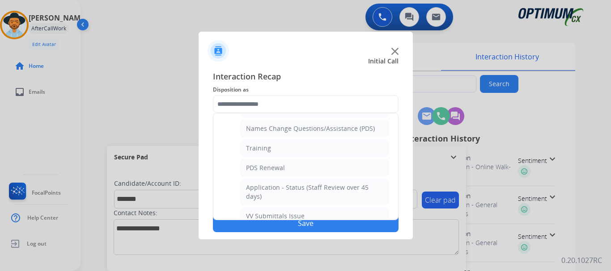
click at [311, 152] on li "Training" at bounding box center [314, 148] width 149 height 17
type input "********"
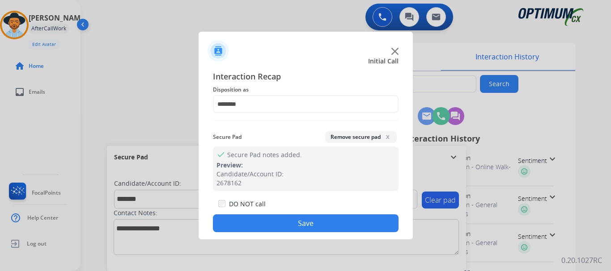
click at [306, 219] on button "Save" at bounding box center [306, 224] width 186 height 18
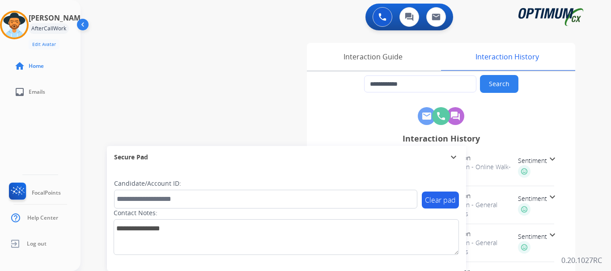
click at [205, 99] on div "**********" at bounding box center [334, 218] width 509 height 373
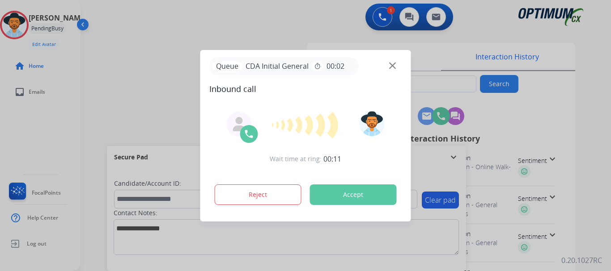
type input "**********"
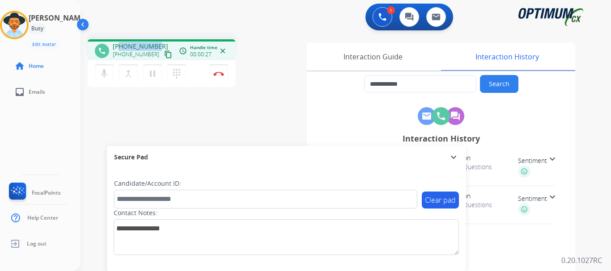
drag, startPoint x: 120, startPoint y: 44, endPoint x: 157, endPoint y: 45, distance: 36.7
click at [157, 45] on div "[PHONE_NUMBER] [PHONE_NUMBER] content_copy" at bounding box center [143, 51] width 61 height 18
click at [284, 89] on div "phone [PHONE_NUMBER] [PHONE_NUMBER] content_copy access_time Call metrics Queue…" at bounding box center [194, 64] width 212 height 51
drag, startPoint x: 156, startPoint y: 46, endPoint x: 122, endPoint y: 46, distance: 34.4
click at [122, 46] on div "[PHONE_NUMBER] [PHONE_NUMBER] content_copy" at bounding box center [143, 51] width 61 height 18
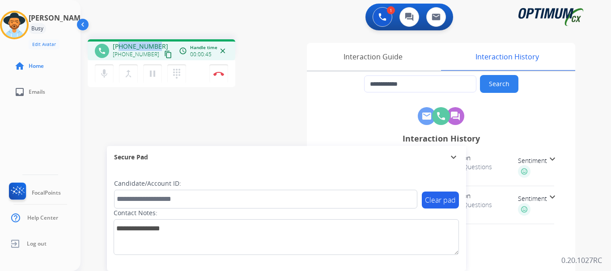
copy span "5165787575"
click at [178, 72] on mat-icon "dialpad" at bounding box center [176, 73] width 11 height 11
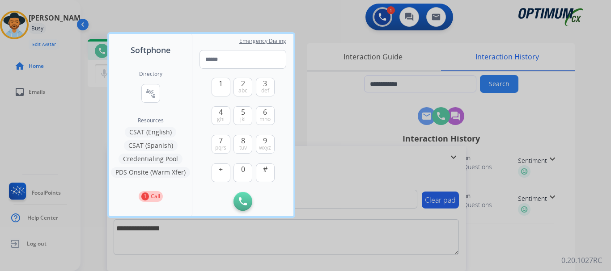
click at [163, 160] on button "Credentialing Pool" at bounding box center [151, 159] width 64 height 11
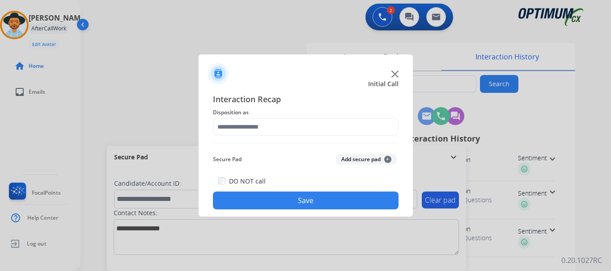
click at [353, 161] on button "Add secure pad +" at bounding box center [366, 159] width 61 height 11
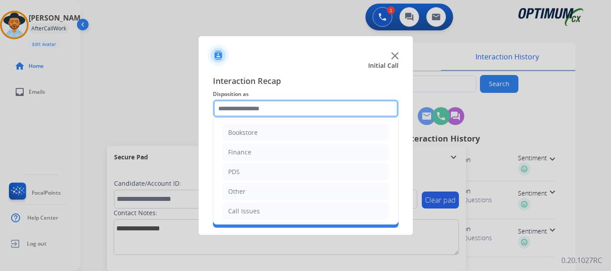
click at [276, 110] on input "text" at bounding box center [306, 109] width 186 height 18
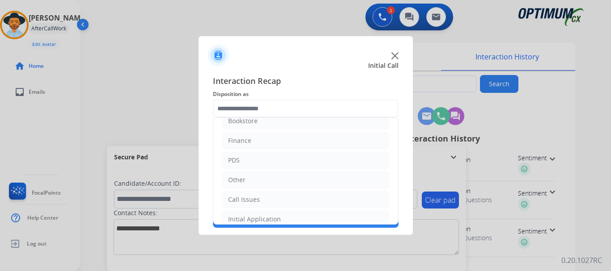
click at [273, 181] on li "Other" at bounding box center [305, 180] width 167 height 17
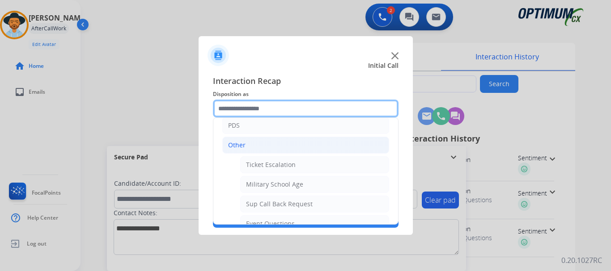
scroll to position [46, 0]
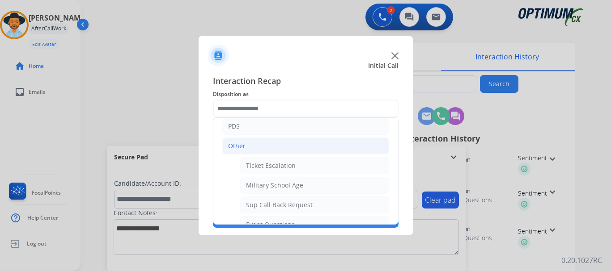
click at [283, 145] on li "Other" at bounding box center [305, 146] width 167 height 17
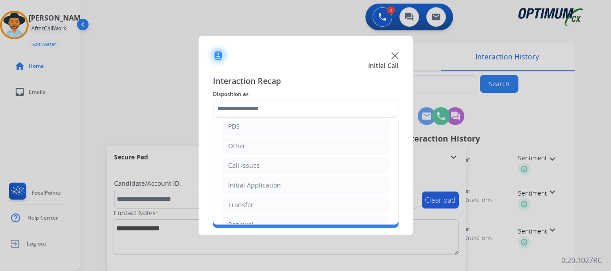
click at [288, 168] on li "Call Issues" at bounding box center [305, 165] width 167 height 17
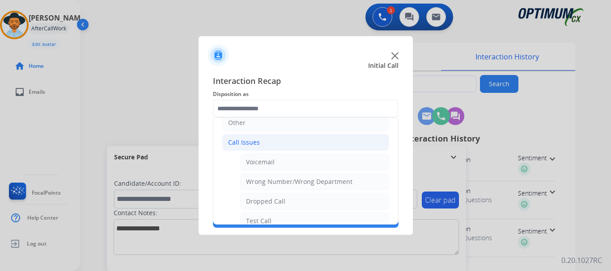
click at [288, 142] on li "Call Issues" at bounding box center [305, 142] width 167 height 17
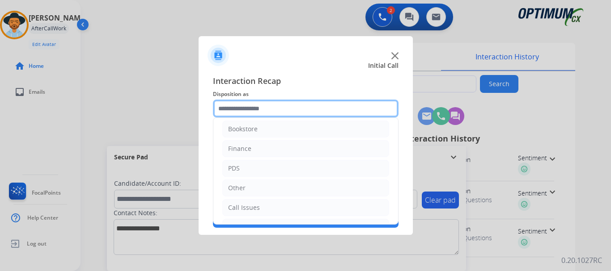
scroll to position [0, 0]
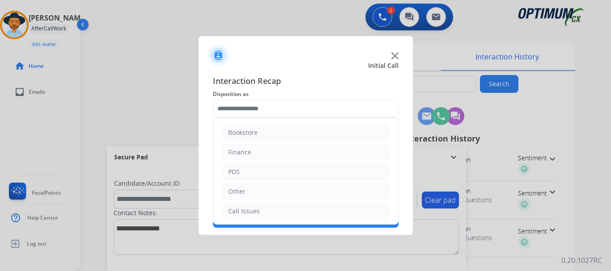
click at [269, 189] on li "Other" at bounding box center [305, 191] width 167 height 17
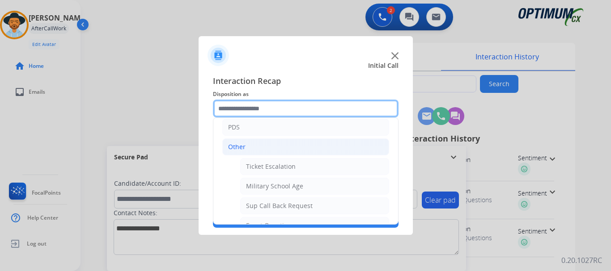
scroll to position [44, 0]
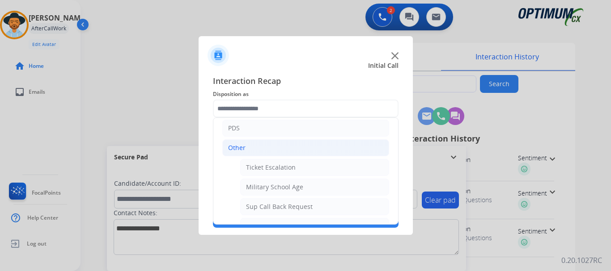
click at [292, 142] on li "Other" at bounding box center [305, 148] width 167 height 17
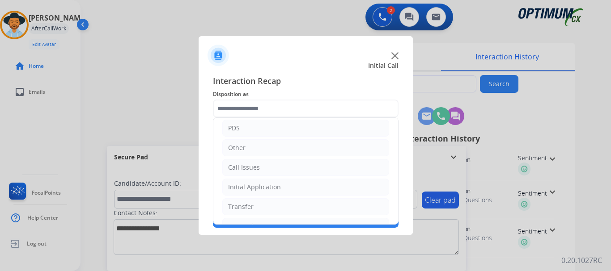
click at [296, 169] on li "Call Issues" at bounding box center [305, 167] width 167 height 17
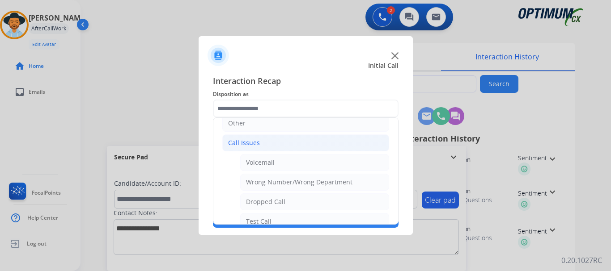
click at [280, 144] on li "Call Issues" at bounding box center [305, 143] width 167 height 17
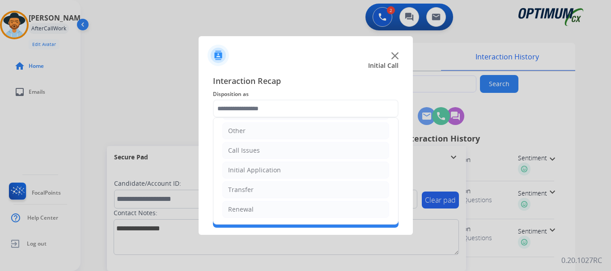
click at [277, 192] on li "Transfer" at bounding box center [305, 190] width 167 height 17
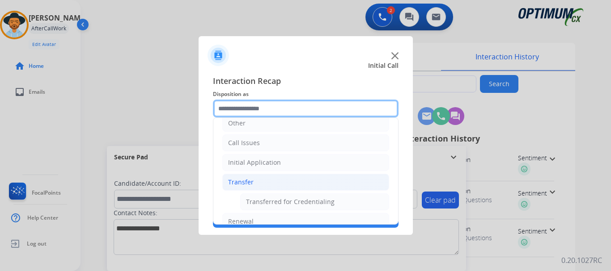
scroll to position [80, 0]
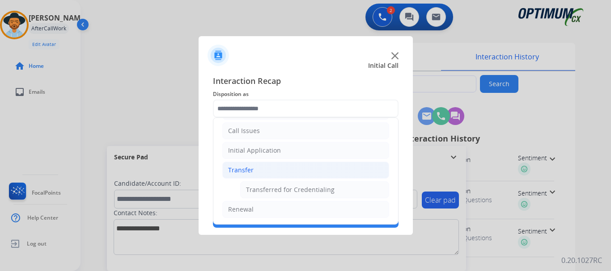
click at [299, 191] on div "Transferred for Credentialing" at bounding box center [290, 190] width 89 height 9
type input "**********"
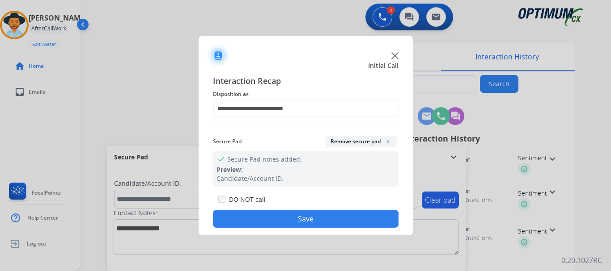
click at [307, 218] on button "Save" at bounding box center [306, 219] width 186 height 18
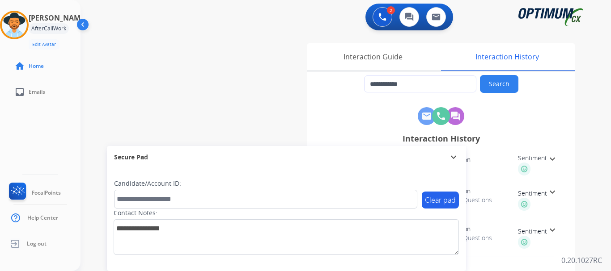
click at [213, 103] on div "**********" at bounding box center [334, 218] width 509 height 373
click at [235, 84] on div "**********" at bounding box center [334, 218] width 509 height 373
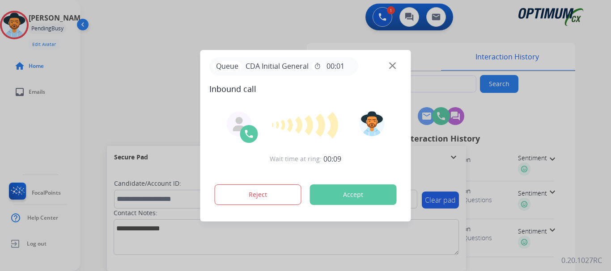
type input "**********"
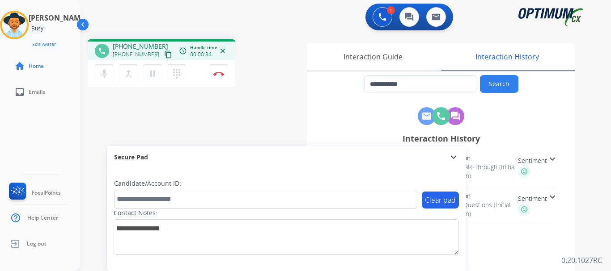
click at [131, 21] on div "1 Voice Interactions 0 Chat Interactions 0 Email Interactions" at bounding box center [340, 18] width 498 height 29
drag, startPoint x: 119, startPoint y: 45, endPoint x: 155, endPoint y: 43, distance: 35.8
click at [155, 43] on span "[PHONE_NUMBER]" at bounding box center [140, 46] width 55 height 9
copy span "7206210425"
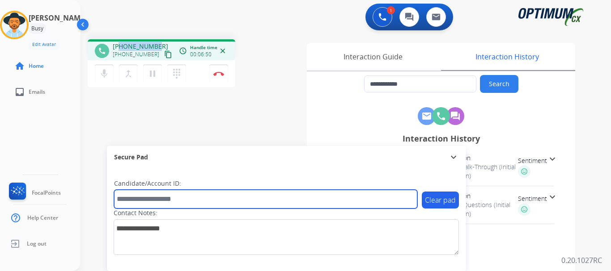
click at [174, 197] on input "text" at bounding box center [265, 199] width 303 height 19
paste input "*******"
type input "*******"
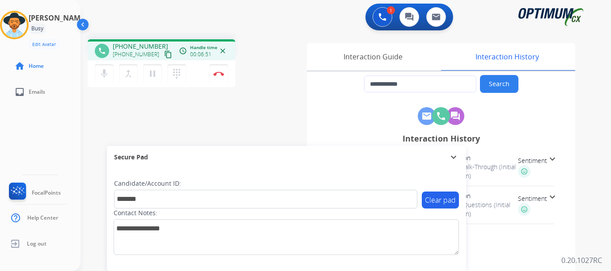
click at [235, 131] on div "**********" at bounding box center [334, 218] width 509 height 373
click at [212, 69] on button "Disconnect" at bounding box center [218, 73] width 19 height 19
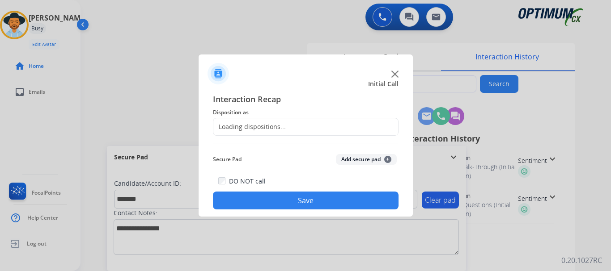
click at [275, 132] on div "Loading dispositions..." at bounding box center [306, 127] width 186 height 18
click at [363, 157] on button "Add secure pad +" at bounding box center [366, 159] width 61 height 11
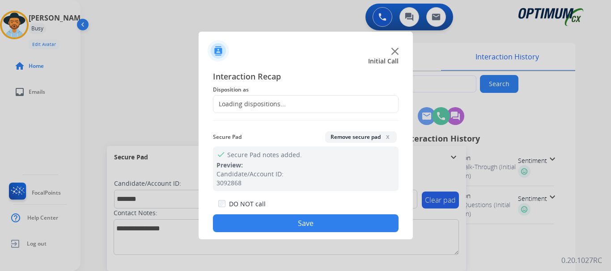
click at [287, 96] on div "Loading dispositions..." at bounding box center [306, 104] width 186 height 18
click at [152, 105] on div at bounding box center [305, 135] width 611 height 271
click at [298, 76] on span "Interaction Recap" at bounding box center [306, 77] width 186 height 14
click at [153, 67] on div at bounding box center [305, 135] width 611 height 271
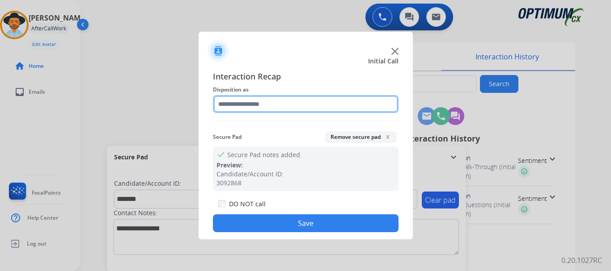
click at [326, 105] on input "text" at bounding box center [306, 104] width 186 height 18
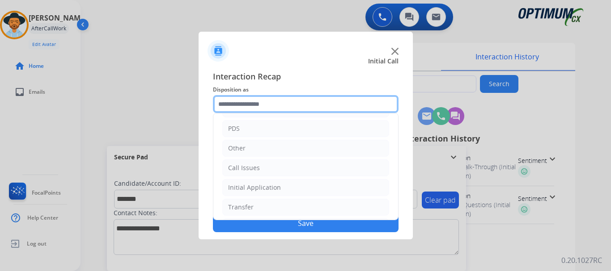
scroll to position [61, 0]
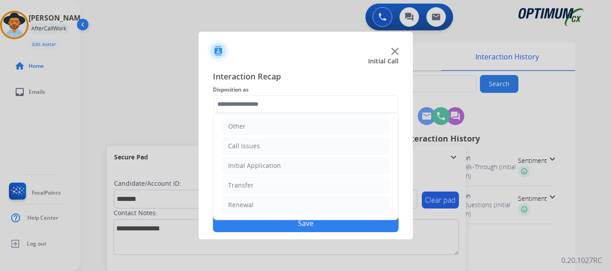
click at [302, 165] on li "Initial Application" at bounding box center [305, 165] width 167 height 17
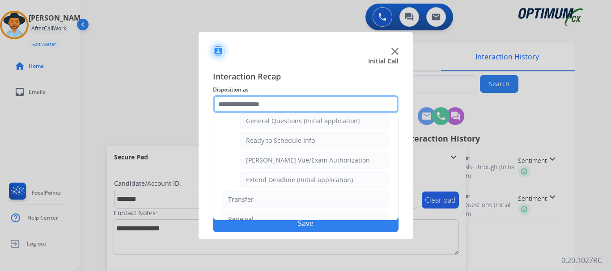
scroll to position [527, 0]
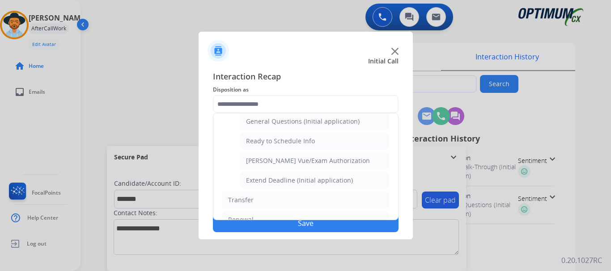
click at [325, 148] on li "Ready to Schedule Info" at bounding box center [314, 141] width 149 height 17
type input "**********"
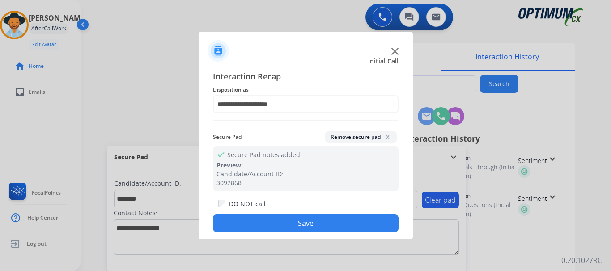
click at [299, 229] on button "Save" at bounding box center [306, 224] width 186 height 18
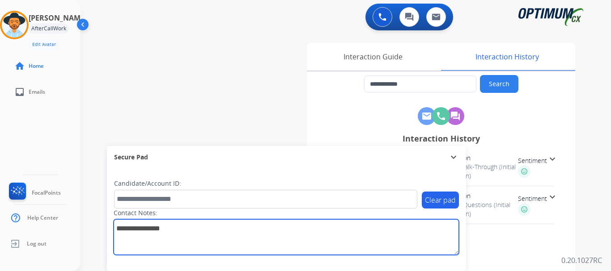
click at [291, 226] on textarea at bounding box center [286, 238] width 345 height 36
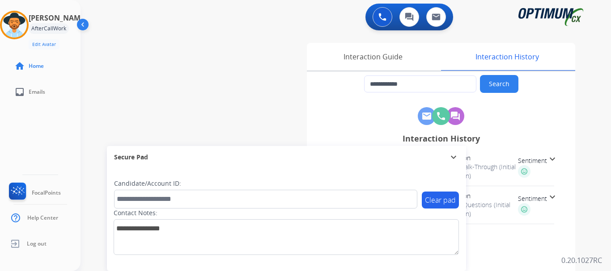
click at [219, 85] on div "**********" at bounding box center [334, 218] width 509 height 373
click at [383, 14] on img at bounding box center [382, 17] width 8 height 8
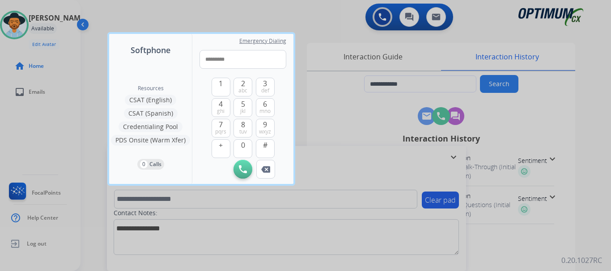
type input "**********"
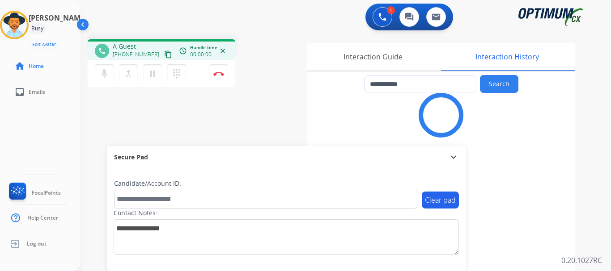
click at [216, 80] on button "Disconnect" at bounding box center [218, 73] width 19 height 19
click at [226, 78] on button "Disconnect" at bounding box center [218, 73] width 19 height 19
click at [216, 80] on button "Disconnect" at bounding box center [218, 73] width 19 height 19
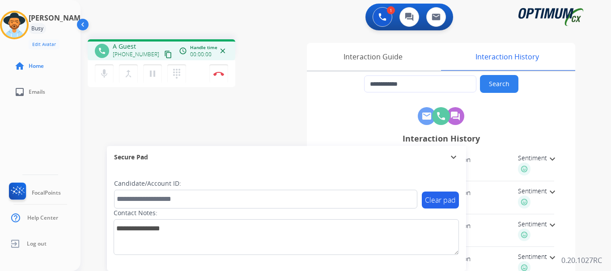
click at [213, 76] on button "Disconnect" at bounding box center [218, 73] width 19 height 19
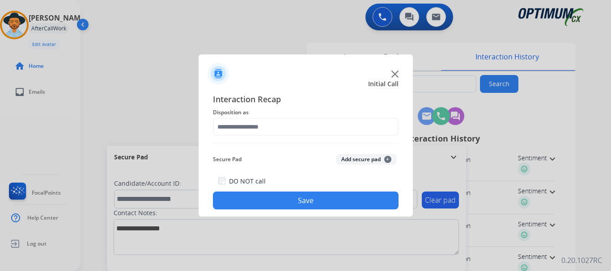
click at [396, 76] on img at bounding box center [394, 74] width 7 height 7
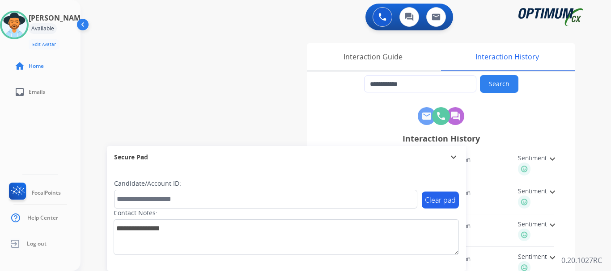
click at [225, 71] on div "**********" at bounding box center [334, 218] width 509 height 373
click at [183, 53] on div "**********" at bounding box center [334, 218] width 509 height 373
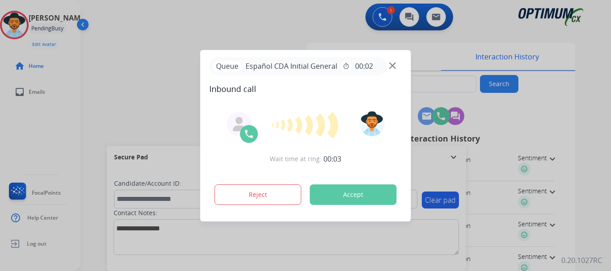
click at [355, 191] on button "Accept" at bounding box center [353, 195] width 87 height 21
type input "**********"
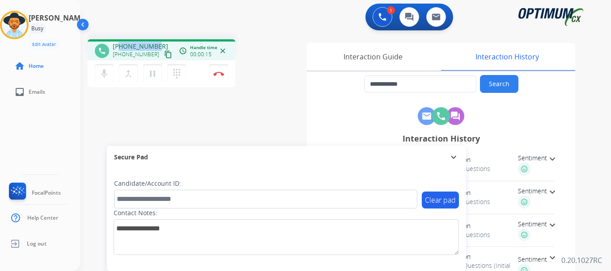
drag, startPoint x: 120, startPoint y: 46, endPoint x: 156, endPoint y: 45, distance: 35.8
click at [156, 45] on div "[PHONE_NUMBER] [PHONE_NUMBER] content_copy" at bounding box center [143, 51] width 61 height 18
click at [191, 21] on div "1 Voice Interactions 0 Chat Interactions 0 Email Interactions" at bounding box center [340, 18] width 498 height 29
drag, startPoint x: 119, startPoint y: 42, endPoint x: 164, endPoint y: 35, distance: 44.9
click at [164, 35] on div "**********" at bounding box center [334, 218] width 509 height 373
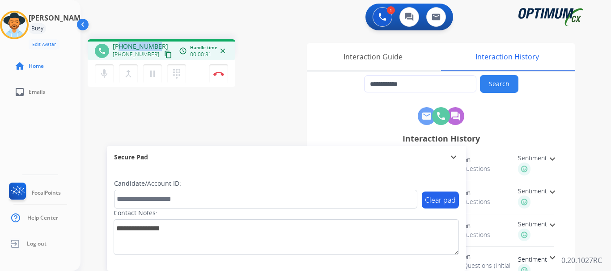
copy span "7863434971"
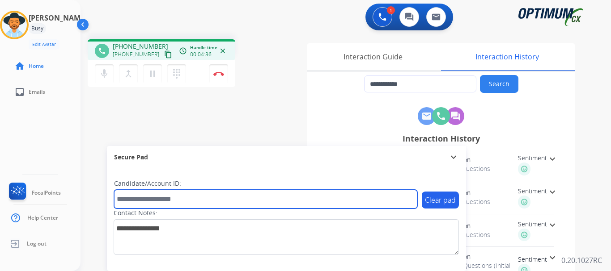
click at [195, 199] on input "text" at bounding box center [265, 199] width 303 height 19
paste input "*******"
type input "*******"
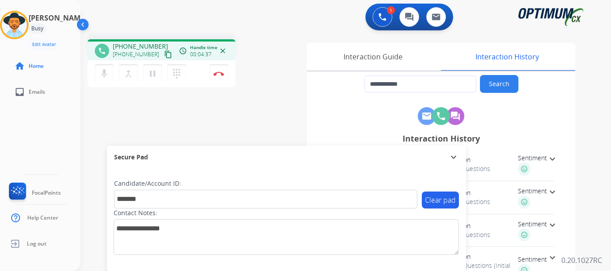
click at [236, 130] on div "**********" at bounding box center [334, 218] width 509 height 373
click at [217, 73] on img at bounding box center [218, 74] width 11 height 4
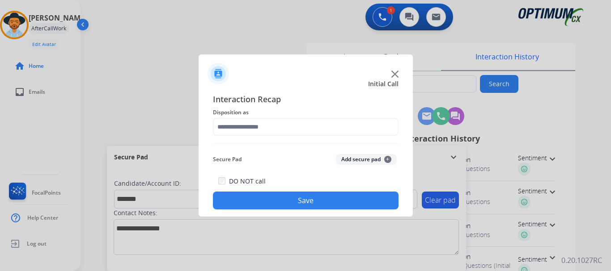
click at [365, 163] on button "Add secure pad +" at bounding box center [366, 159] width 61 height 11
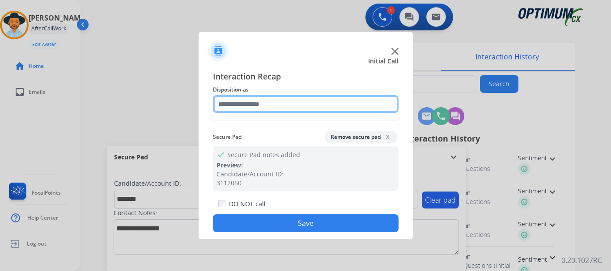
click at [313, 107] on input "text" at bounding box center [306, 104] width 186 height 18
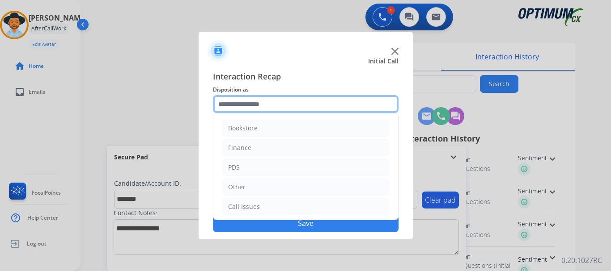
scroll to position [61, 0]
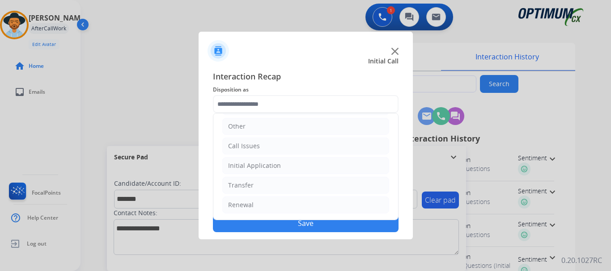
click at [298, 170] on li "Initial Application" at bounding box center [305, 165] width 167 height 17
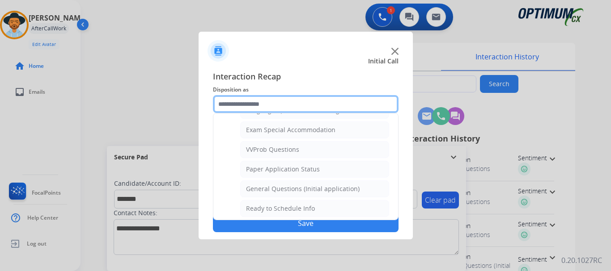
scroll to position [458, 0]
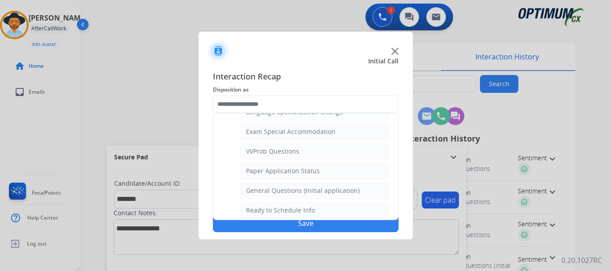
click at [337, 155] on li "VVProb Questions" at bounding box center [314, 151] width 149 height 17
type input "**********"
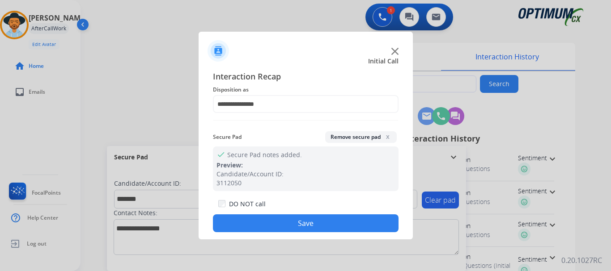
click at [311, 229] on button "Save" at bounding box center [306, 224] width 186 height 18
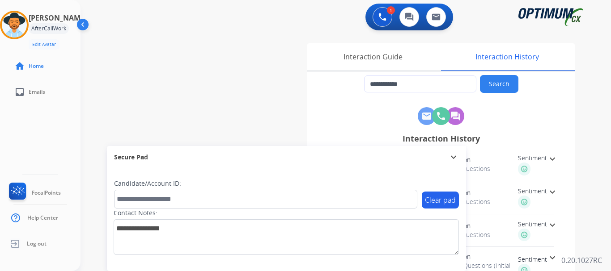
click at [23, 26] on img at bounding box center [14, 25] width 25 height 25
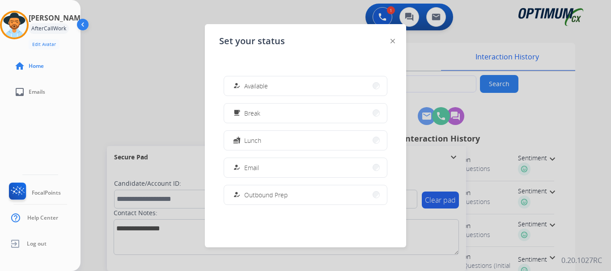
scroll to position [223, 0]
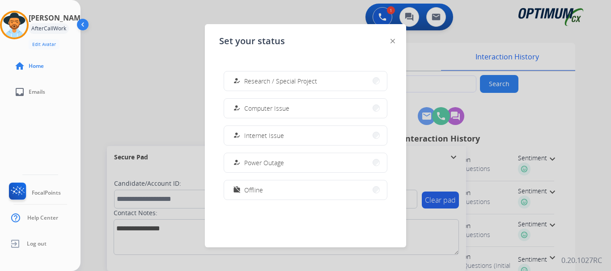
click at [265, 191] on button "work_off Offline" at bounding box center [305, 190] width 163 height 19
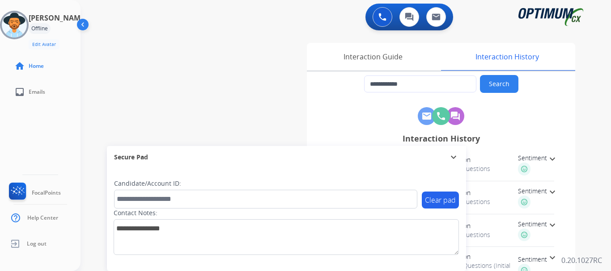
click at [34, 244] on span "Log out" at bounding box center [37, 244] width 20 height 7
